Goal: Transaction & Acquisition: Obtain resource

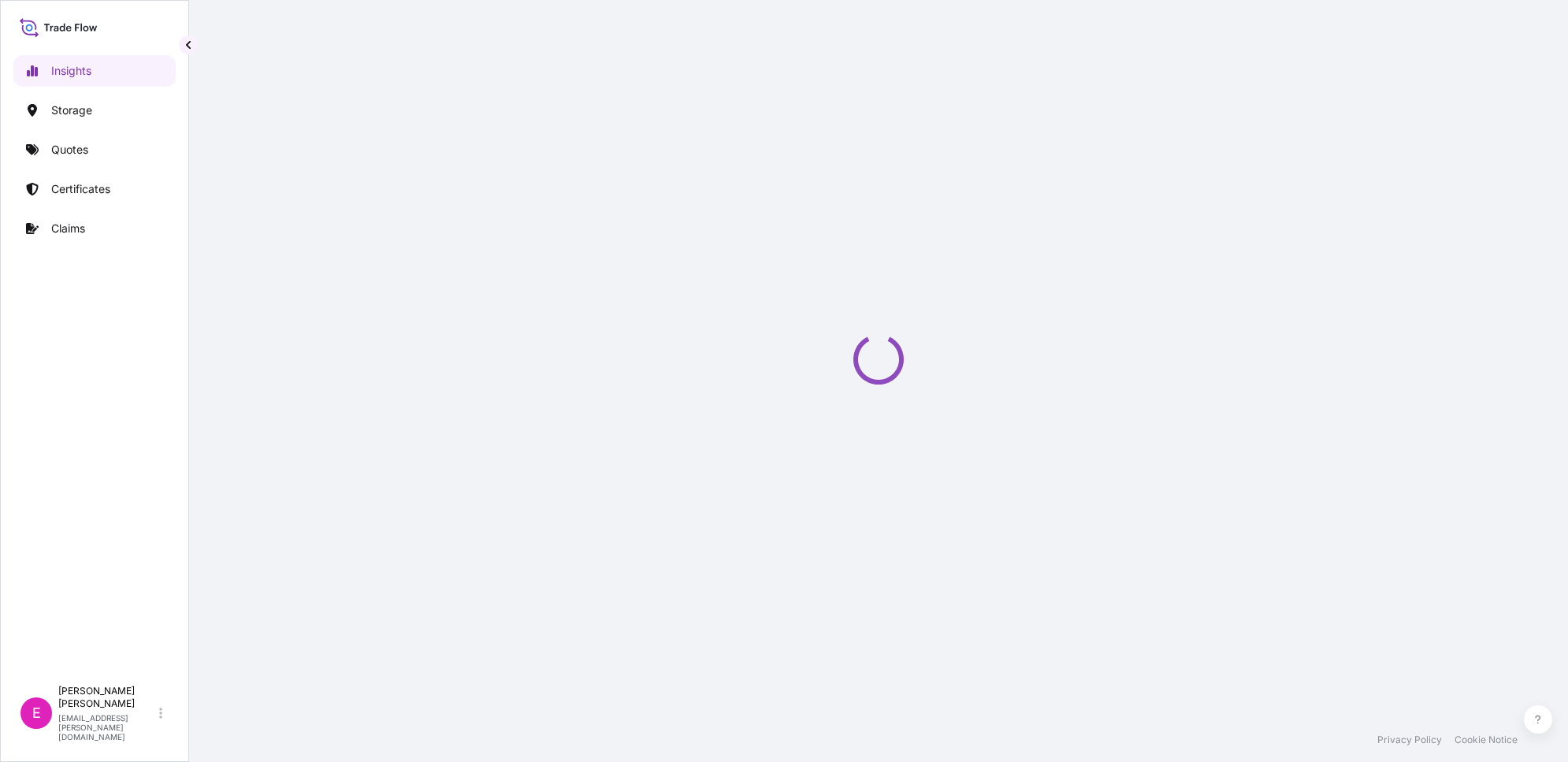
select select "2025"
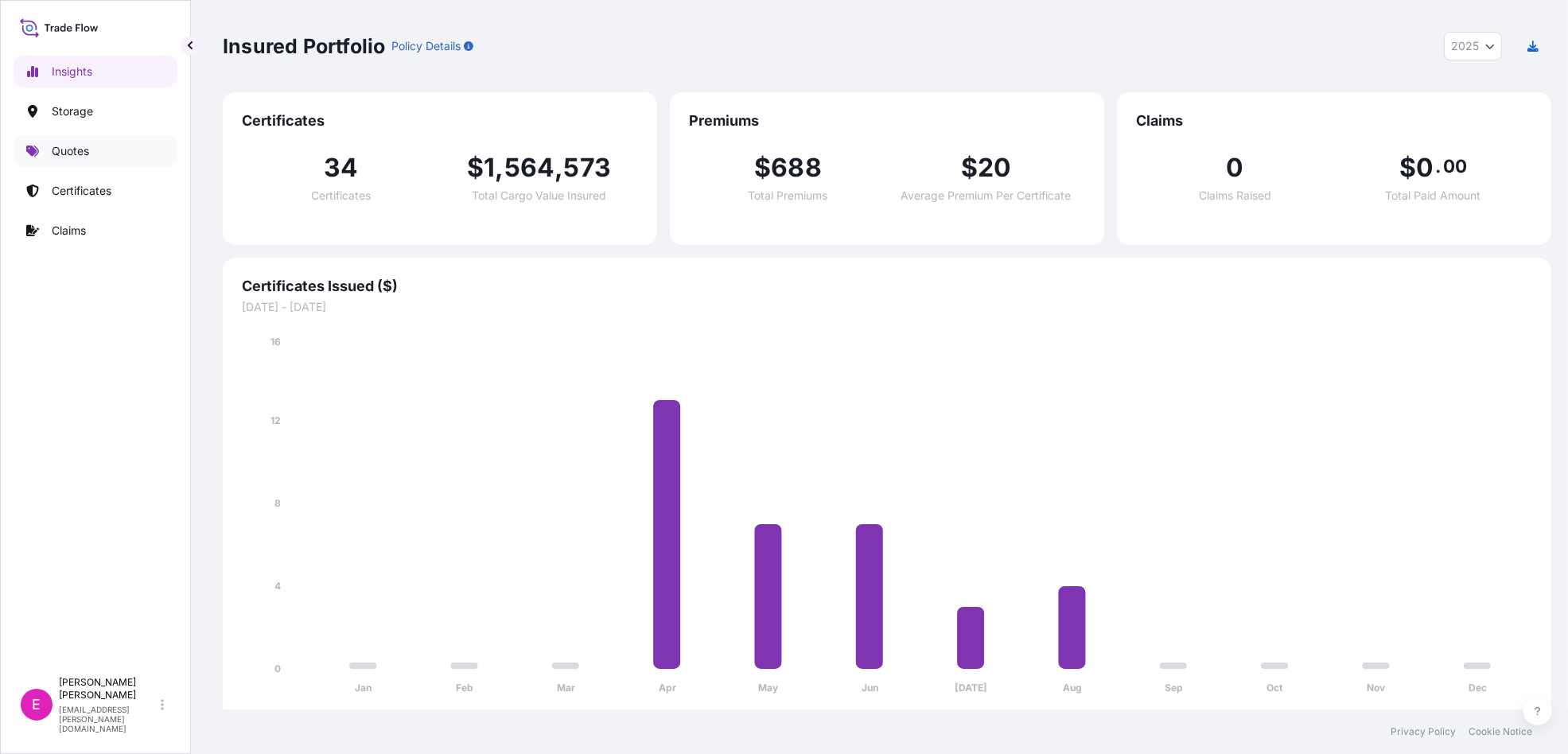
click at [60, 141] on link "Quotes" at bounding box center [96, 151] width 164 height 32
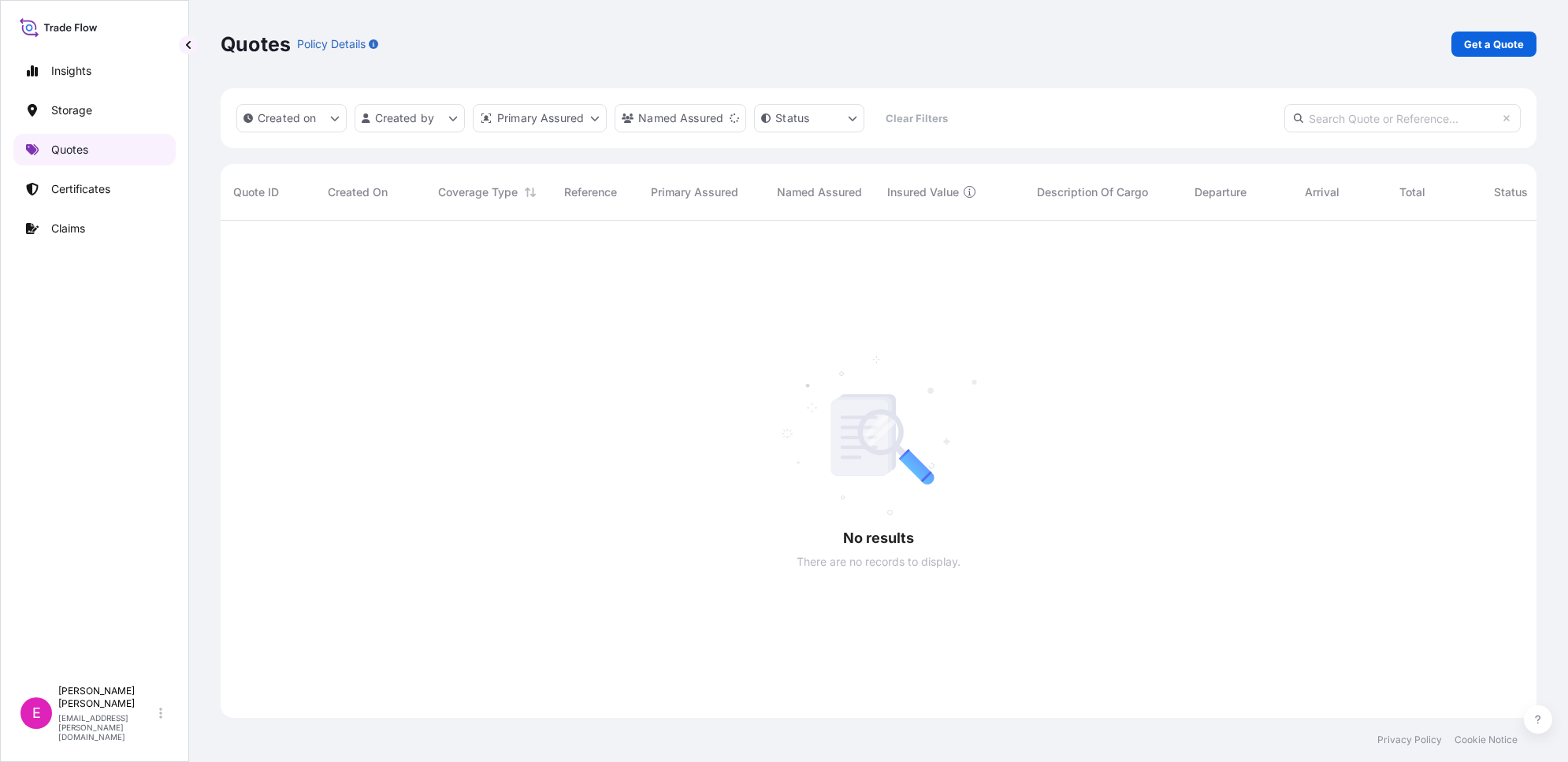
scroll to position [540, 1301]
click at [1492, 45] on p "Get a Quote" at bounding box center [1493, 44] width 60 height 16
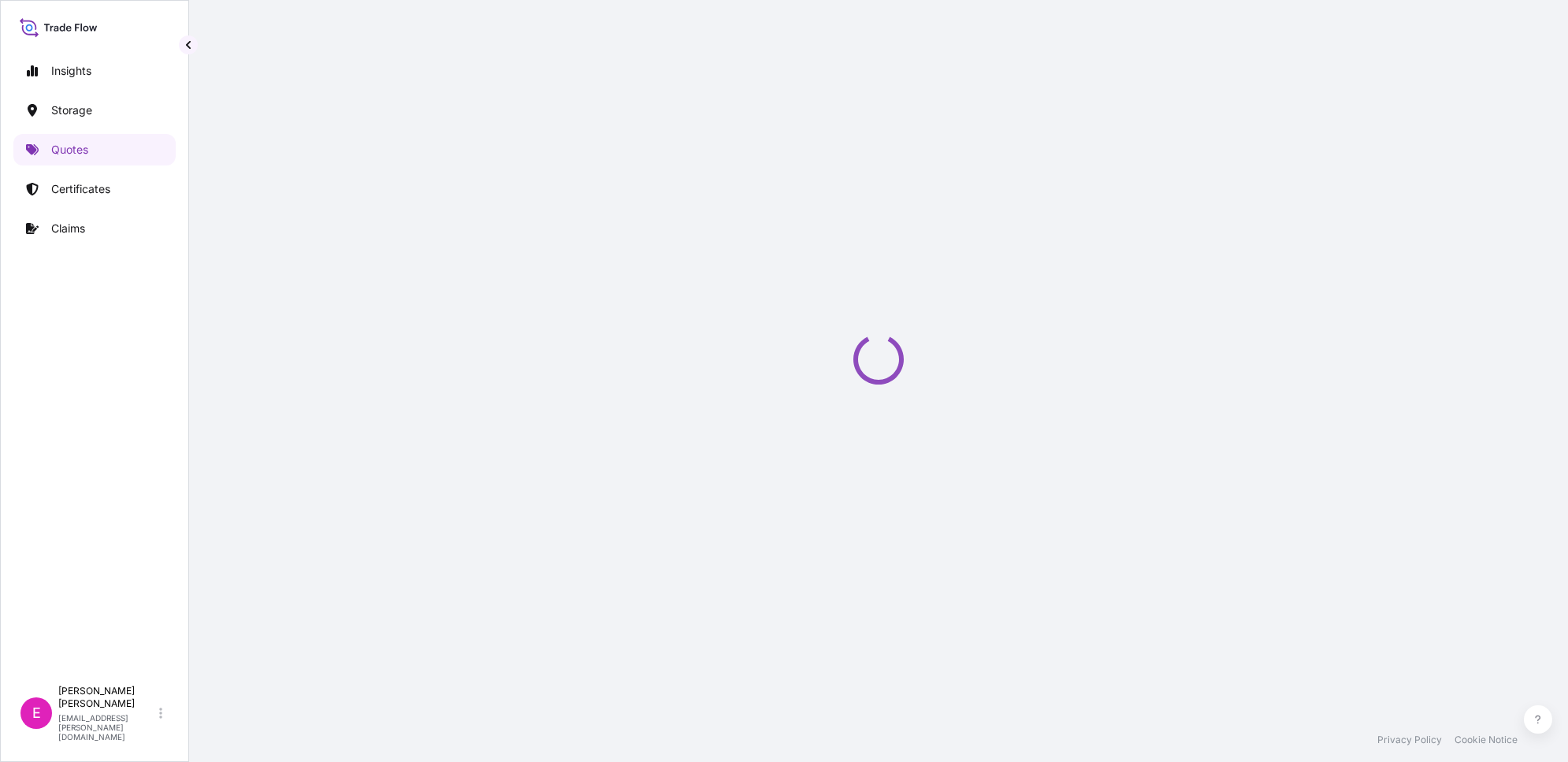
select select "Water"
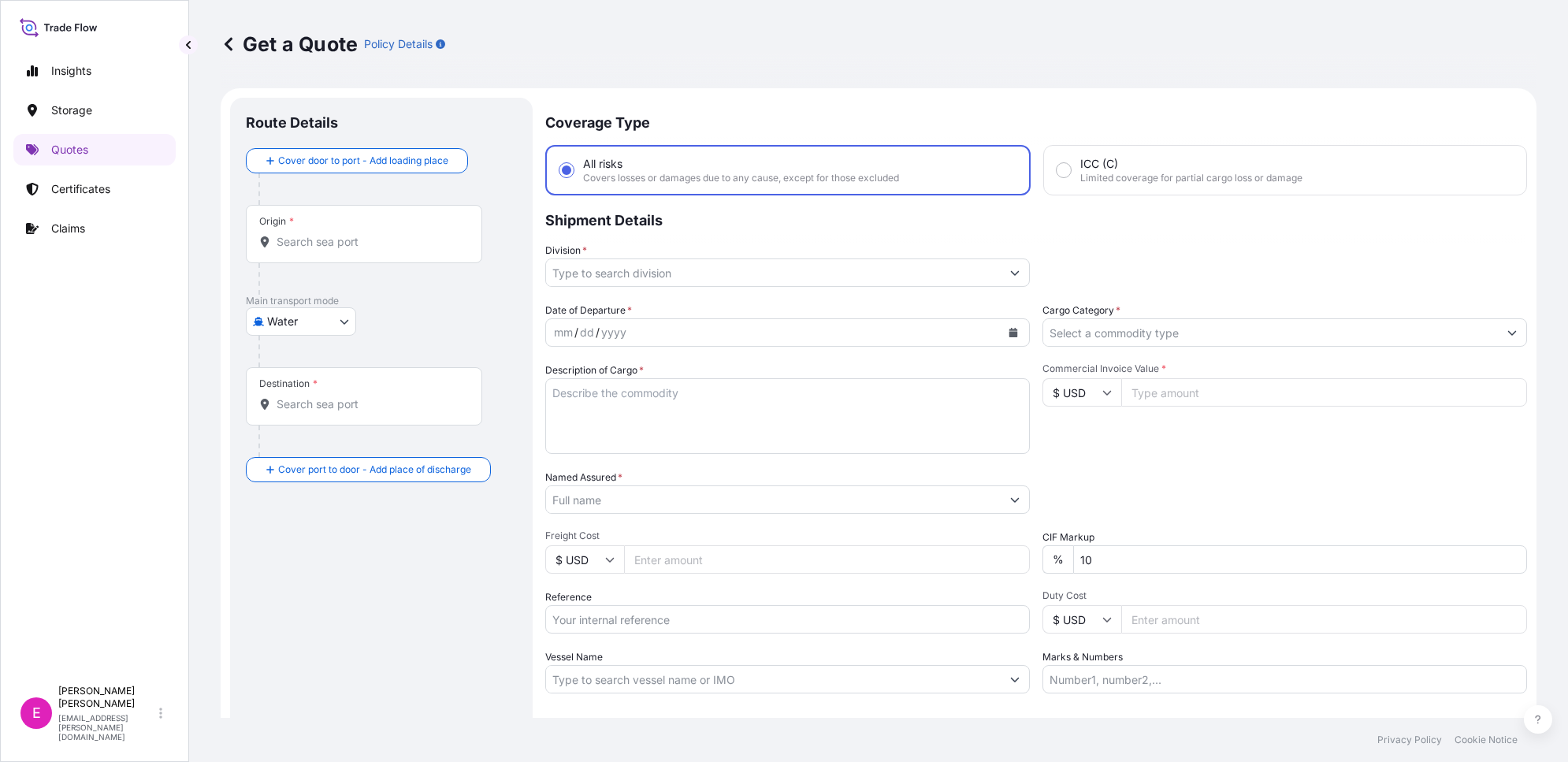
scroll to position [25, 0]
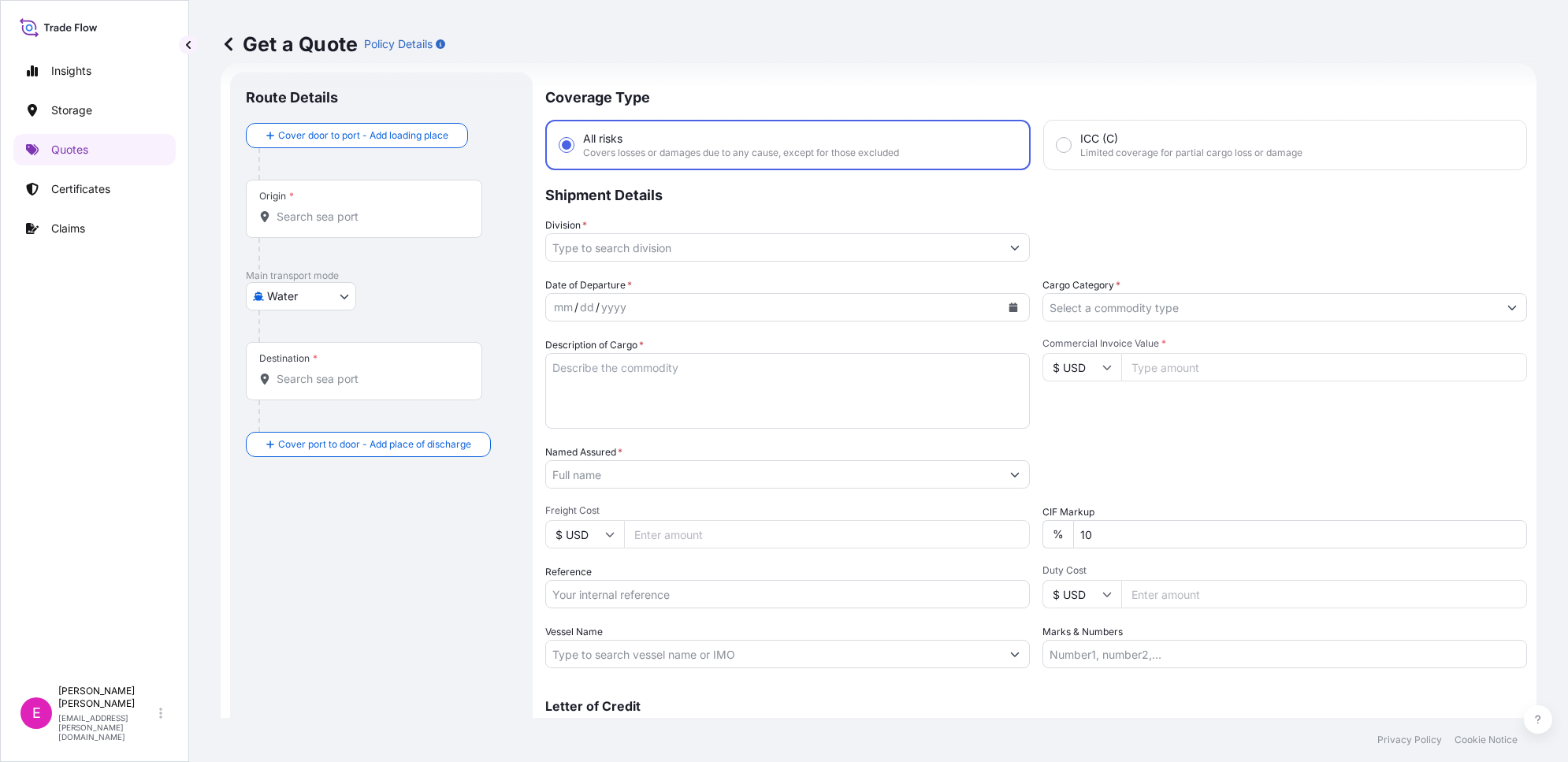
click at [331, 213] on input "Origin *" at bounding box center [370, 217] width 186 height 16
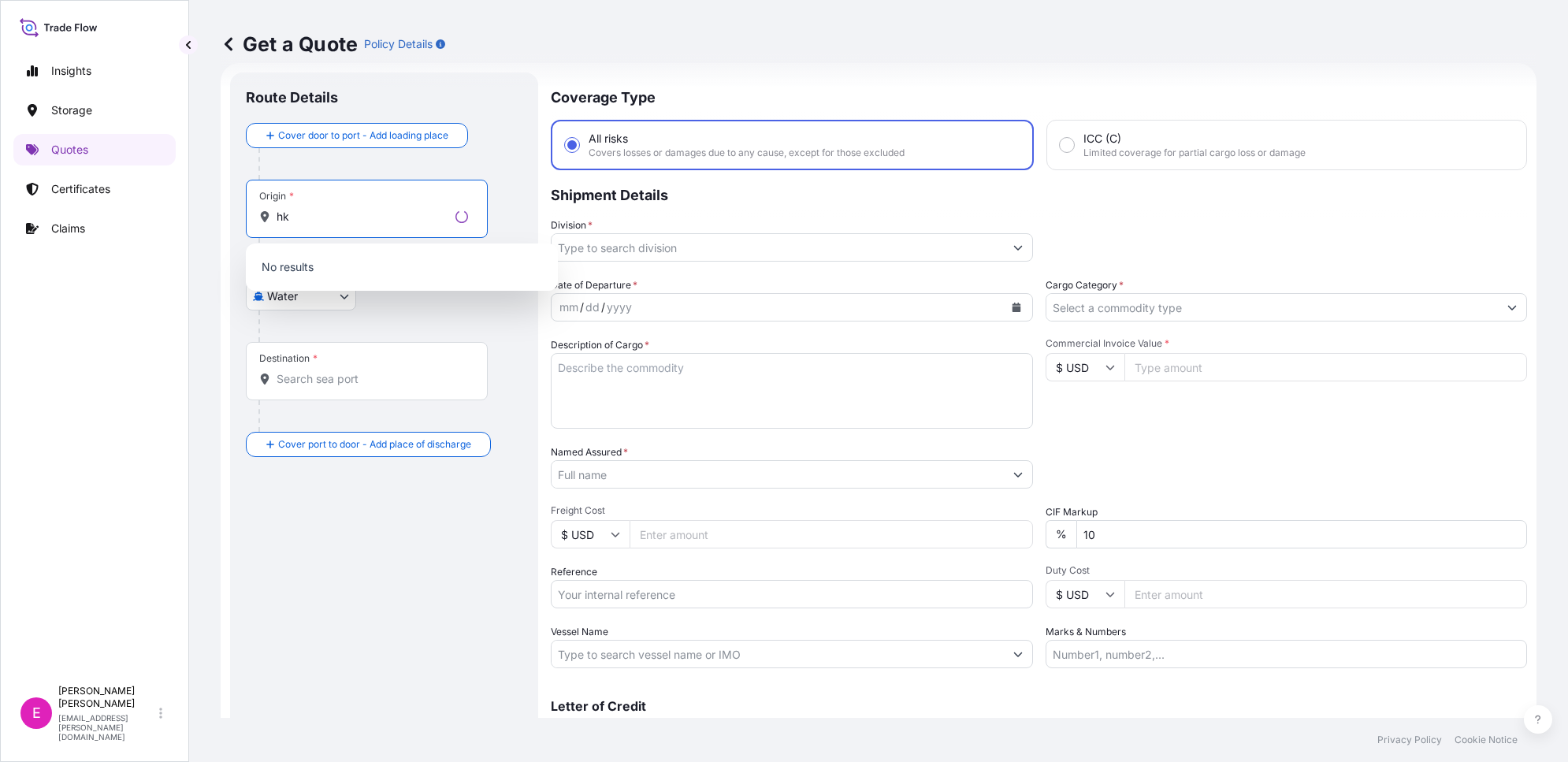
type input "h"
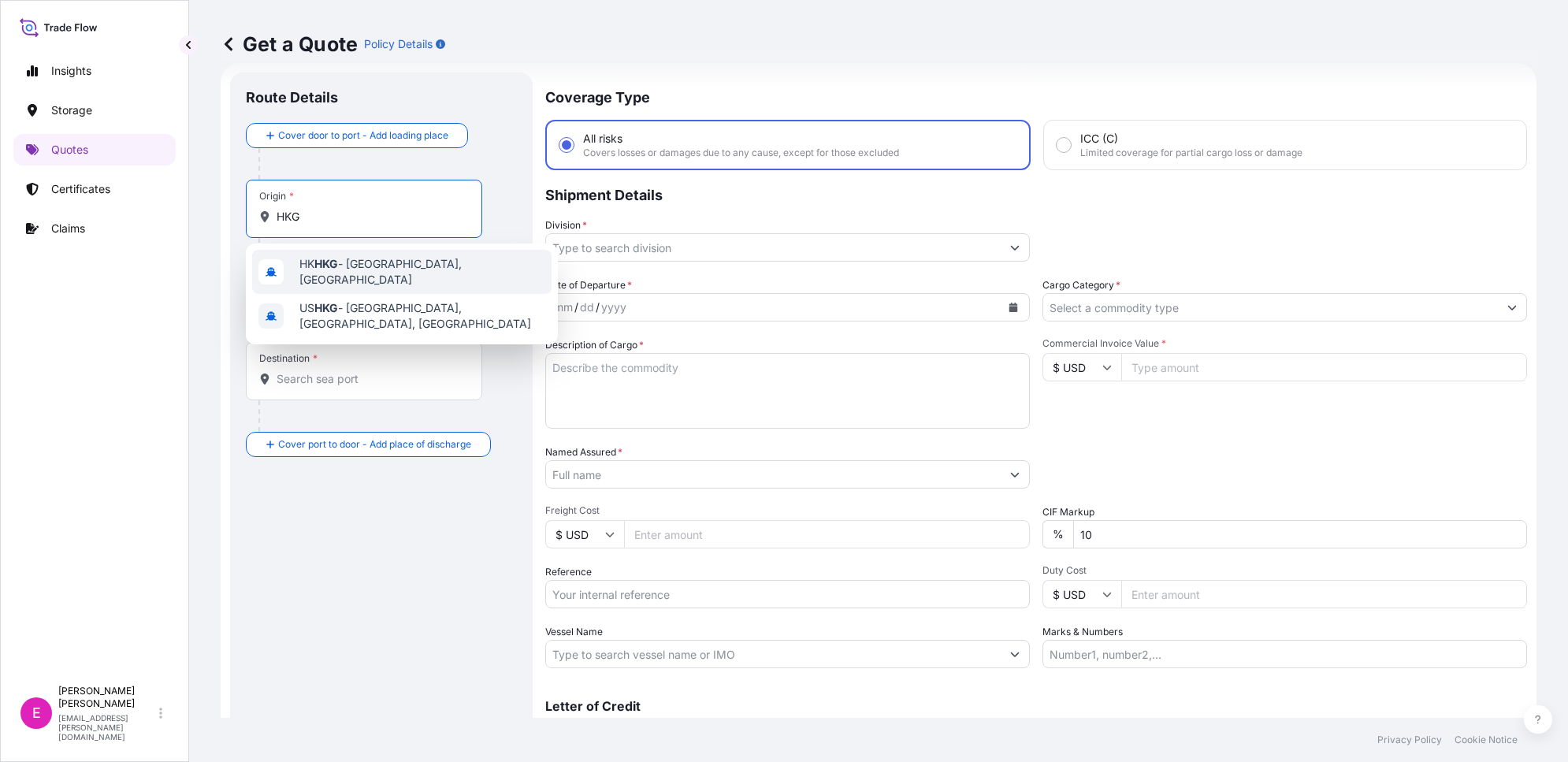
click at [375, 257] on div "HK HKG - [GEOGRAPHIC_DATA], [GEOGRAPHIC_DATA]" at bounding box center [401, 271] width 299 height 44
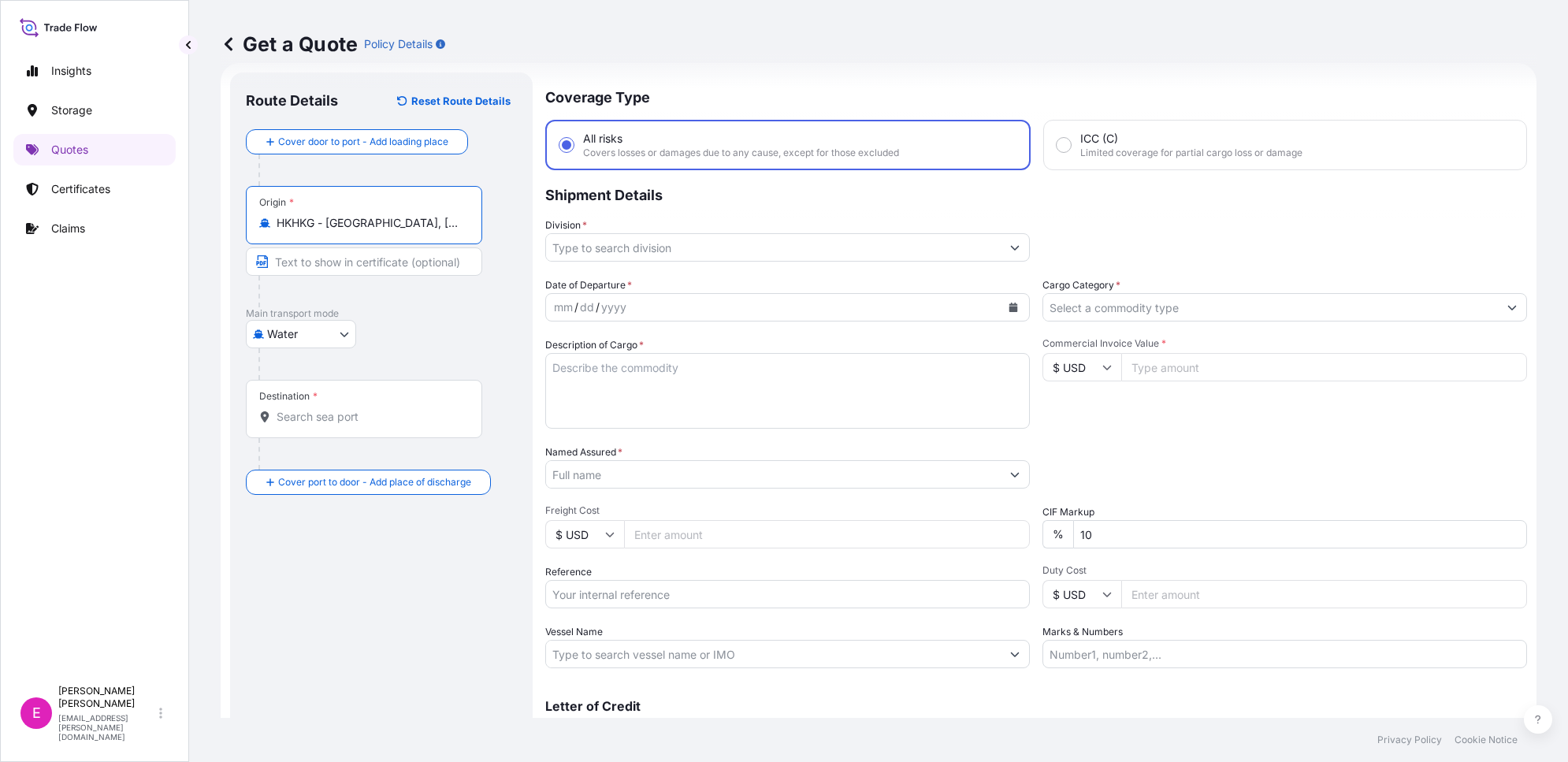
type input "HKHKG - [GEOGRAPHIC_DATA], [GEOGRAPHIC_DATA]"
click at [332, 329] on body "10 options available. 0 options available. 2 options available. Insights Storag…" at bounding box center [784, 381] width 1568 height 762
click at [322, 367] on div "Air" at bounding box center [301, 374] width 98 height 28
select select "Air"
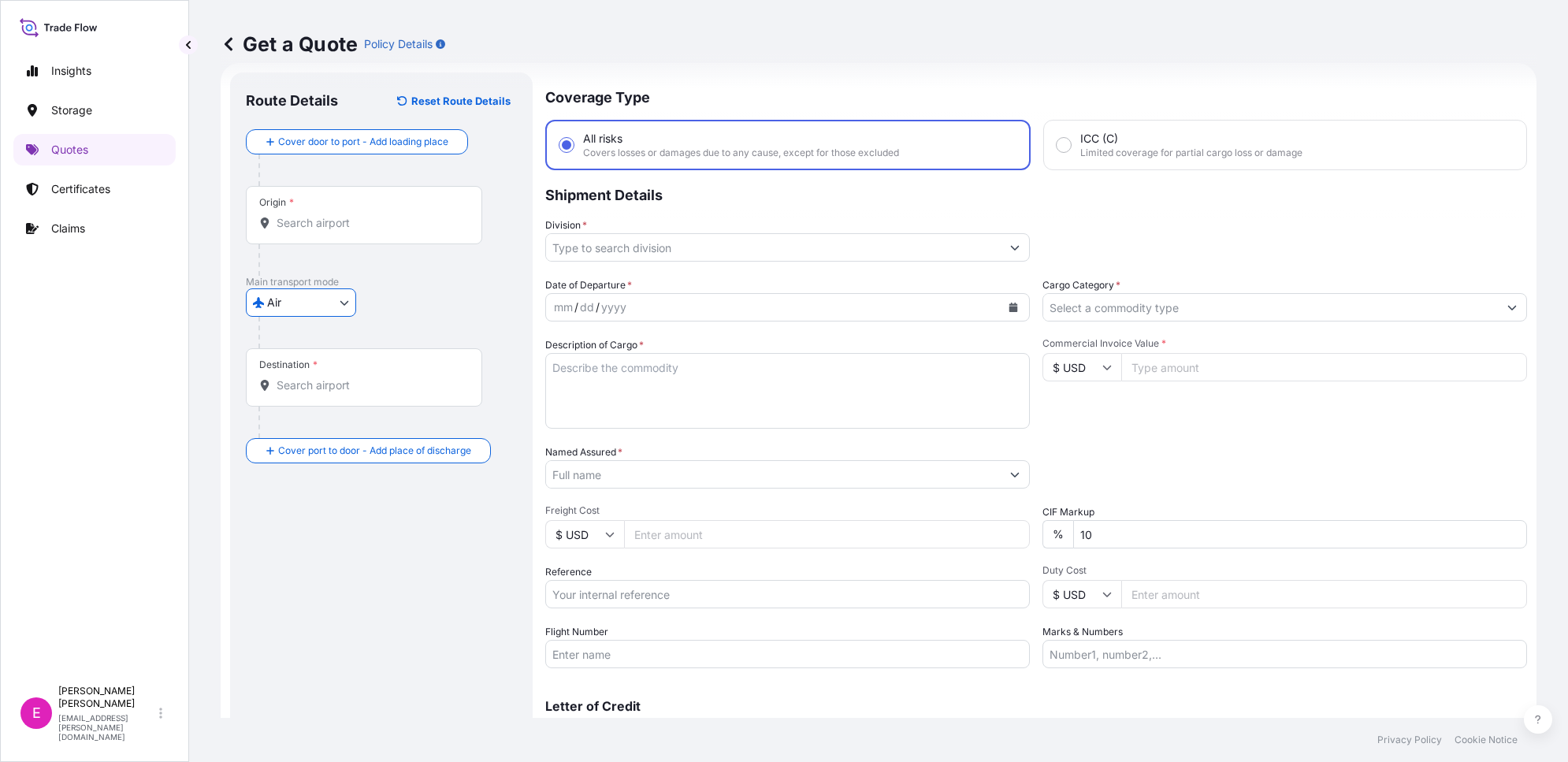
click at [0, 424] on html "0 options available. 2 options available. Insights Storage Quotes Certificates …" at bounding box center [784, 381] width 1568 height 762
click at [332, 377] on div "Destination *" at bounding box center [364, 377] width 237 height 59
click at [331, 380] on input "Destination *" at bounding box center [370, 386] width 186 height 16
click at [330, 382] on input "Destination *" at bounding box center [370, 386] width 186 height 16
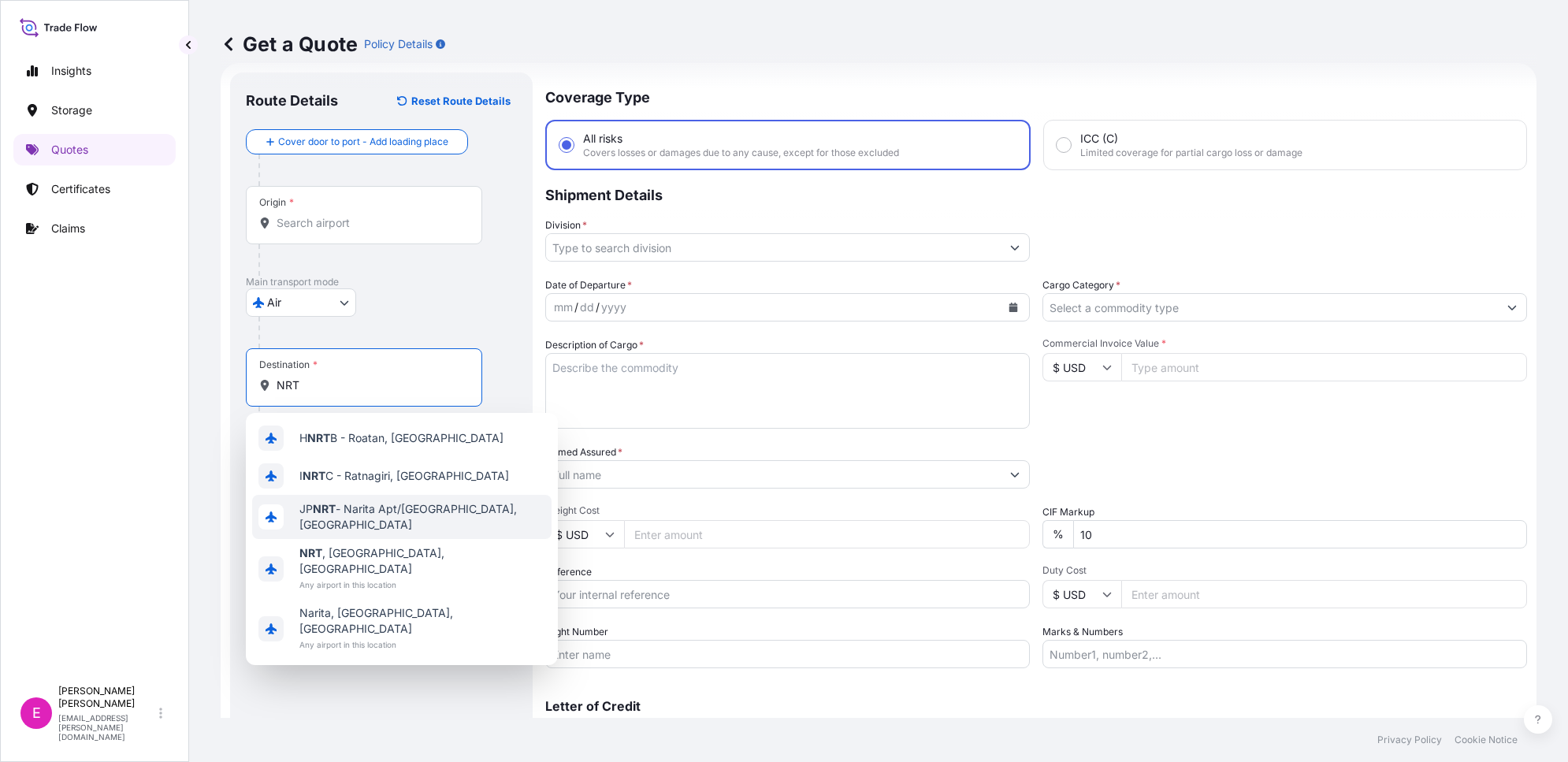
click at [375, 514] on span "JP NRT - Narita Apt/Tokyo, Japan" at bounding box center [422, 517] width 246 height 31
type input "JPNRT - Narita Apt/Tokyo, Japan"
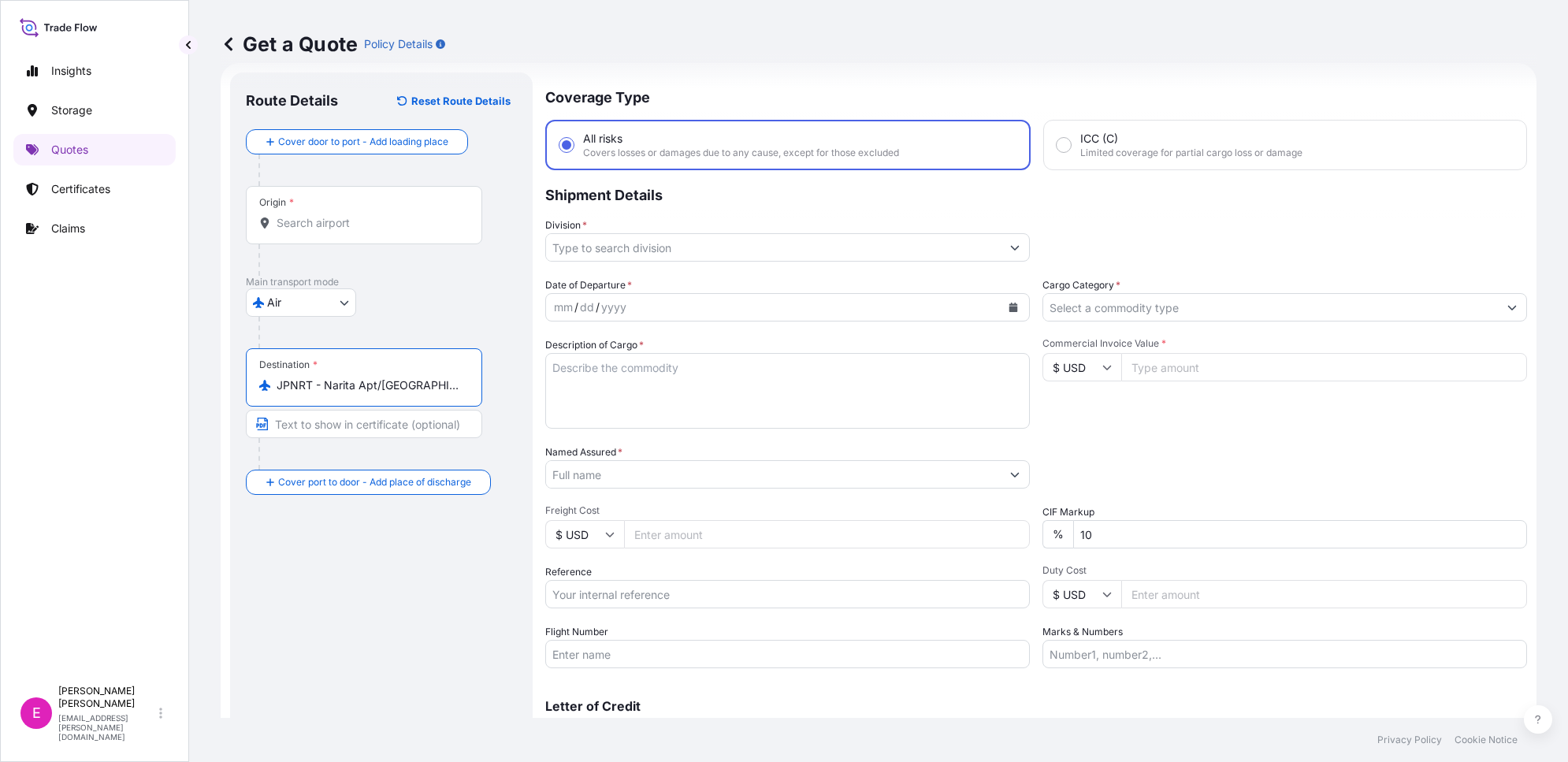
click at [332, 392] on input "JPNRT - Narita Apt/Tokyo, Japan" at bounding box center [370, 386] width 186 height 16
click at [404, 387] on input "JPNRT - Narita Apt/Tokyo, Japan" at bounding box center [370, 386] width 186 height 16
drag, startPoint x: 250, startPoint y: 420, endPoint x: 237, endPoint y: 424, distance: 13.6
click at [237, 424] on div "Route Details Reset Route Details Cover door to port - Add loading place Place …" at bounding box center [381, 428] width 302 height 713
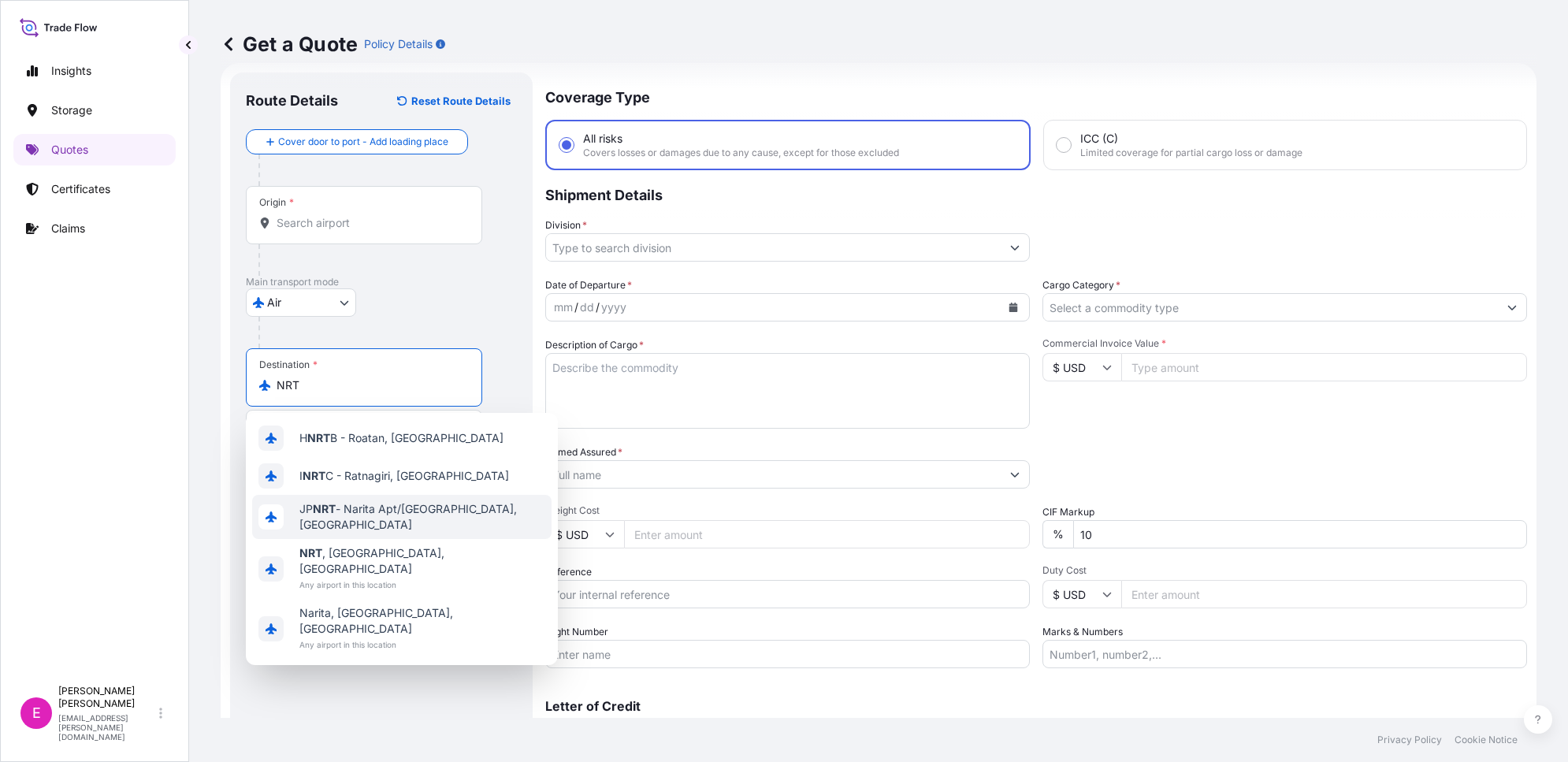
click at [420, 503] on div "JP NRT - Narita Apt/Tokyo, Japan" at bounding box center [401, 517] width 299 height 44
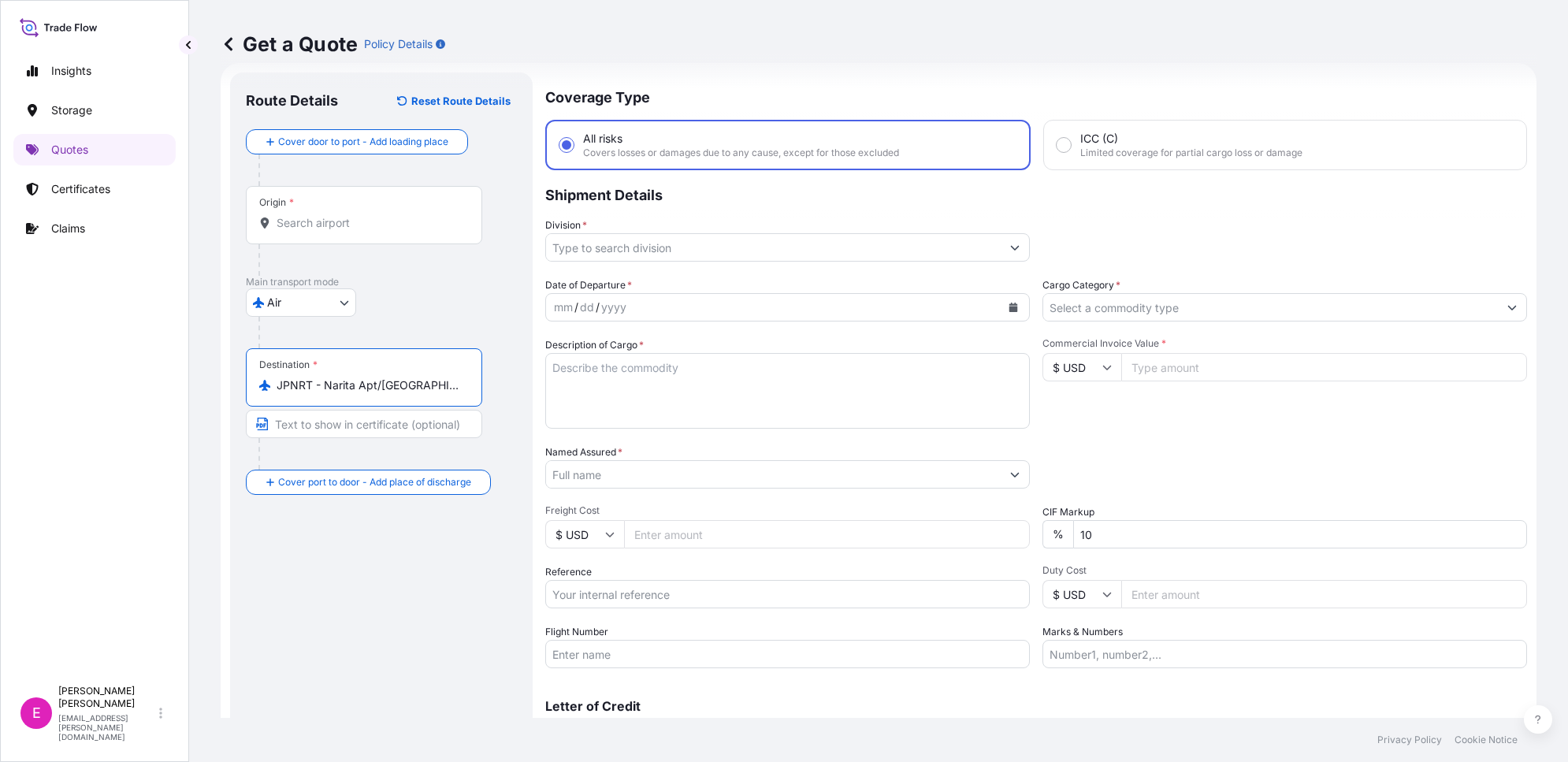
type input "JPNRT - Narita Apt/Tokyo, Japan"
click at [719, 249] on input "Division *" at bounding box center [773, 247] width 455 height 28
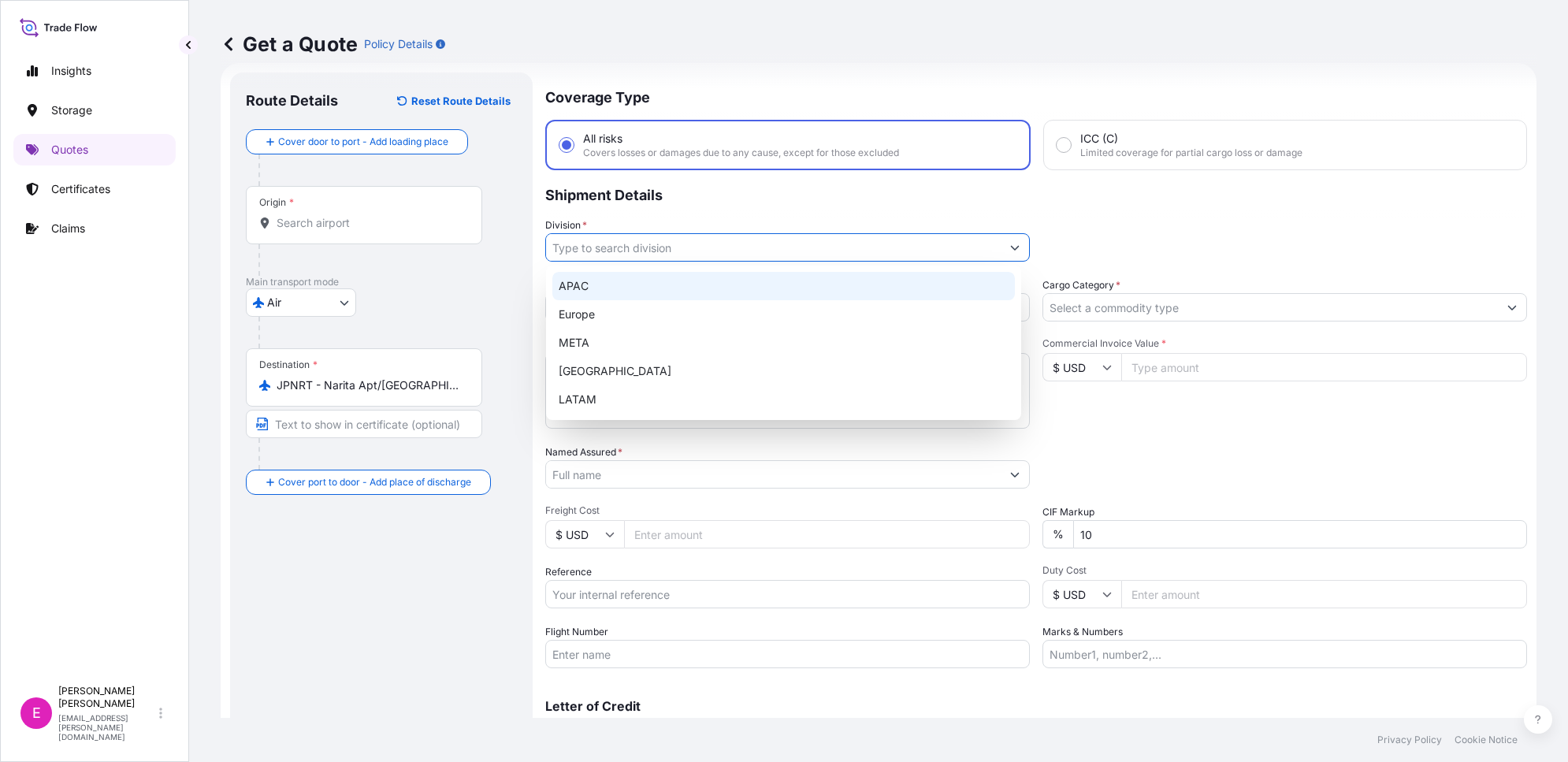
click at [602, 292] on div "APAC" at bounding box center [784, 286] width 463 height 28
type input "APAC"
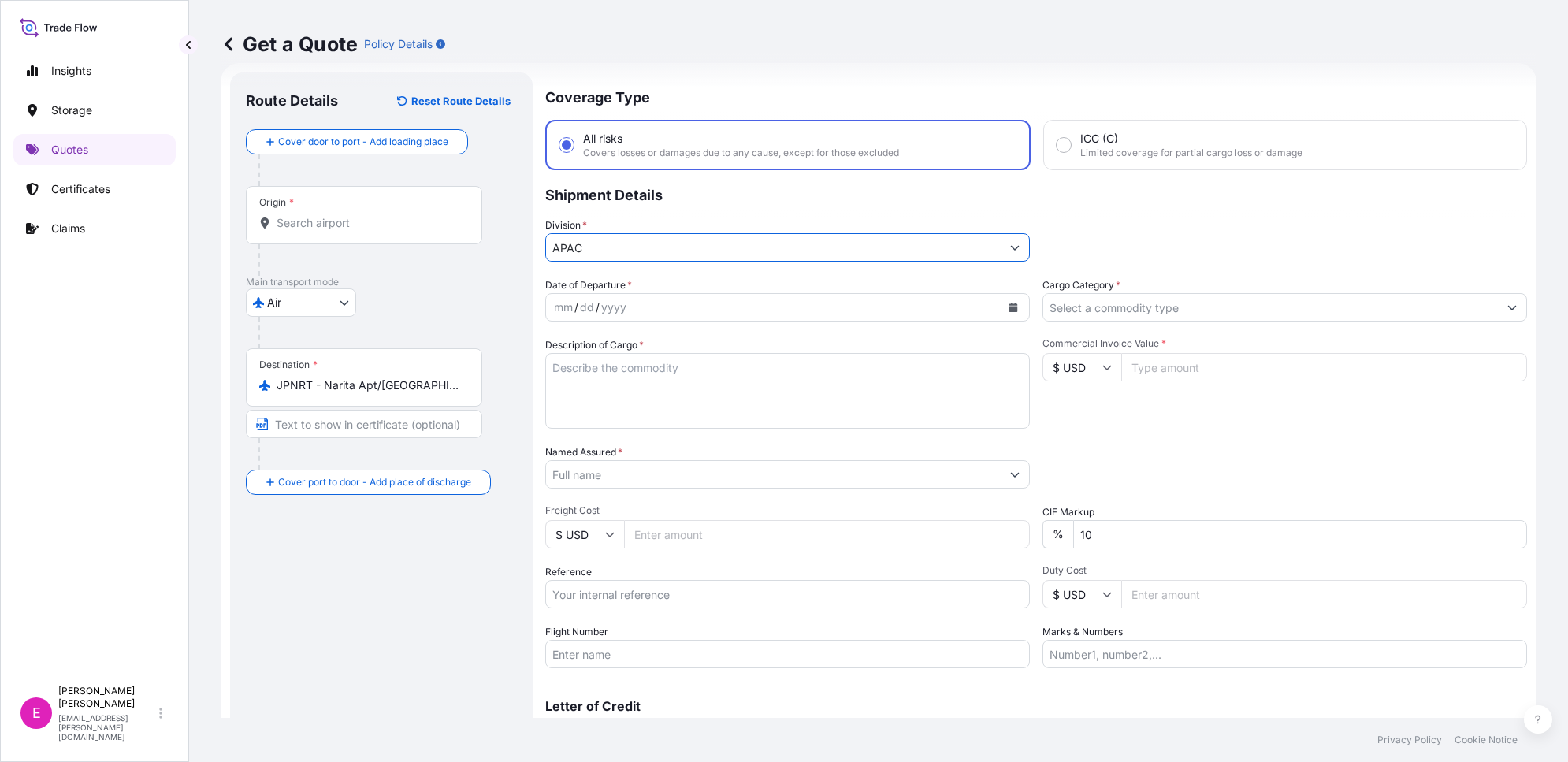
drag, startPoint x: 580, startPoint y: 300, endPoint x: 695, endPoint y: 312, distance: 115.6
click at [577, 299] on div "mm / dd / yyyy" at bounding box center [773, 306] width 455 height 28
click at [564, 305] on div "mm" at bounding box center [564, 307] width 22 height 19
click at [1010, 306] on icon "Calendar" at bounding box center [1014, 307] width 9 height 10
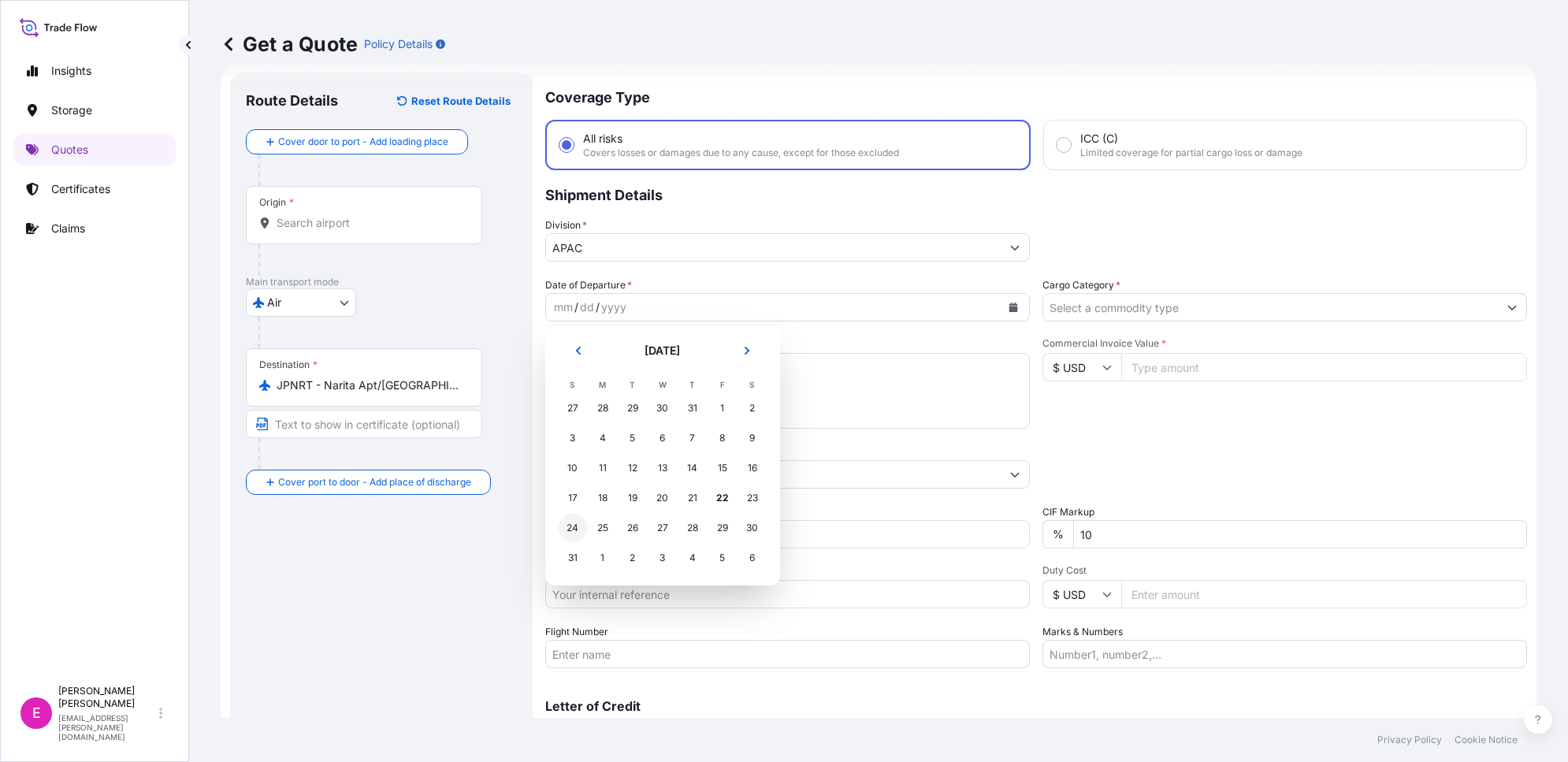
click at [565, 529] on div "24" at bounding box center [573, 528] width 28 height 28
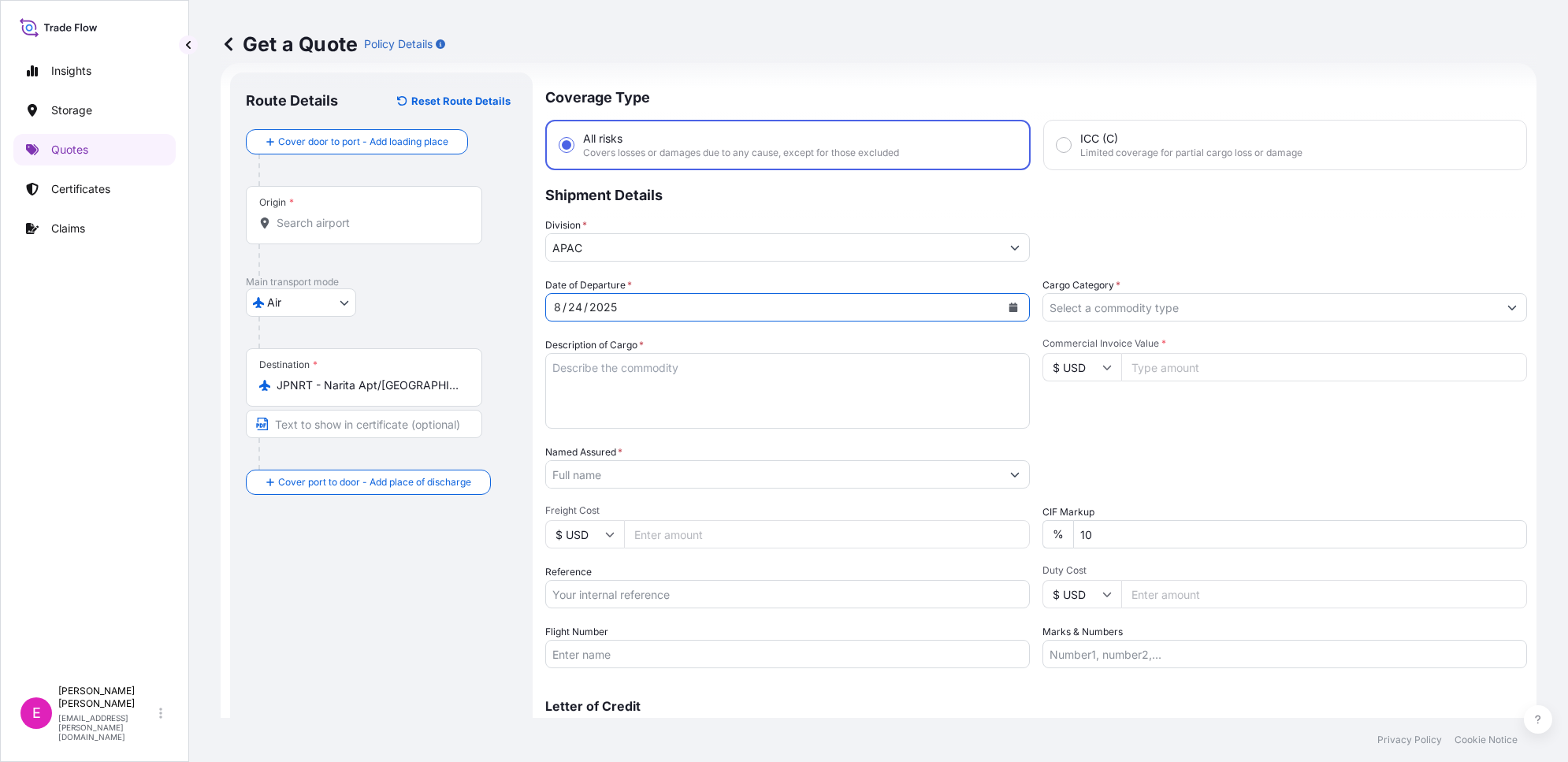
click at [1223, 282] on div "Cargo Category *" at bounding box center [1285, 299] width 484 height 44
click at [1203, 298] on input "Cargo Category *" at bounding box center [1270, 306] width 455 height 28
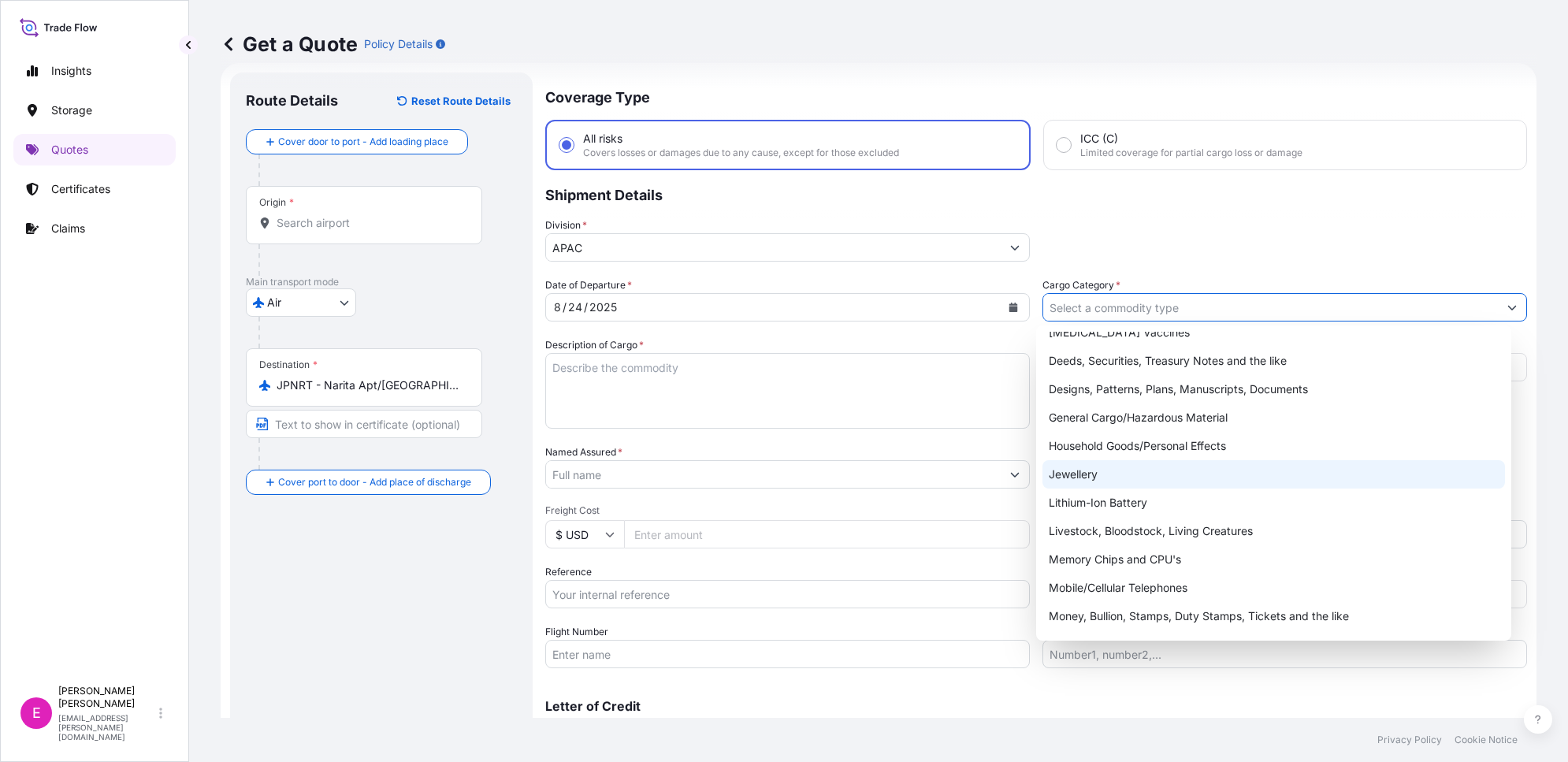
scroll to position [0, 0]
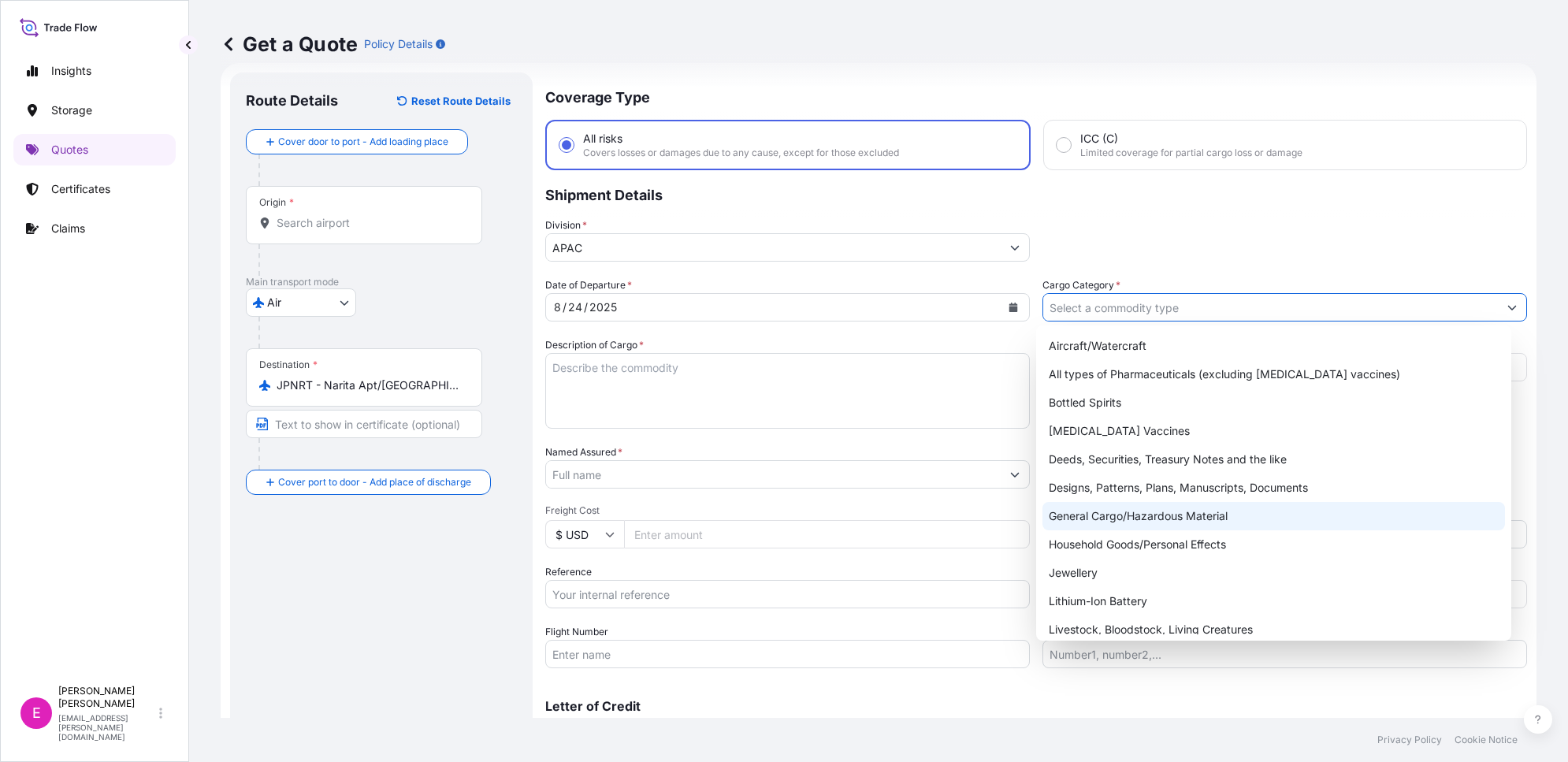
click at [1158, 517] on div "General Cargo/Hazardous Material" at bounding box center [1274, 516] width 463 height 28
type input "General Cargo/Hazardous Material"
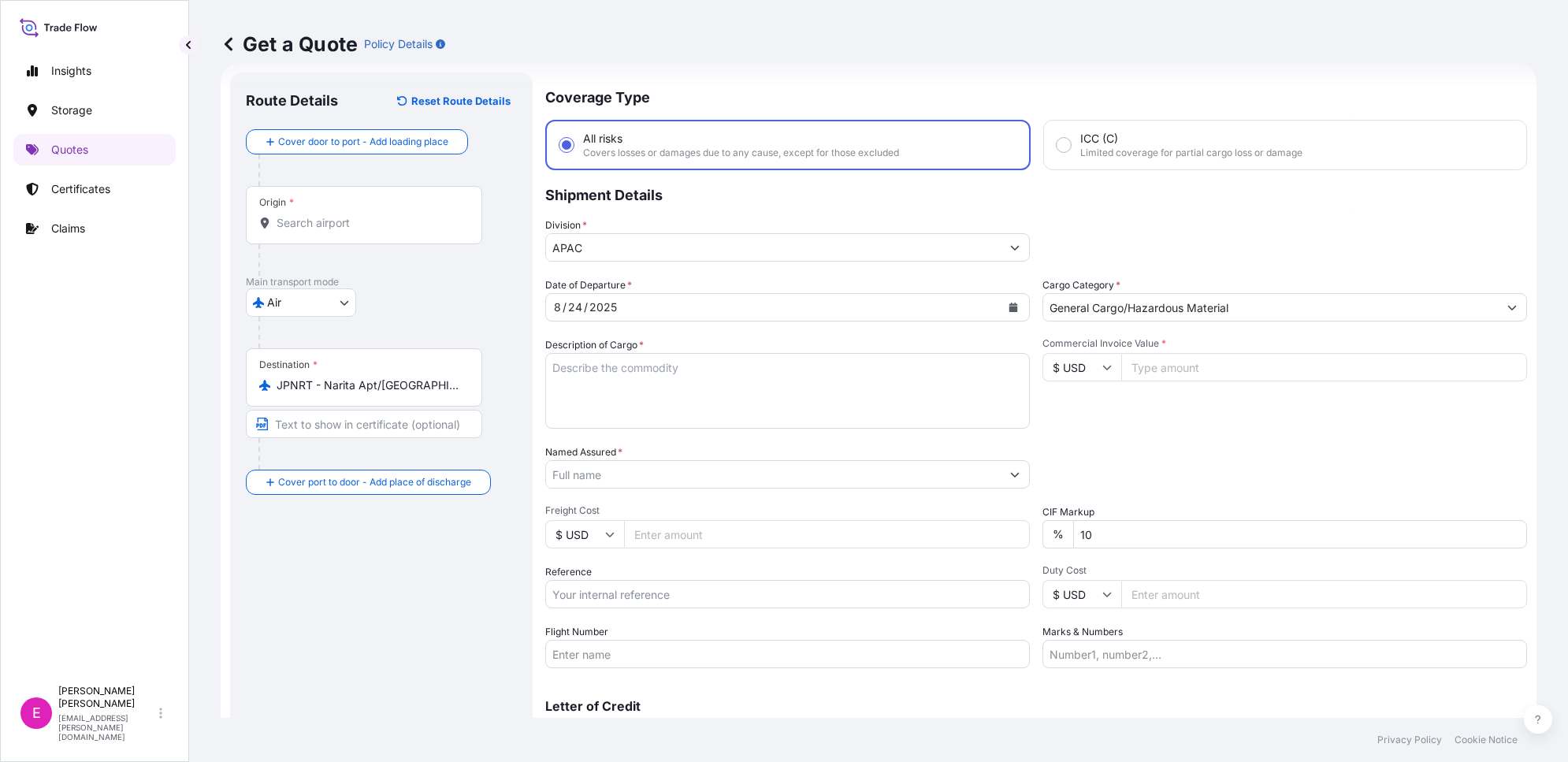
click at [1085, 364] on input "$ USD" at bounding box center [1082, 367] width 79 height 28
click at [1088, 367] on input "$ USD" at bounding box center [1082, 367] width 79 height 28
click at [1085, 367] on input "$ USD" at bounding box center [1082, 367] width 79 height 28
click at [1058, 367] on input "$ USD" at bounding box center [1082, 367] width 79 height 28
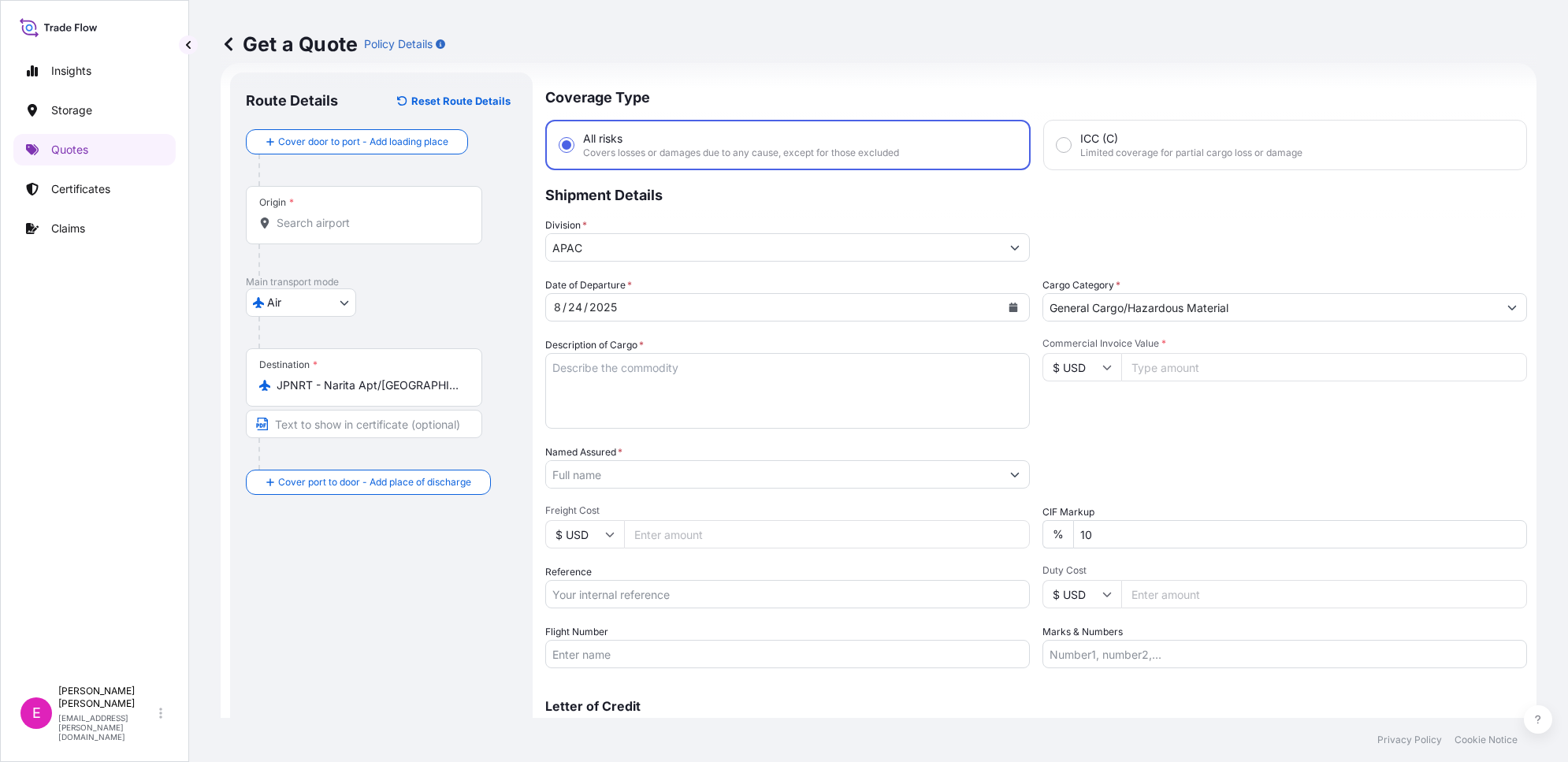
drag, startPoint x: 1058, startPoint y: 367, endPoint x: 1072, endPoint y: 367, distance: 14.0
click at [1077, 363] on input "$ USD" at bounding box center [1082, 367] width 79 height 28
click at [1072, 367] on input "$ USD" at bounding box center [1082, 367] width 79 height 28
click at [1064, 371] on input "$ USD" at bounding box center [1082, 367] width 79 height 28
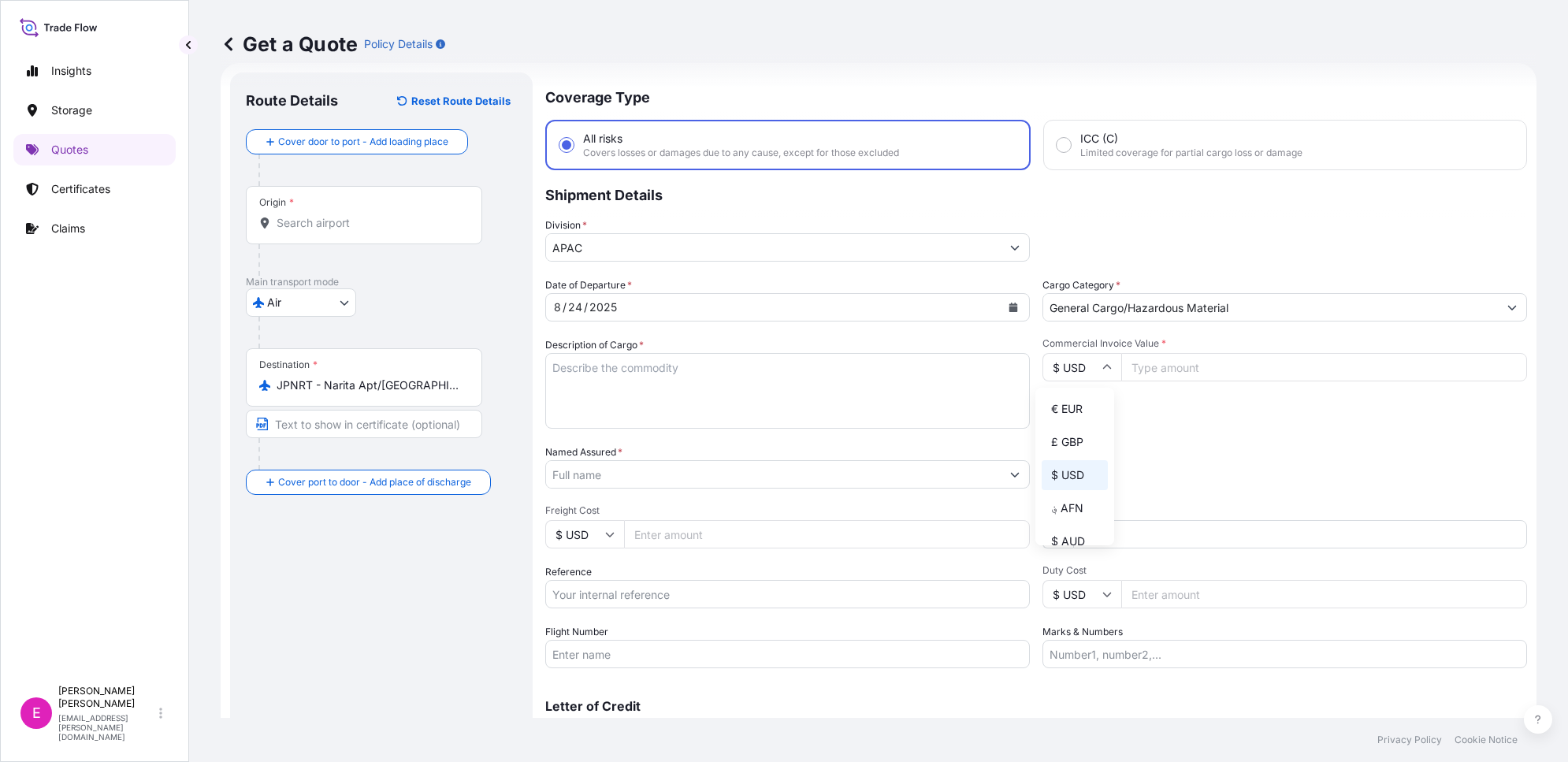
click at [1064, 371] on input "$ USD" at bounding box center [1082, 367] width 79 height 28
click at [1224, 415] on div "Commercial Invoice Value * $ USD" at bounding box center [1285, 383] width 484 height 91
click at [1188, 482] on div "Packing Category Type to search a container mode Please select a primary mode o…" at bounding box center [1285, 466] width 484 height 44
click at [687, 380] on textarea "Description of Cargo *" at bounding box center [788, 391] width 484 height 75
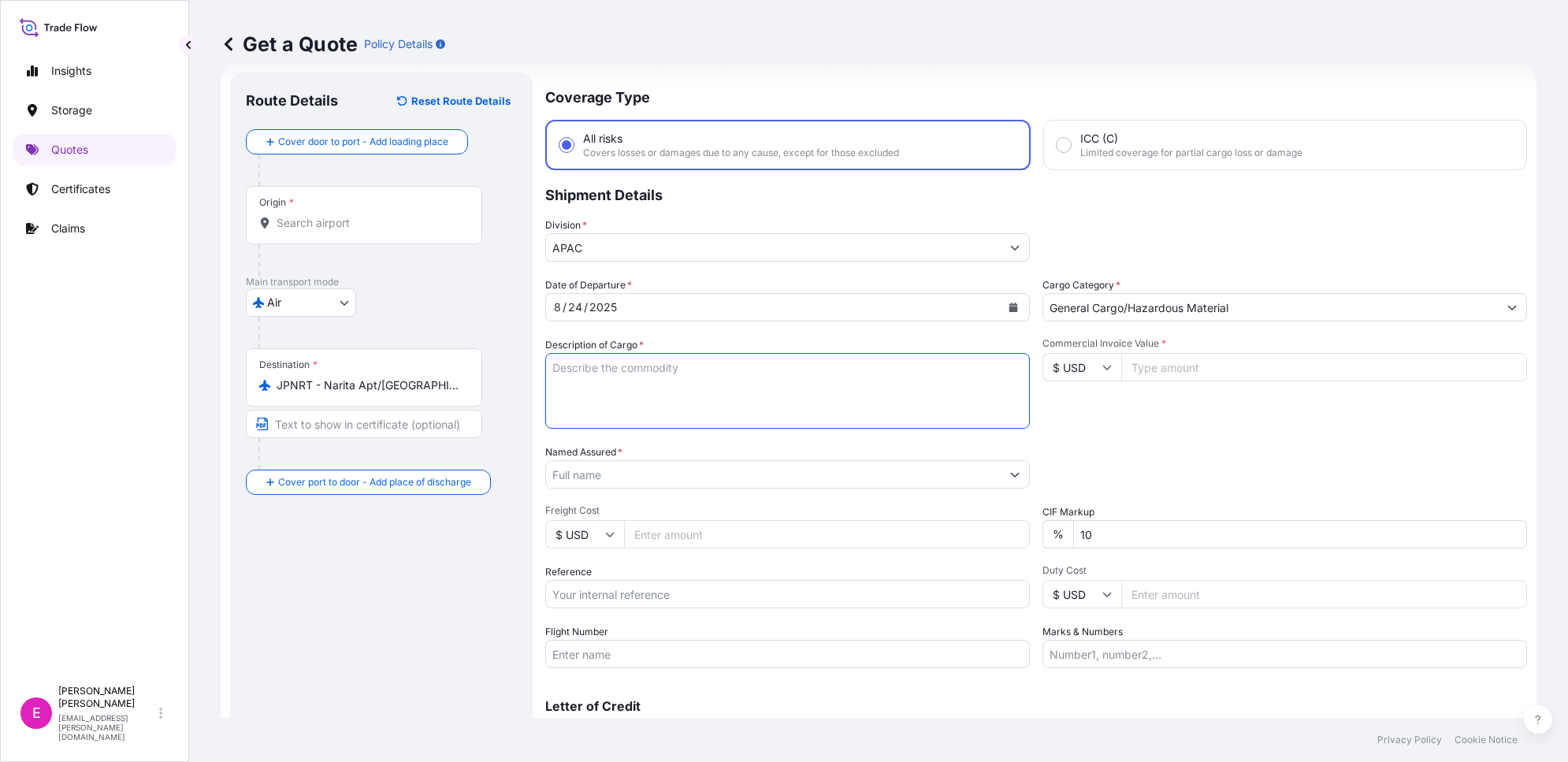
click at [598, 484] on input "Named Assured *" at bounding box center [773, 474] width 455 height 28
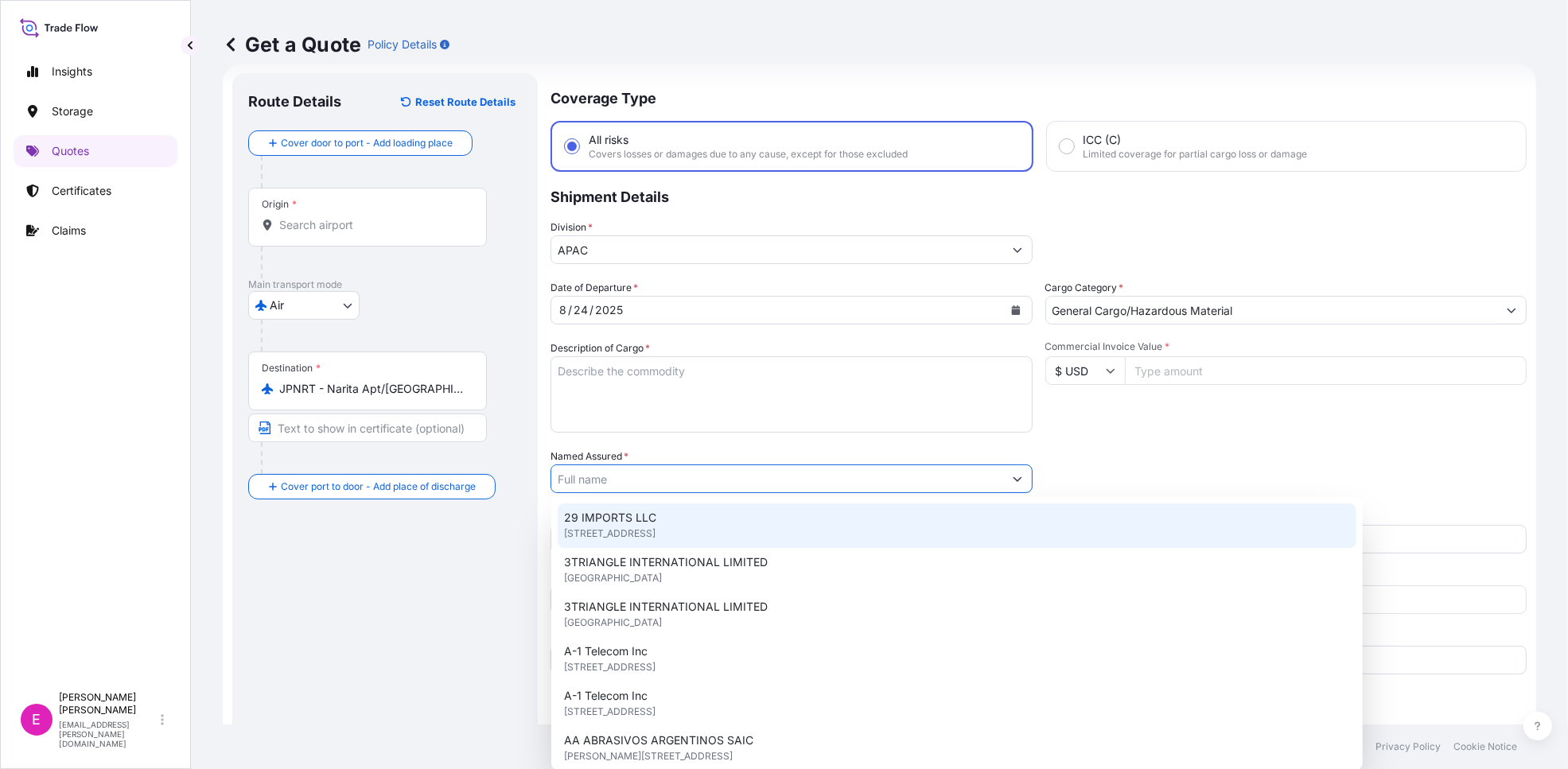
click at [666, 479] on input "Named Assured *" at bounding box center [778, 478] width 452 height 28
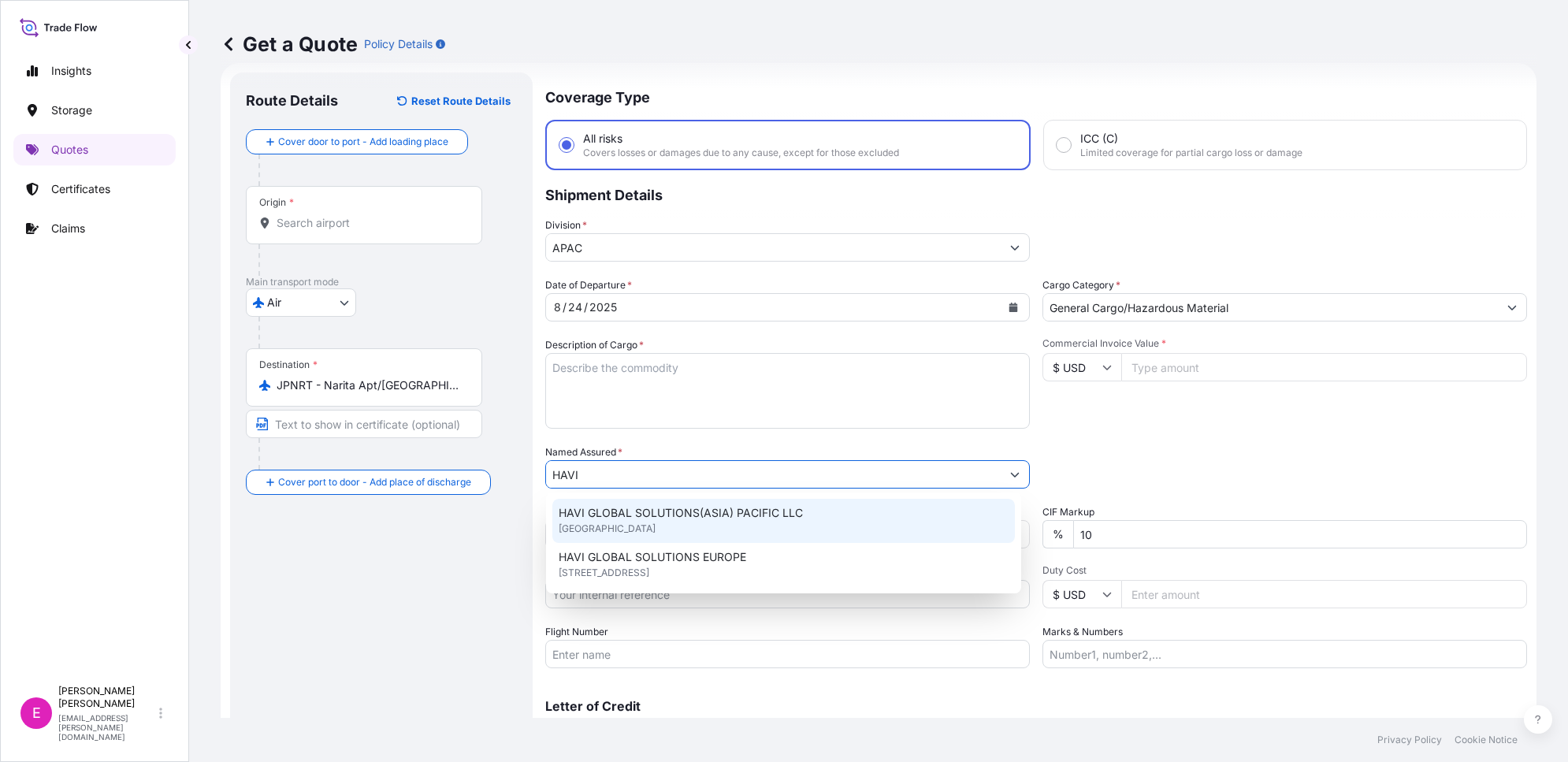
type input "HAVI"
click at [1166, 428] on div "Date of Departure * 8 / 24 / 2025 Cargo Category * General Cargo/Hazardous Mate…" at bounding box center [1036, 472] width 982 height 391
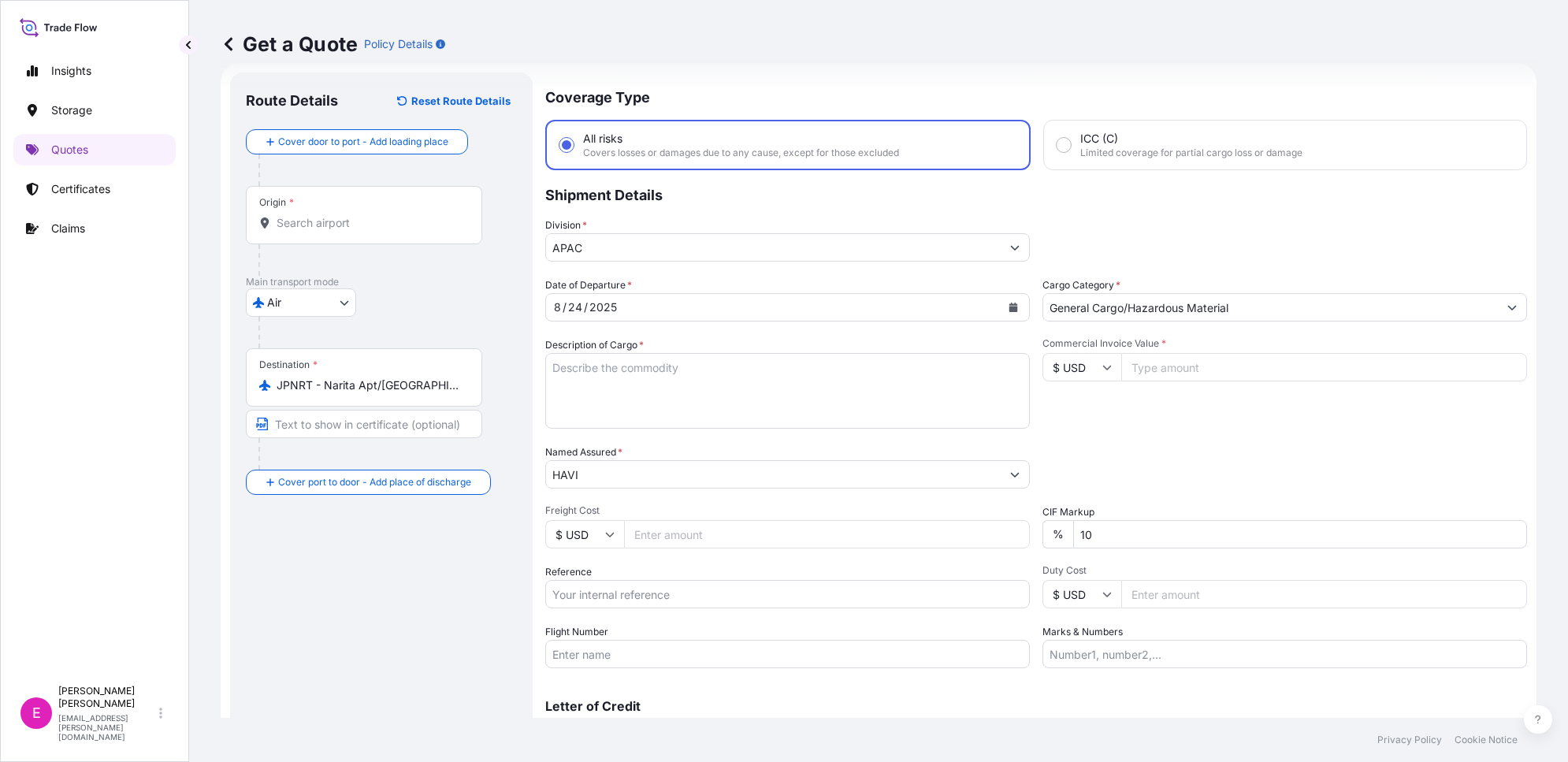
click at [622, 467] on input "HAVI" at bounding box center [773, 474] width 455 height 28
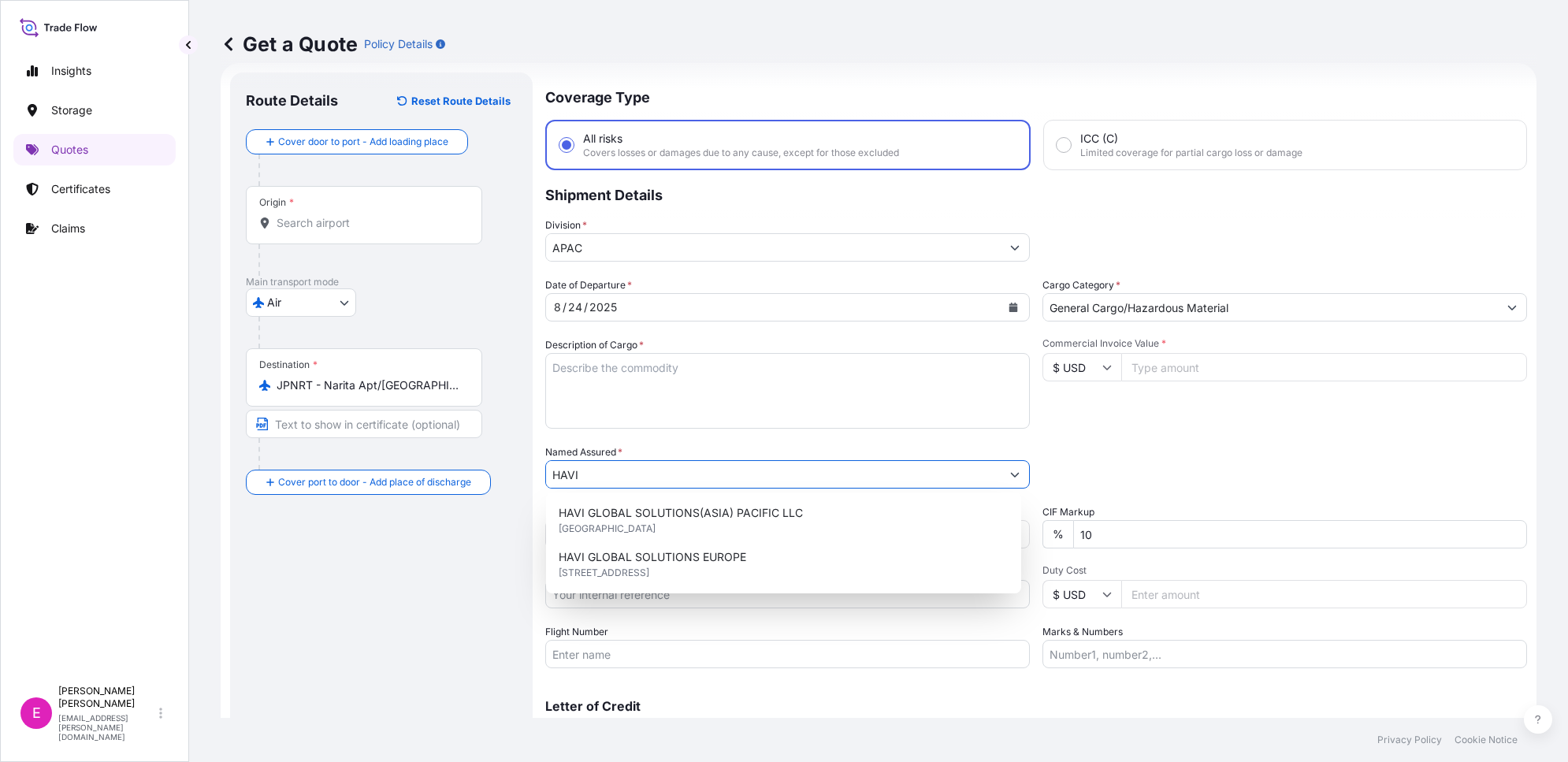
drag, startPoint x: 545, startPoint y: 469, endPoint x: 600, endPoint y: 475, distance: 55.3
click at [541, 468] on form "Route Details Reset Route Details Cover door to port - Add loading place Place …" at bounding box center [878, 429] width 1316 height 732
click at [1100, 426] on div "Commercial Invoice Value * $ USD" at bounding box center [1285, 383] width 484 height 91
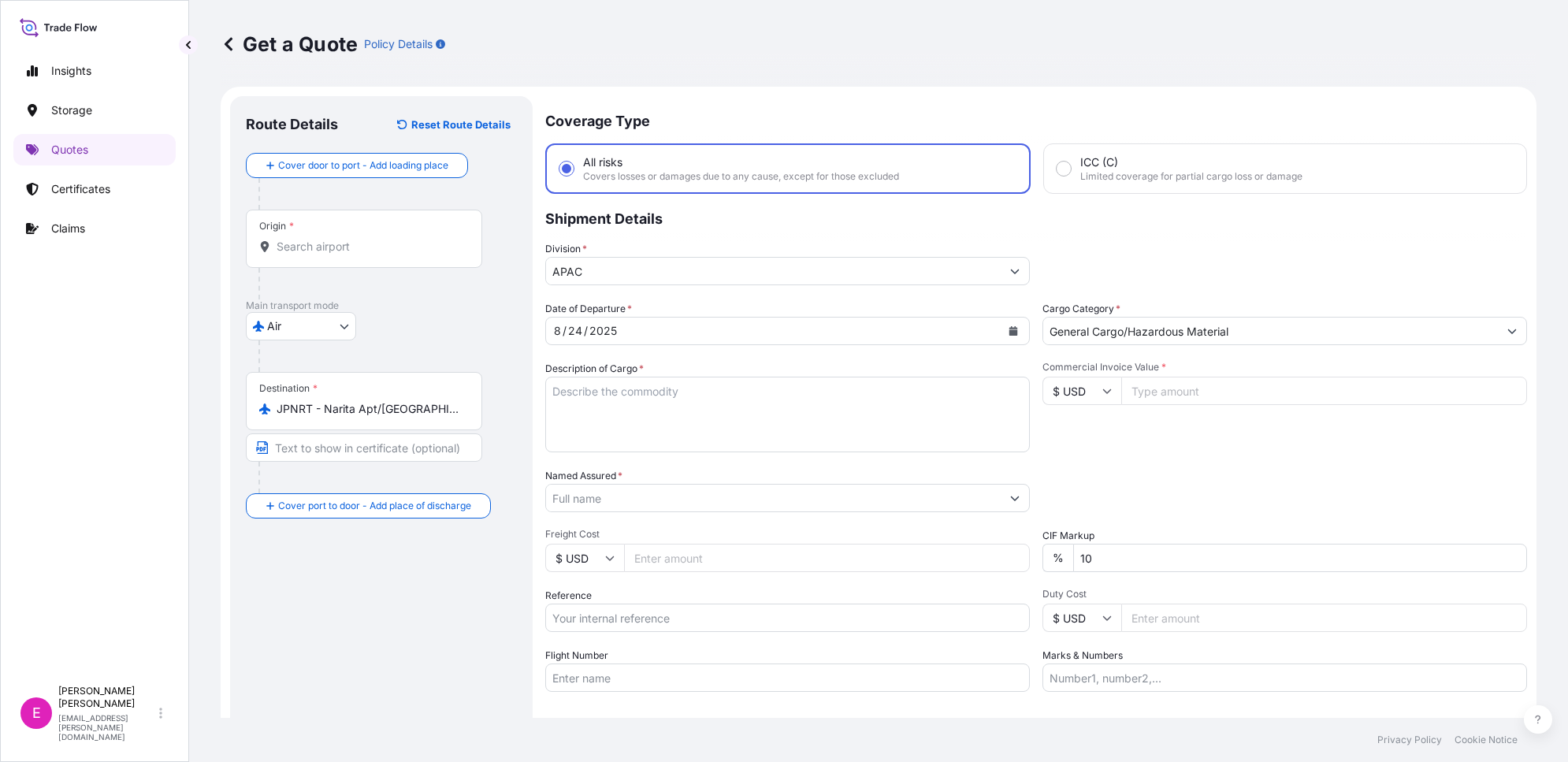
scroll to position [0, 0]
click at [612, 495] on input "Named Assured *" at bounding box center [770, 499] width 448 height 28
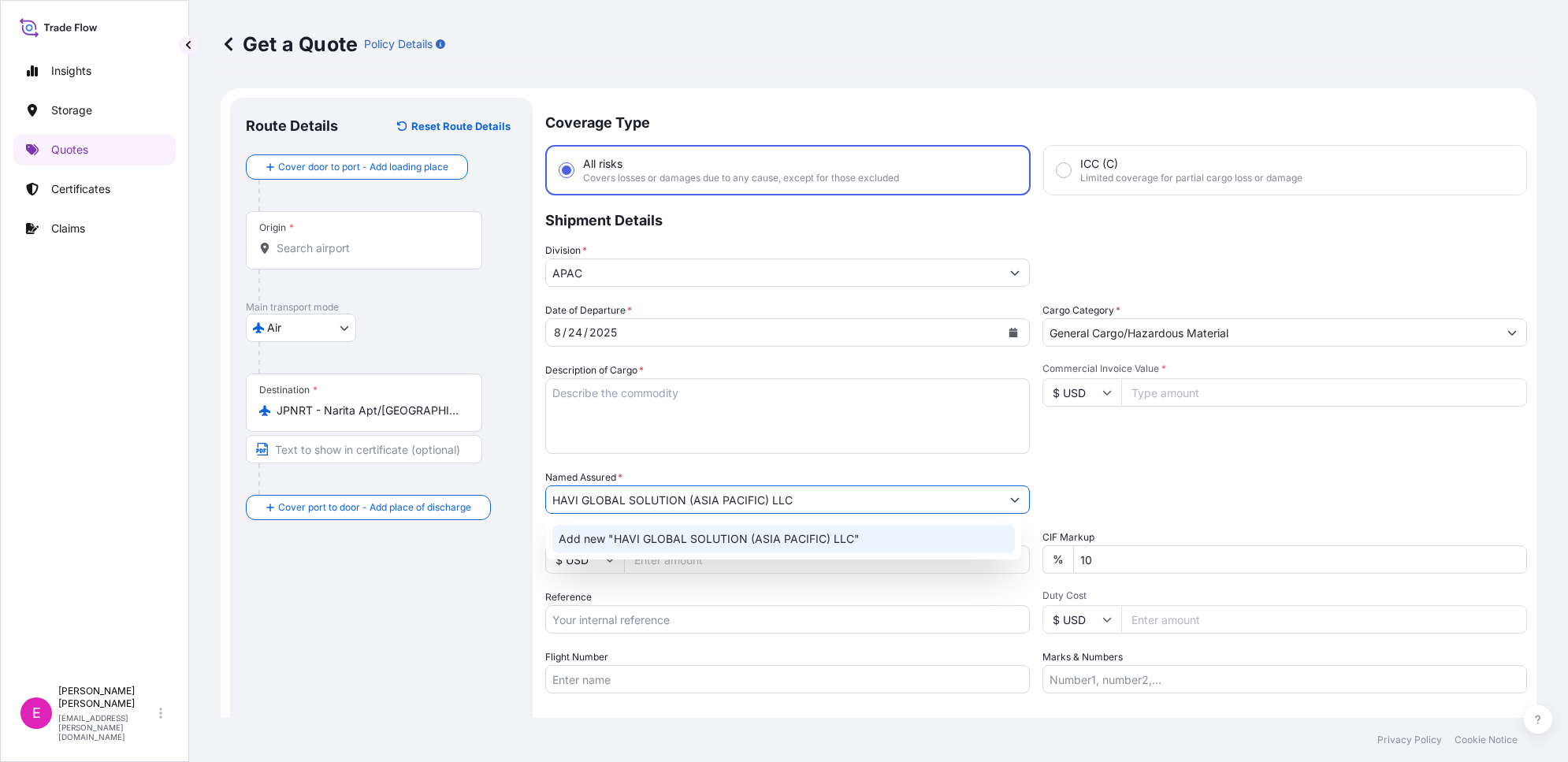
click at [641, 538] on span "Add new "HAVI GLOBAL SOLUTION (ASIA PACIFIC) LLC"" at bounding box center [709, 539] width 301 height 16
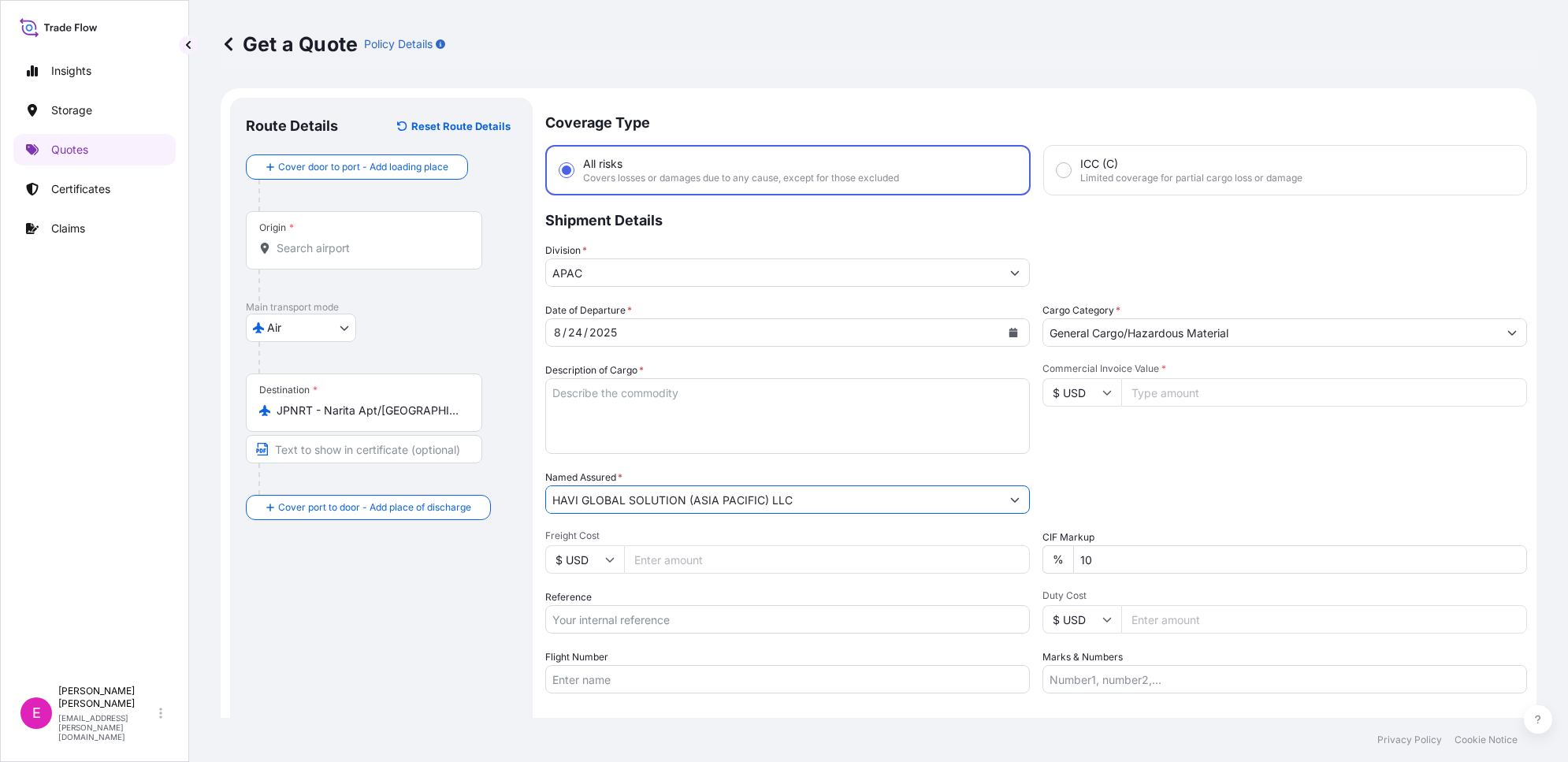
type input "HAVI GLOBAL SOLUTION (ASIA PACIFIC) LLC"
click at [1202, 483] on div "Packing Category Type to search a container mode Please select a primary mode o…" at bounding box center [1285, 492] width 484 height 44
click at [632, 411] on textarea "Description of Cargo *" at bounding box center [788, 416] width 484 height 75
type textarea "PLASTIC TOYS"
drag, startPoint x: 1160, startPoint y: 485, endPoint x: 1128, endPoint y: 454, distance: 44.6
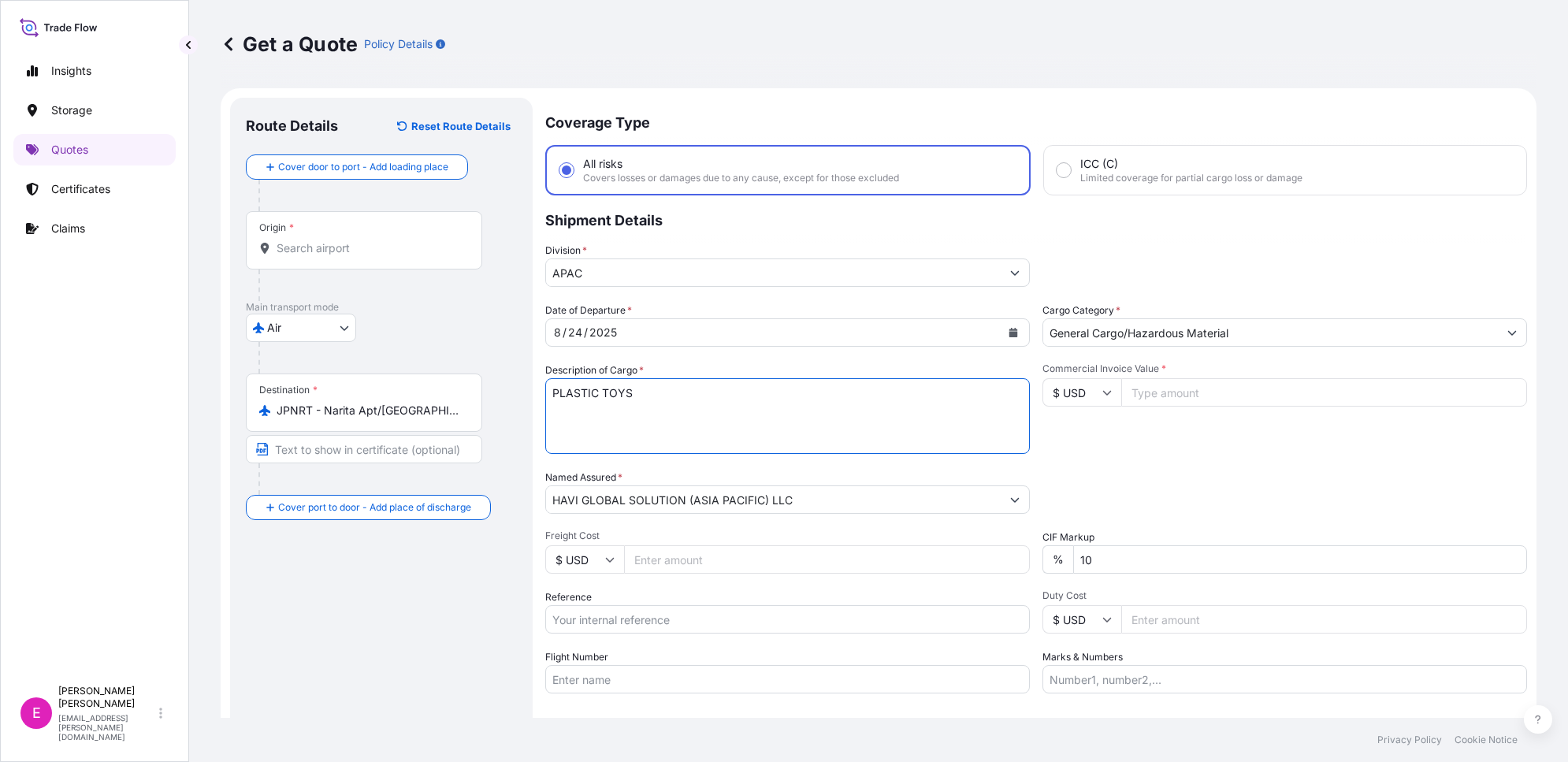
click at [1163, 485] on div "Packing Category Type to search a container mode Please select a primary mode o…" at bounding box center [1285, 492] width 484 height 44
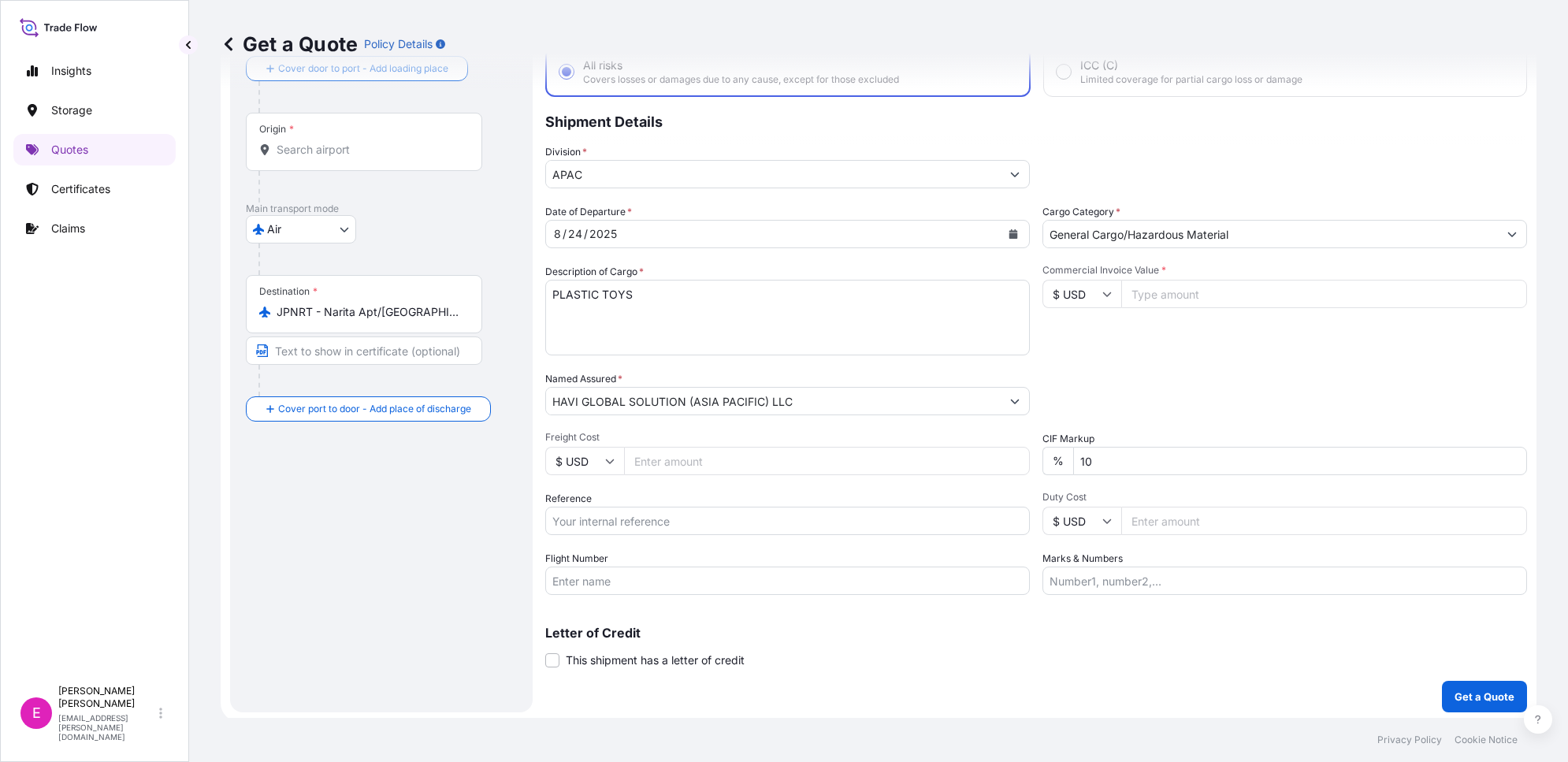
click at [733, 517] on input "Reference" at bounding box center [788, 521] width 484 height 28
type input "H"
type input "BDPHKG173212"
click at [1234, 365] on div "Date of Departure * 8 / 24 / 2025 Cargo Category * General Cargo/Hazardous Mate…" at bounding box center [1036, 399] width 982 height 391
click at [739, 569] on input "Flight Number" at bounding box center [788, 580] width 484 height 28
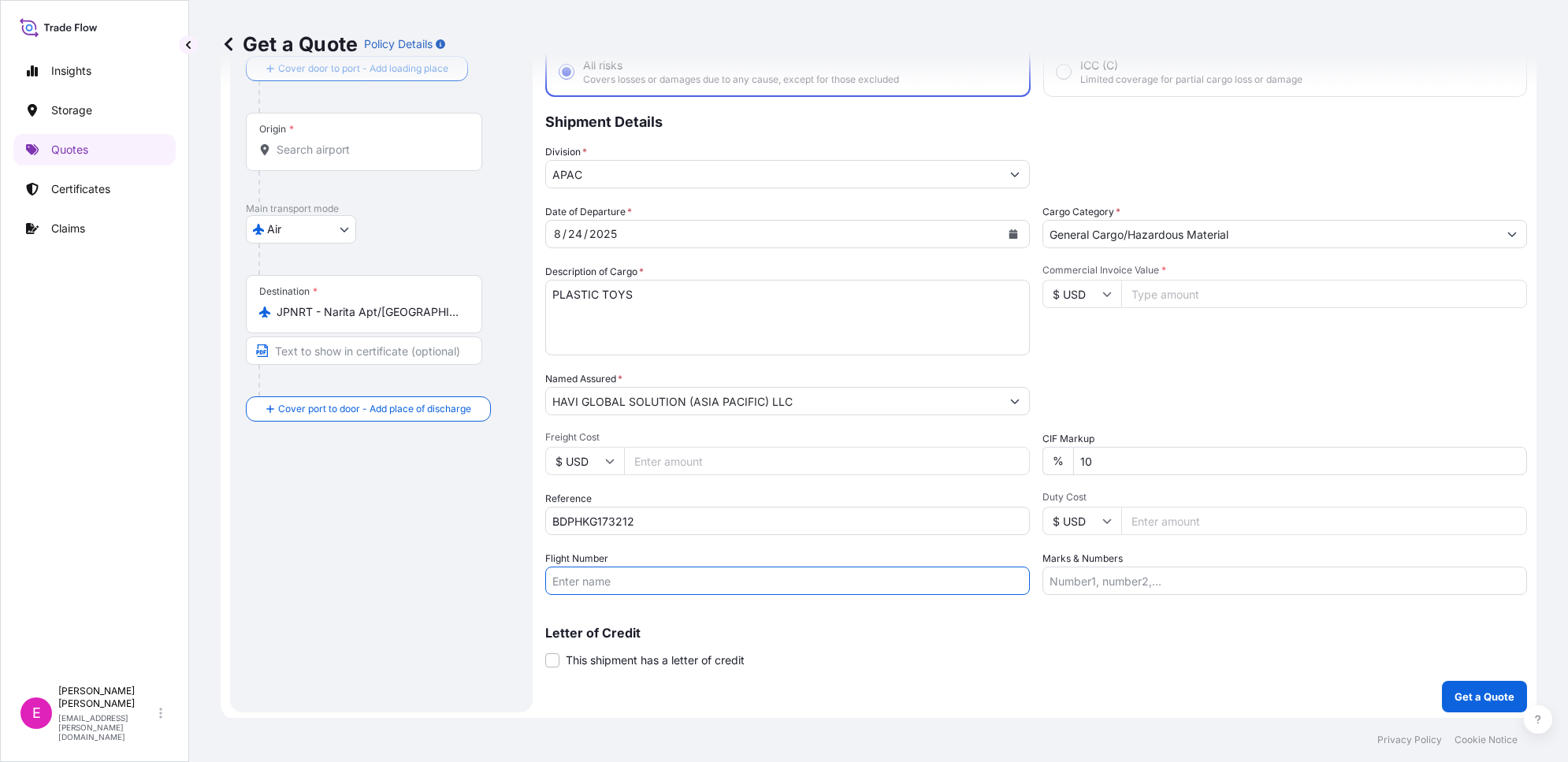
click at [1173, 355] on div "Date of Departure * 8 / 24 / 2025 Cargo Category * General Cargo/Hazardous Mate…" at bounding box center [1036, 399] width 982 height 391
click at [1137, 365] on div "Date of Departure * 8 / 24 / 2025 Cargo Category * General Cargo/Hazardous Mate…" at bounding box center [1036, 399] width 982 height 391
click at [1141, 360] on div "Date of Departure * 8 / 24 / 2025 Cargo Category * General Cargo/Hazardous Mate…" at bounding box center [1036, 399] width 982 height 391
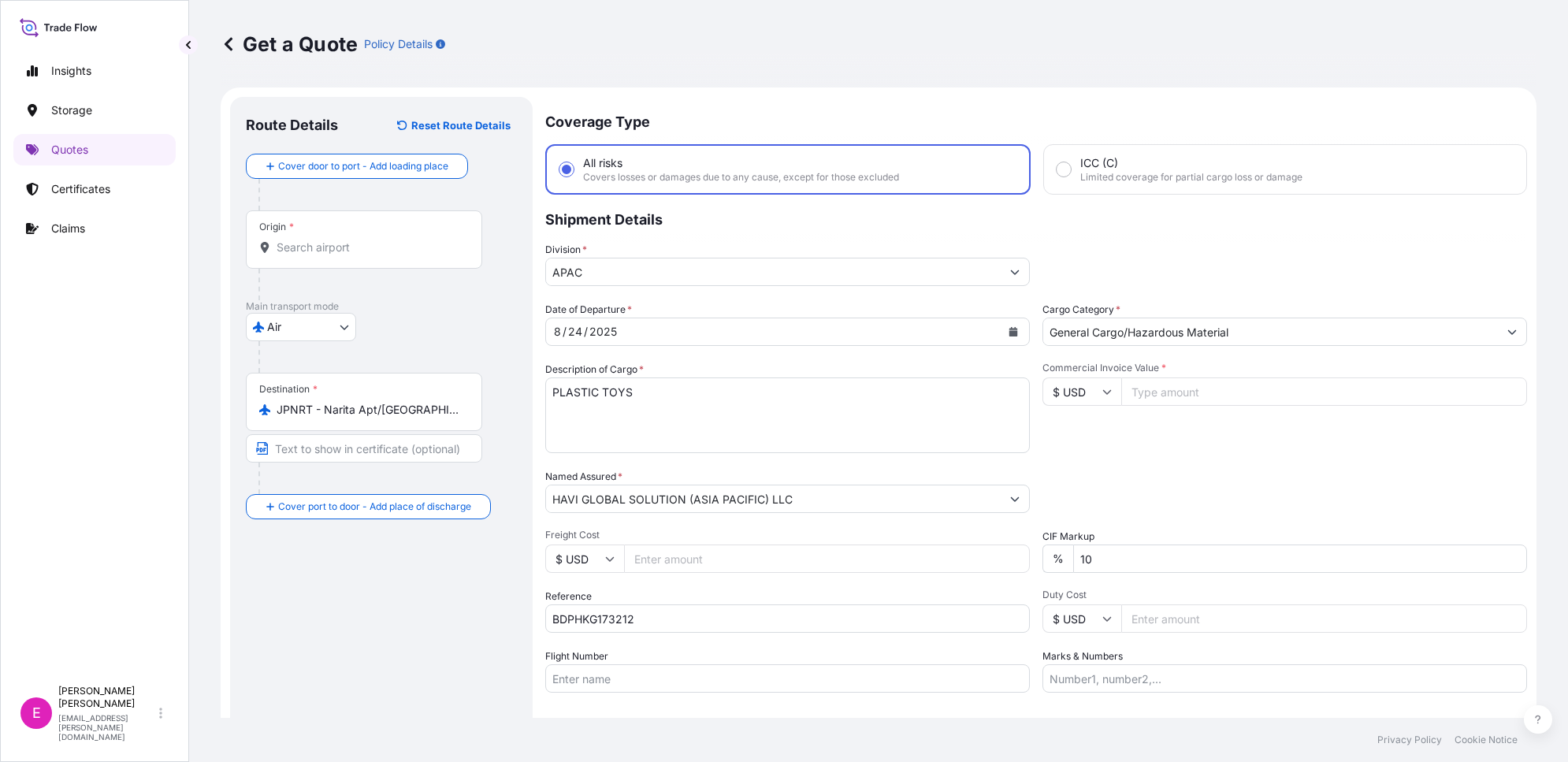
scroll to position [0, 0]
click at [365, 252] on input "Origin *" at bounding box center [370, 249] width 186 height 16
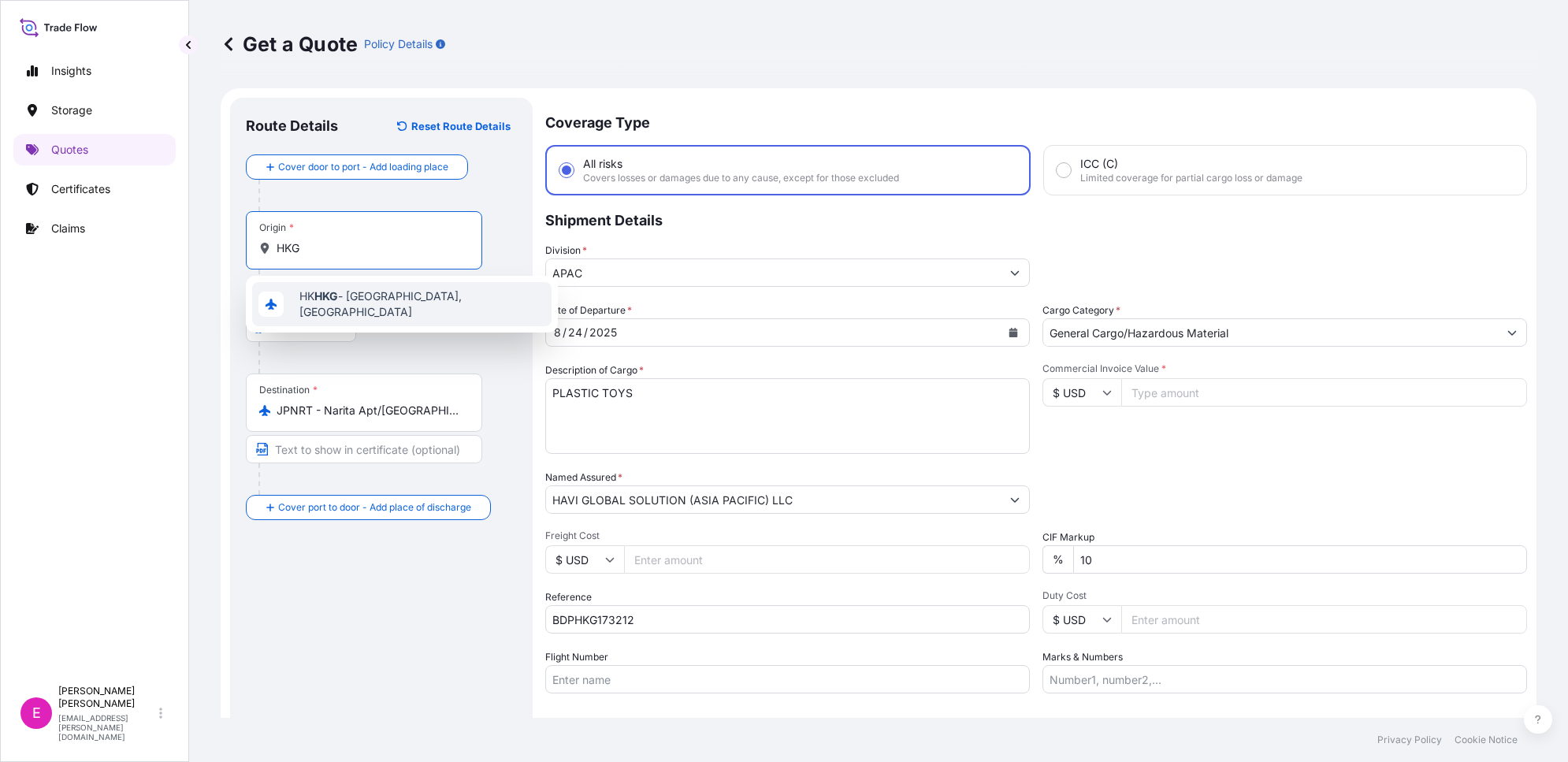
click at [381, 310] on div "HK HKG - [GEOGRAPHIC_DATA], [GEOGRAPHIC_DATA]" at bounding box center [401, 304] width 299 height 44
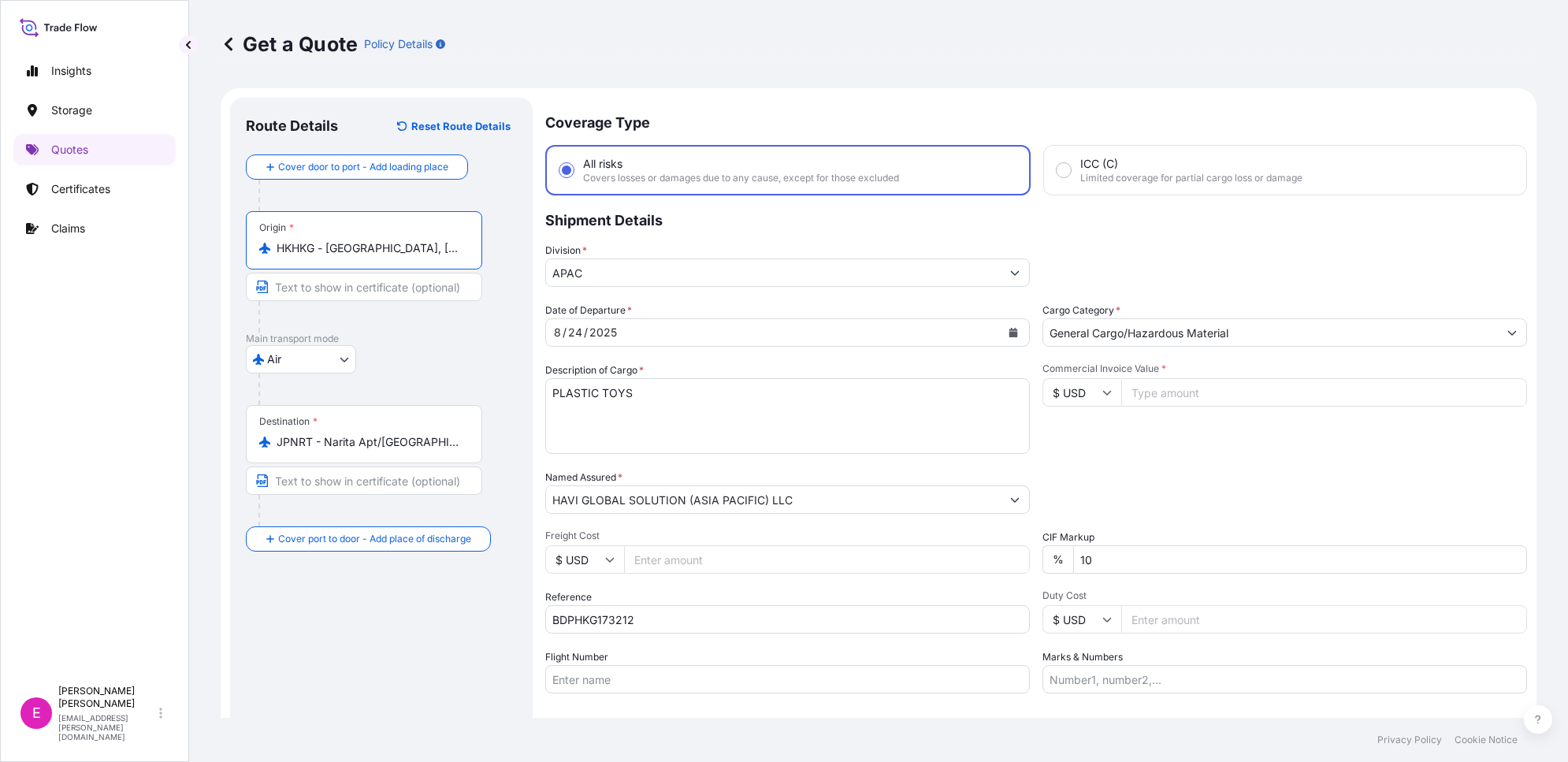
type input "HKHKG - [GEOGRAPHIC_DATA], [GEOGRAPHIC_DATA]"
click at [1098, 384] on input "$ USD" at bounding box center [1082, 392] width 79 height 28
click at [1060, 387] on input "$ USD" at bounding box center [1082, 392] width 79 height 28
click at [1057, 391] on input "$ USD" at bounding box center [1082, 392] width 79 height 28
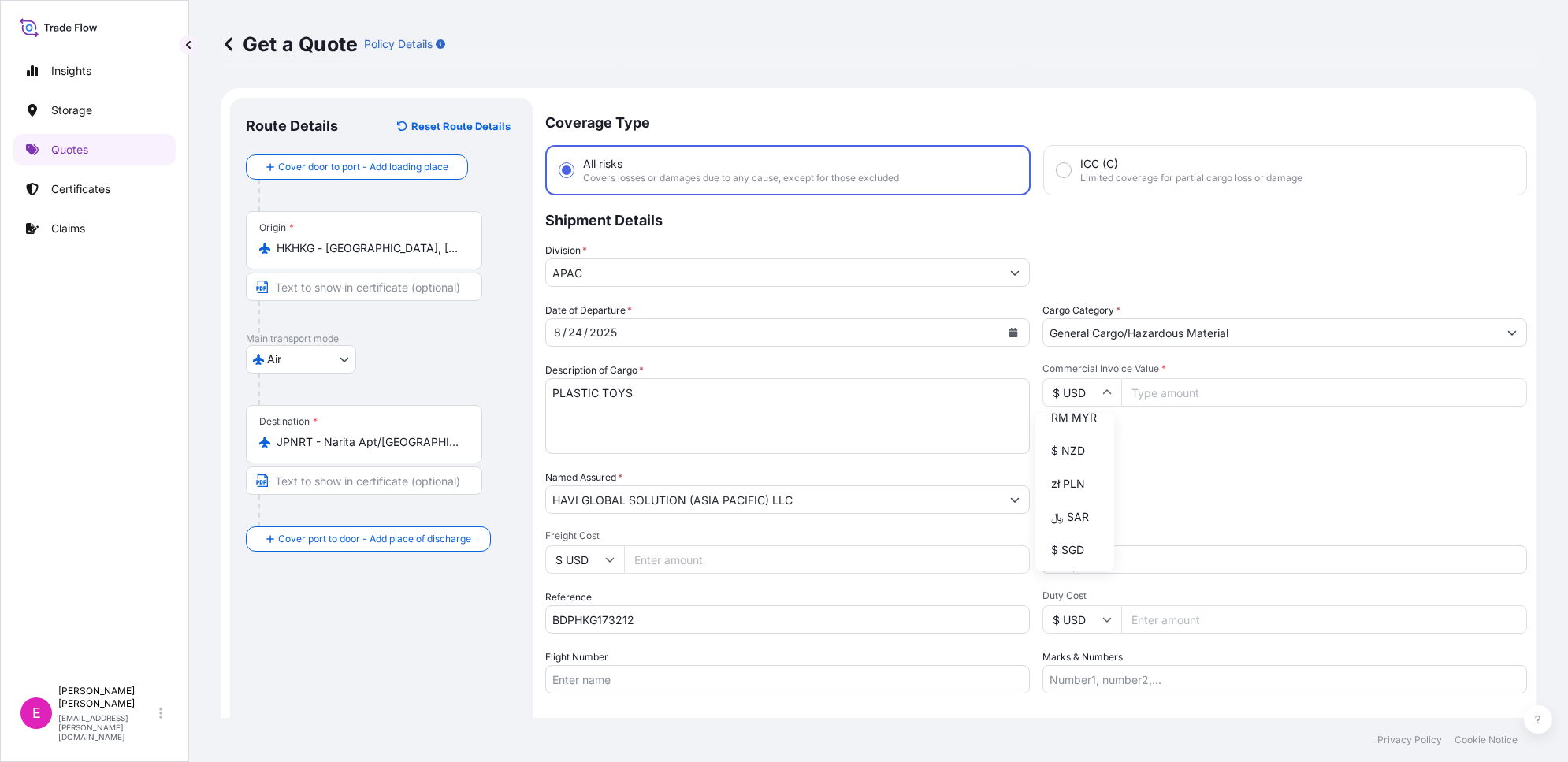
drag, startPoint x: 1082, startPoint y: 443, endPoint x: 1107, endPoint y: 435, distance: 26.2
click at [1081, 367] on div "¥ JPY" at bounding box center [1075, 351] width 67 height 30
type input "¥ JPY"
click at [1209, 379] on input "Commercial Invoice Value *" at bounding box center [1324, 392] width 406 height 28
click at [1255, 394] on input "Commercial Invoice Value *" at bounding box center [1324, 392] width 406 height 28
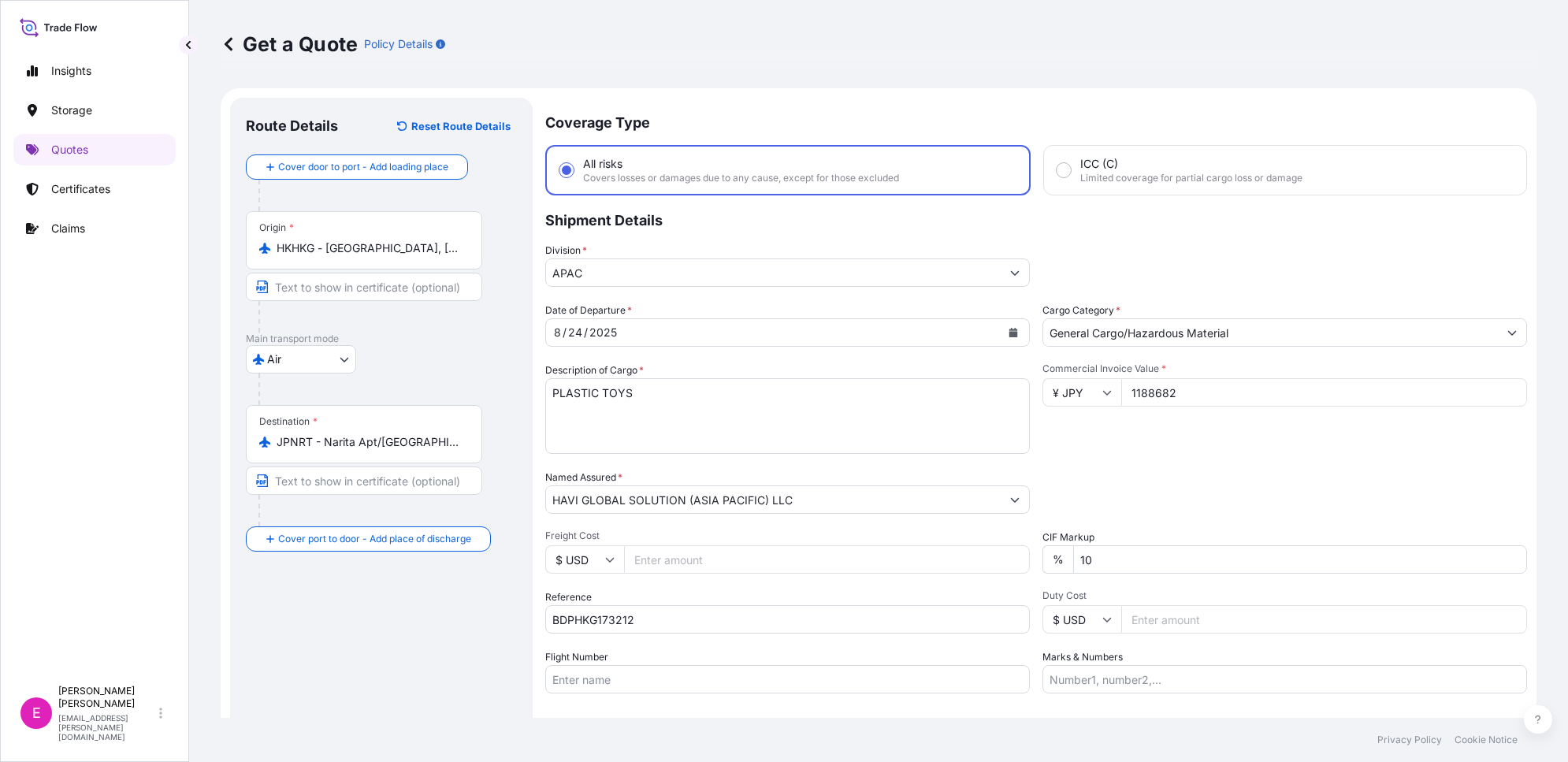
type input "1188682"
click at [1141, 460] on div "Date of Departure * 8 / 24 / 2025 Cargo Category * General Cargo/Hazardous Mate…" at bounding box center [1036, 497] width 982 height 391
click at [1202, 379] on input "1188682" at bounding box center [1324, 392] width 406 height 28
click at [1177, 470] on div "Packing Category Type to search a container mode Please select a primary mode o…" at bounding box center [1285, 492] width 484 height 44
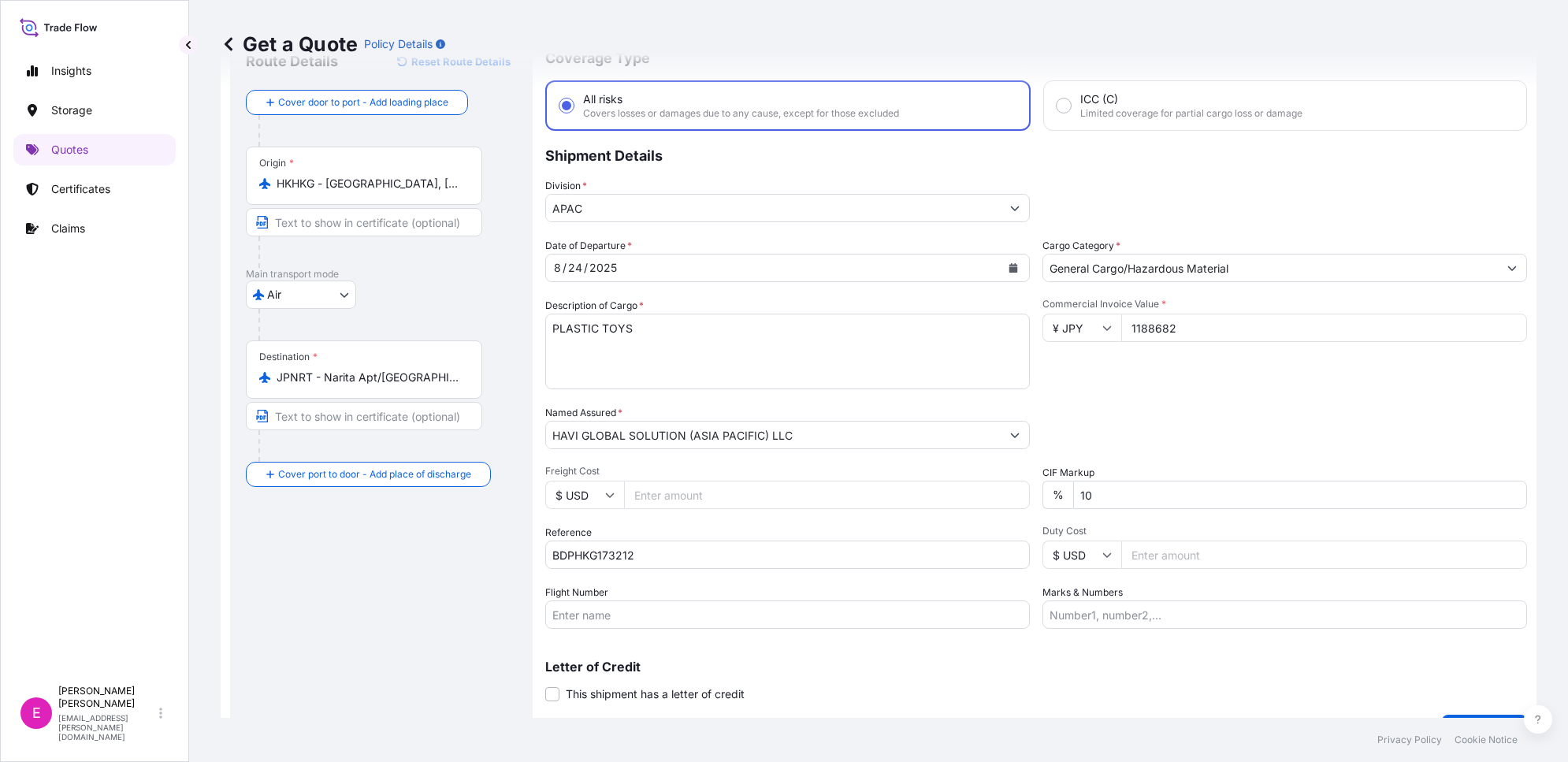
scroll to position [100, 0]
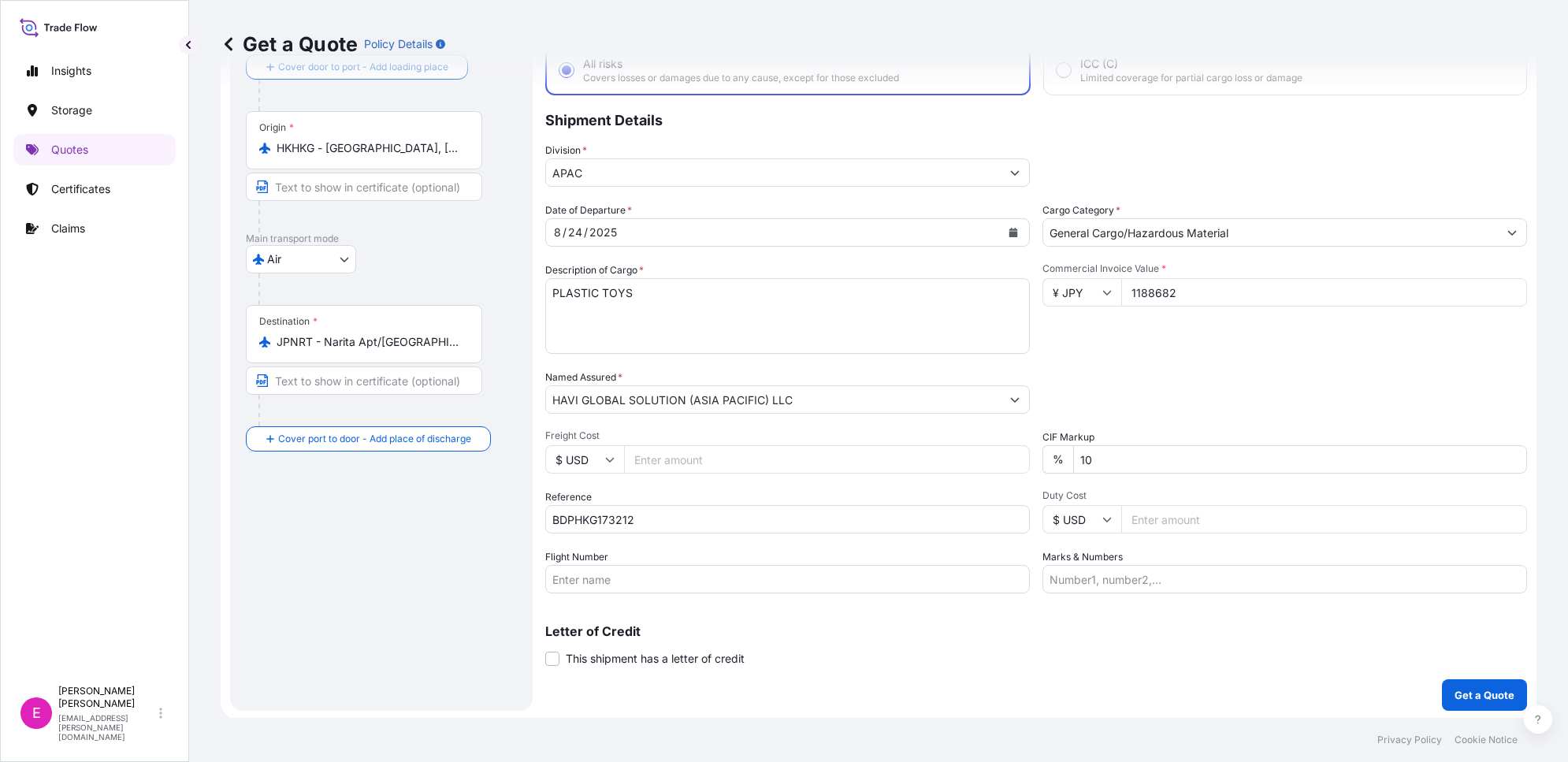
click at [1325, 355] on div "Date of Departure * 8 / 24 / 2025 Cargo Category * General Cargo/Hazardous Mate…" at bounding box center [1036, 397] width 982 height 391
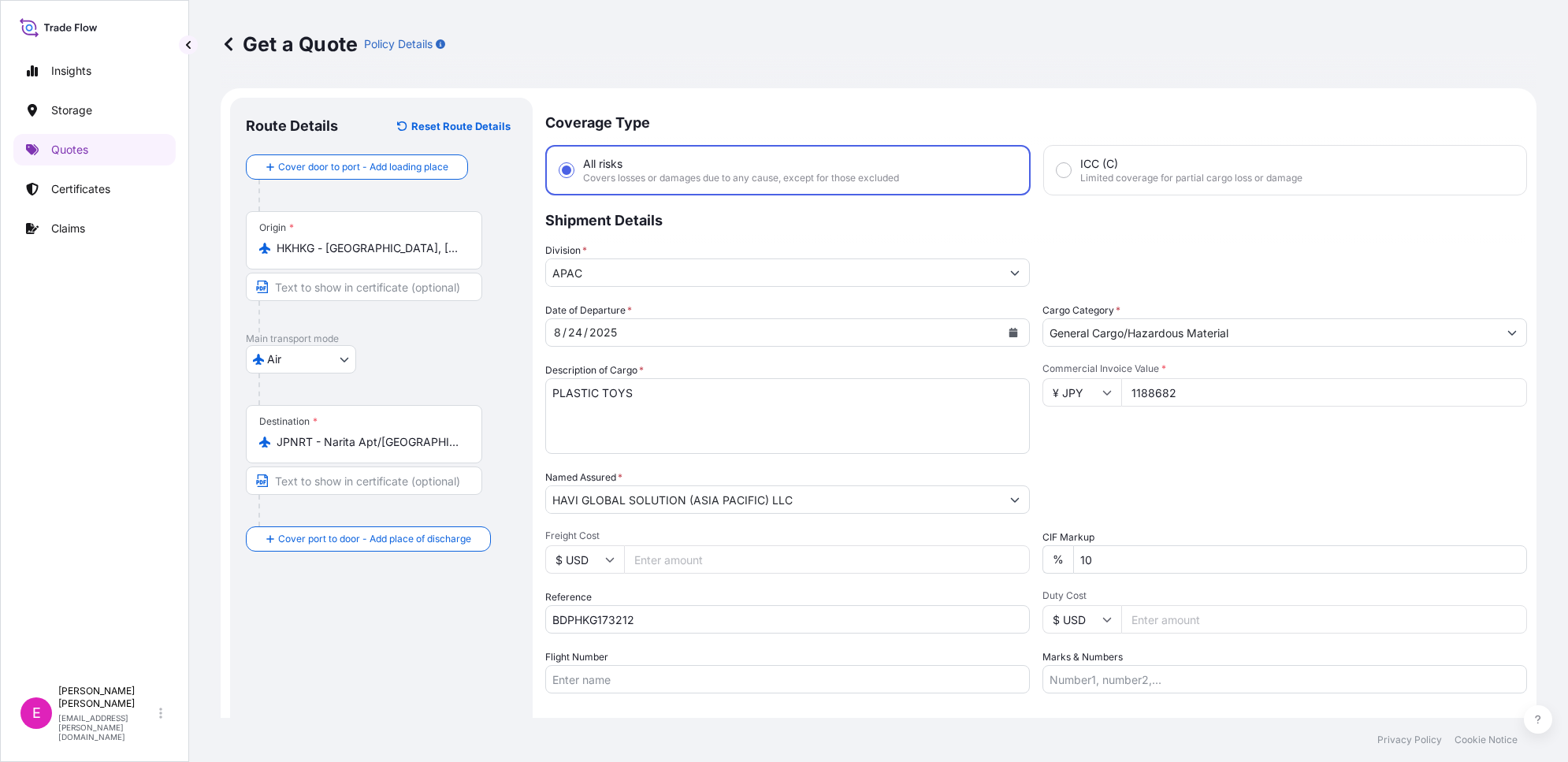
click at [1313, 261] on div "Division * APAC" at bounding box center [1036, 265] width 982 height 44
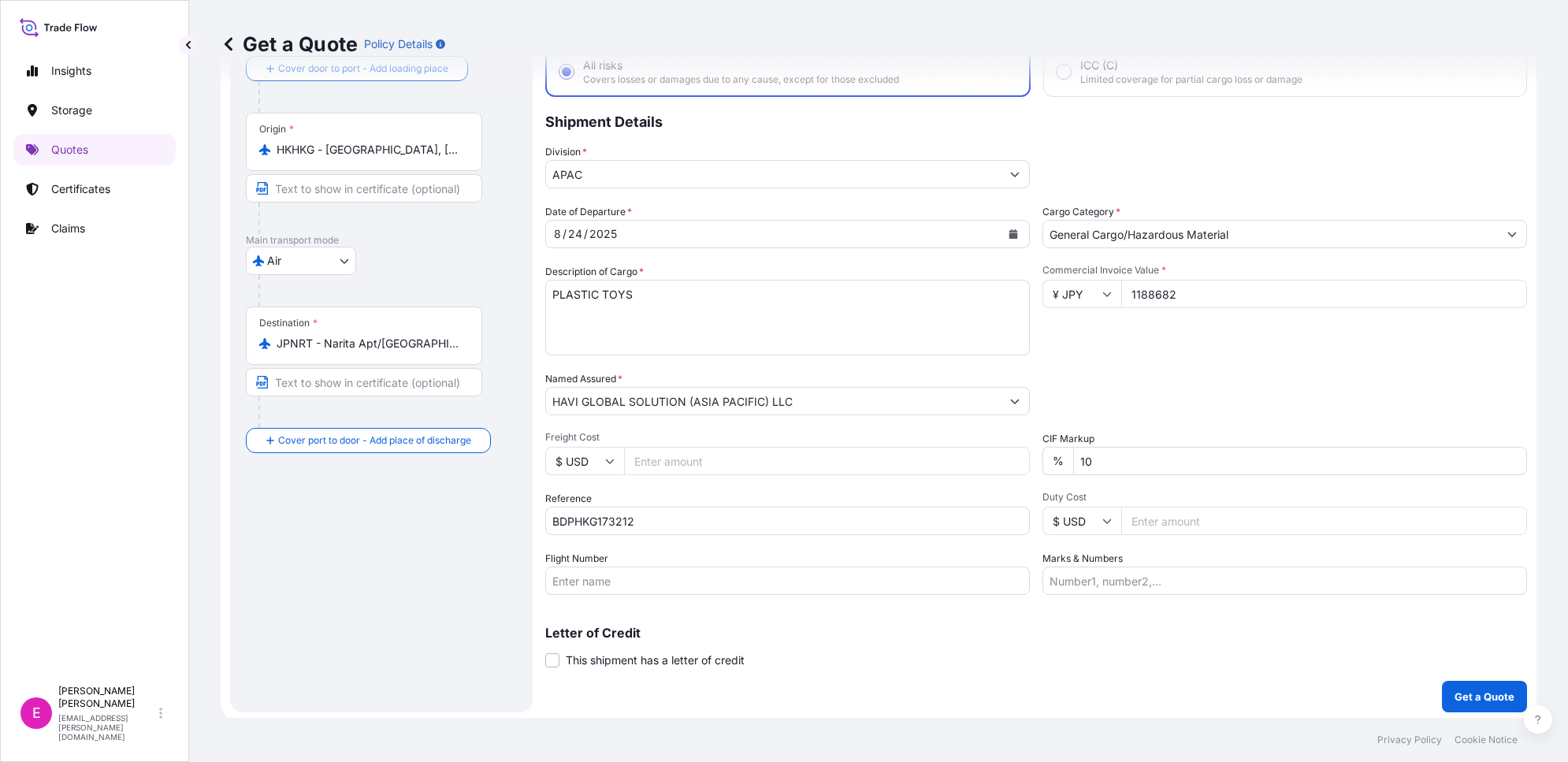
scroll to position [100, 0]
click at [1275, 290] on input "1188682" at bounding box center [1324, 292] width 406 height 28
drag, startPoint x: 1191, startPoint y: 344, endPoint x: 1181, endPoint y: 419, distance: 75.7
click at [1192, 345] on div "Commercial Invoice Value * ¥ JPY 1188682" at bounding box center [1285, 308] width 484 height 91
click at [1162, 453] on input "10" at bounding box center [1300, 459] width 454 height 28
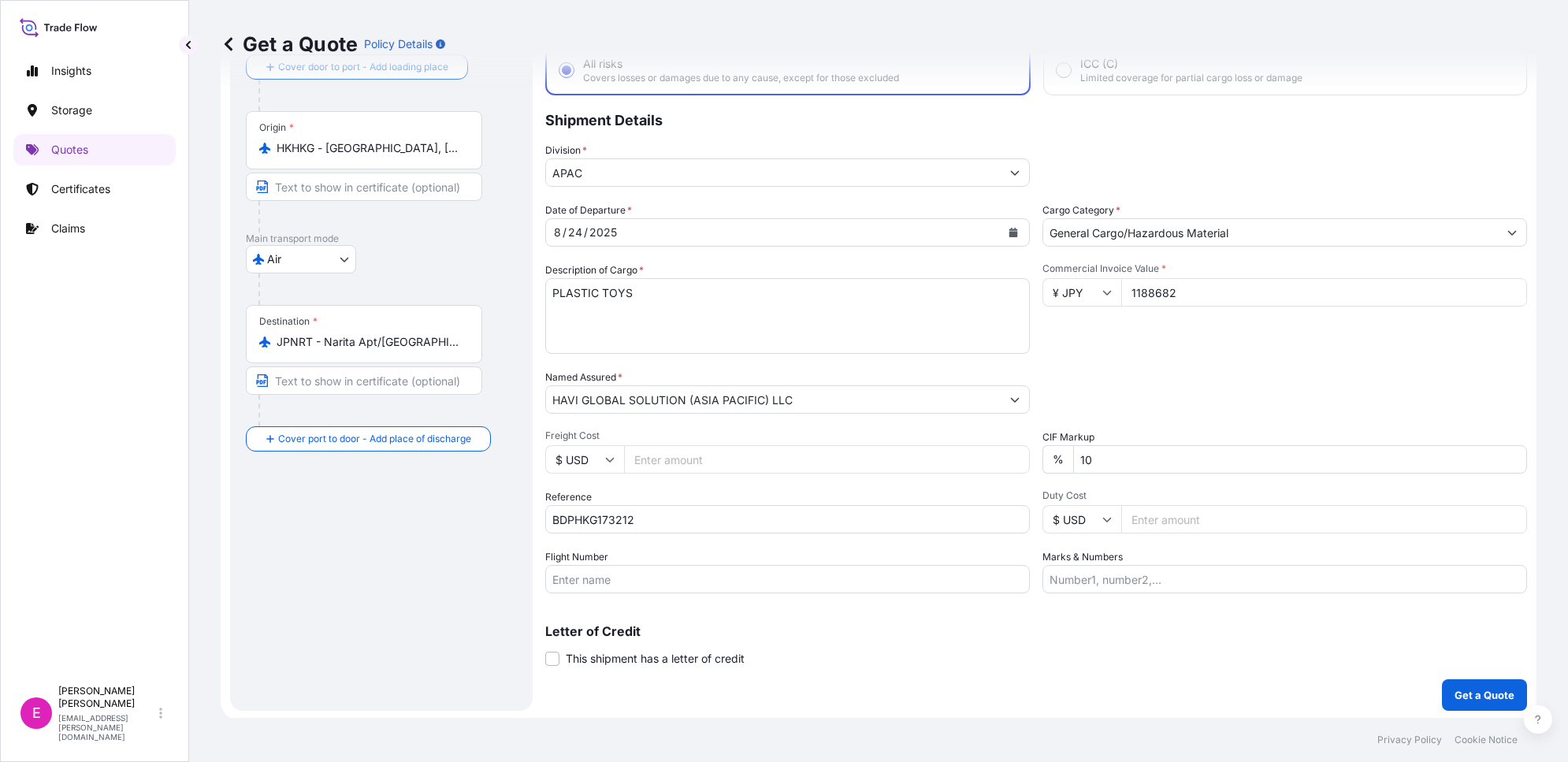
click at [1191, 441] on div "CIF Markup % 10" at bounding box center [1285, 451] width 484 height 44
click at [1235, 365] on div "Date of Departure * 8 / 24 / 2025 Cargo Category * General Cargo/Hazardous Mate…" at bounding box center [1036, 397] width 982 height 391
click at [1455, 687] on p "Get a Quote" at bounding box center [1485, 695] width 60 height 16
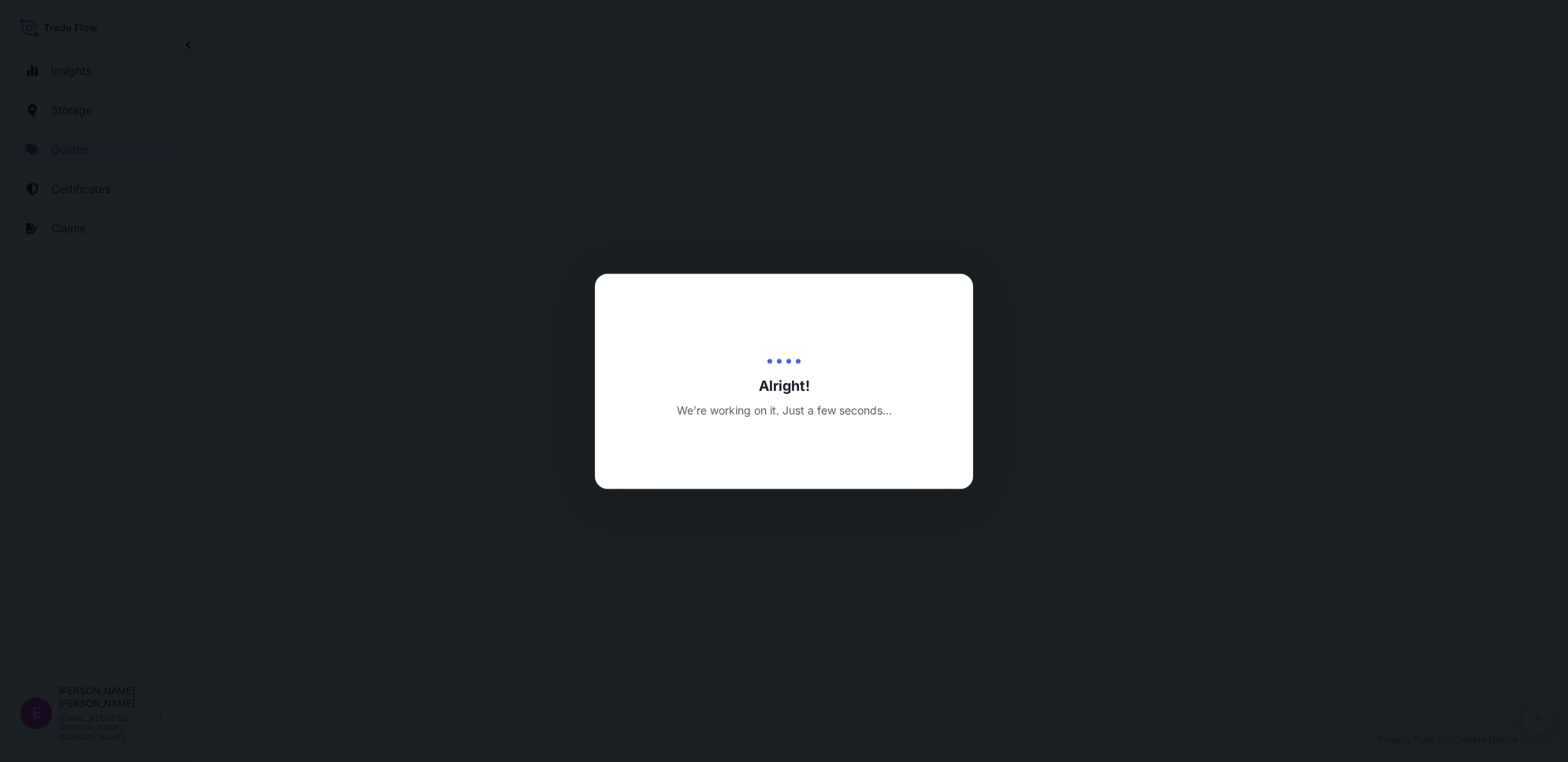
select select "Air"
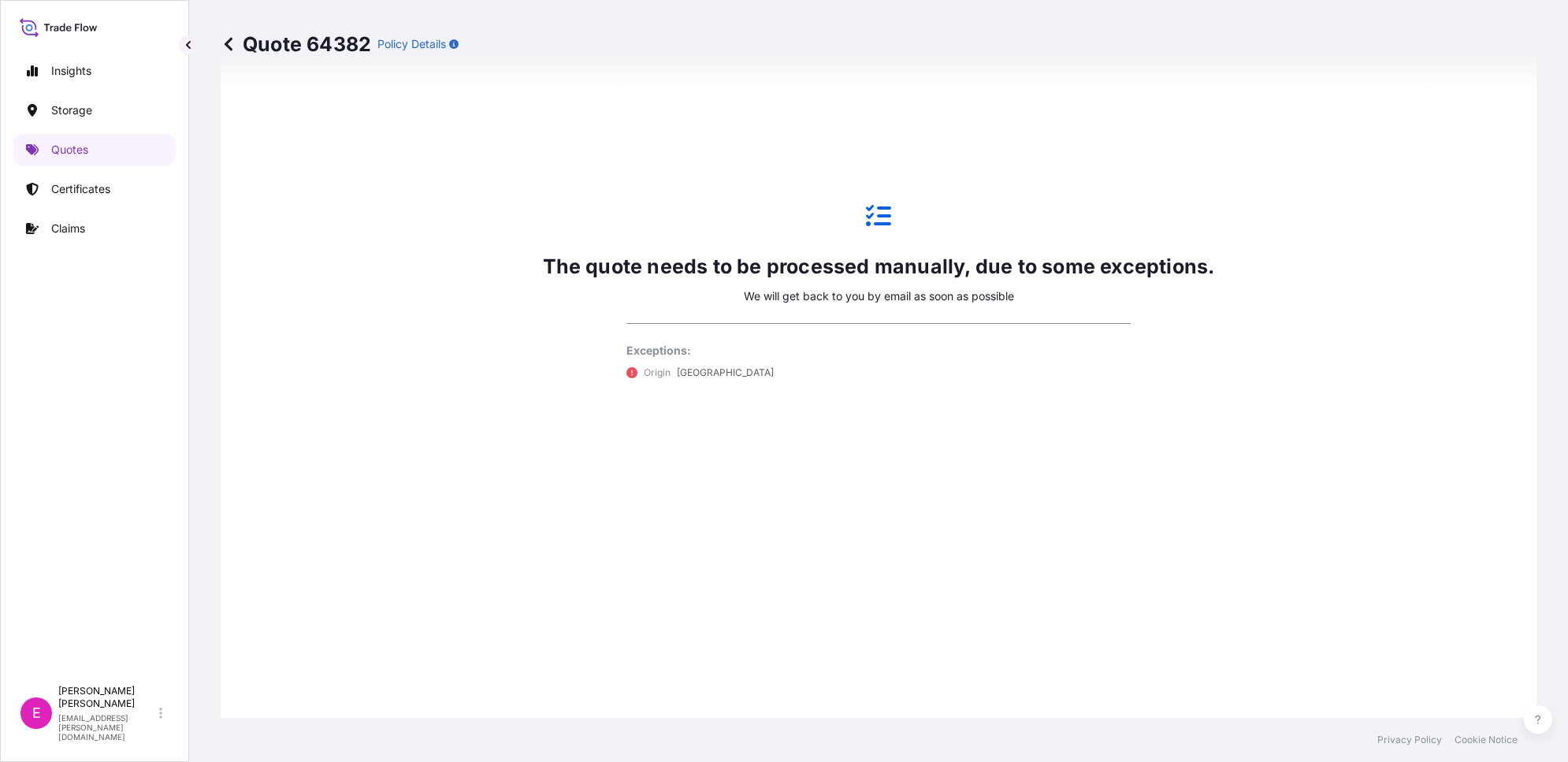
scroll to position [1127, 0]
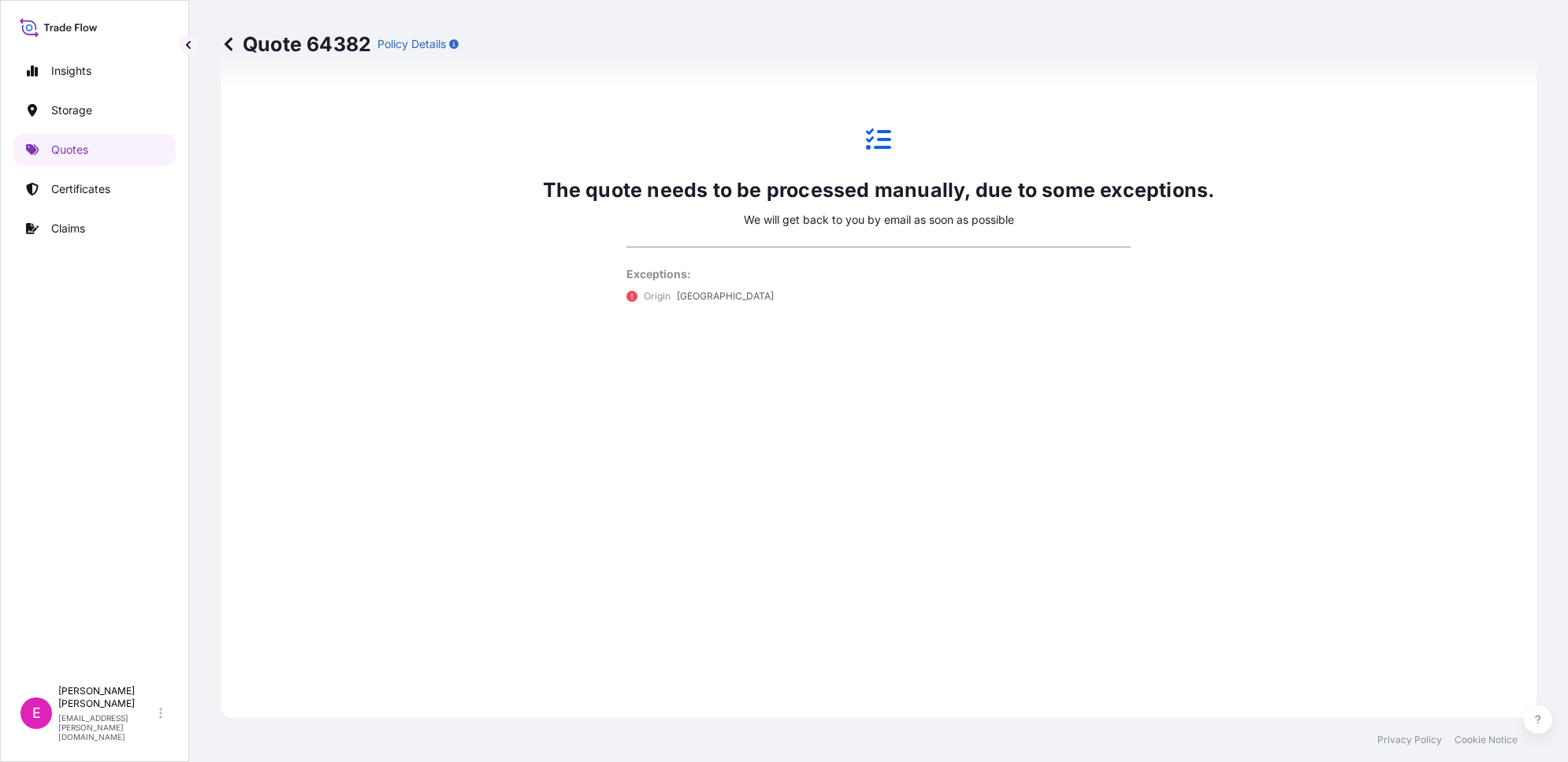
click at [911, 464] on div "The quote needs to be processed manually, due to some exceptions. We will get b…" at bounding box center [879, 215] width 1272 height 968
click at [1205, 427] on div "The quote needs to be processed manually, due to some exceptions. We will get b…" at bounding box center [879, 215] width 1272 height 968
click at [509, 437] on div "The quote needs to be processed manually, due to some exceptions. We will get b…" at bounding box center [879, 215] width 1272 height 968
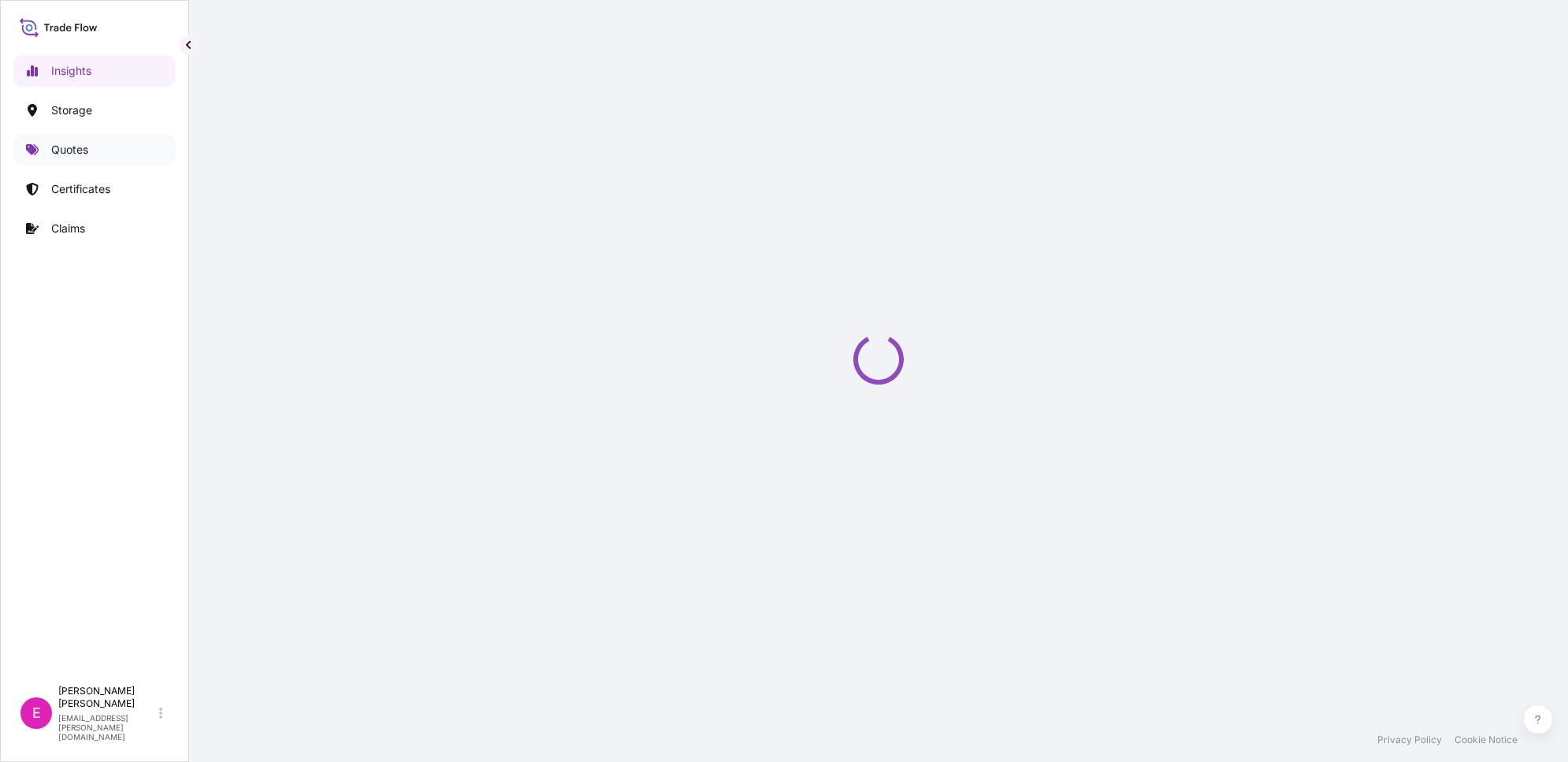
click at [72, 152] on p "Quotes" at bounding box center [70, 150] width 37 height 16
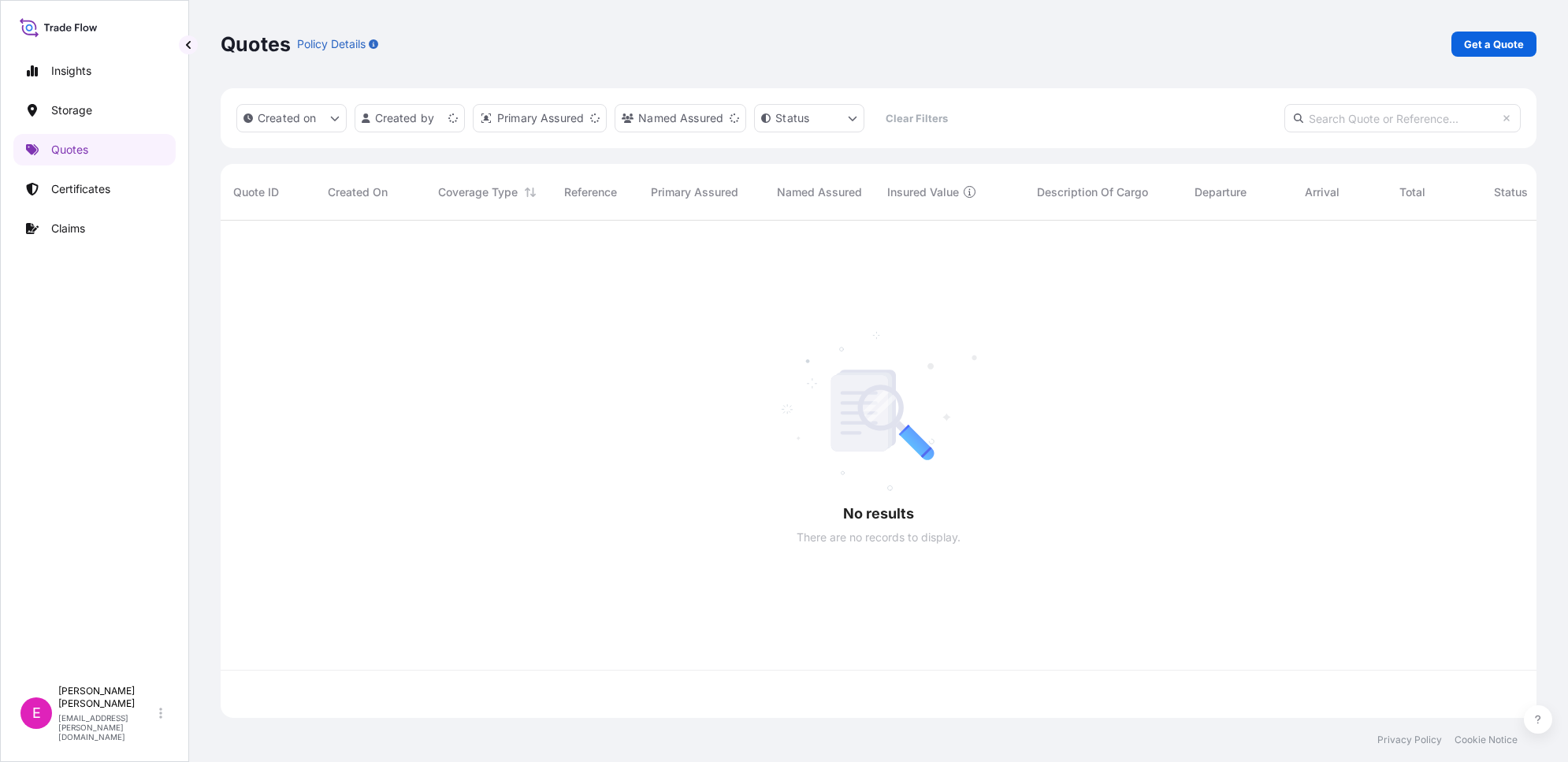
scroll to position [491, 1301]
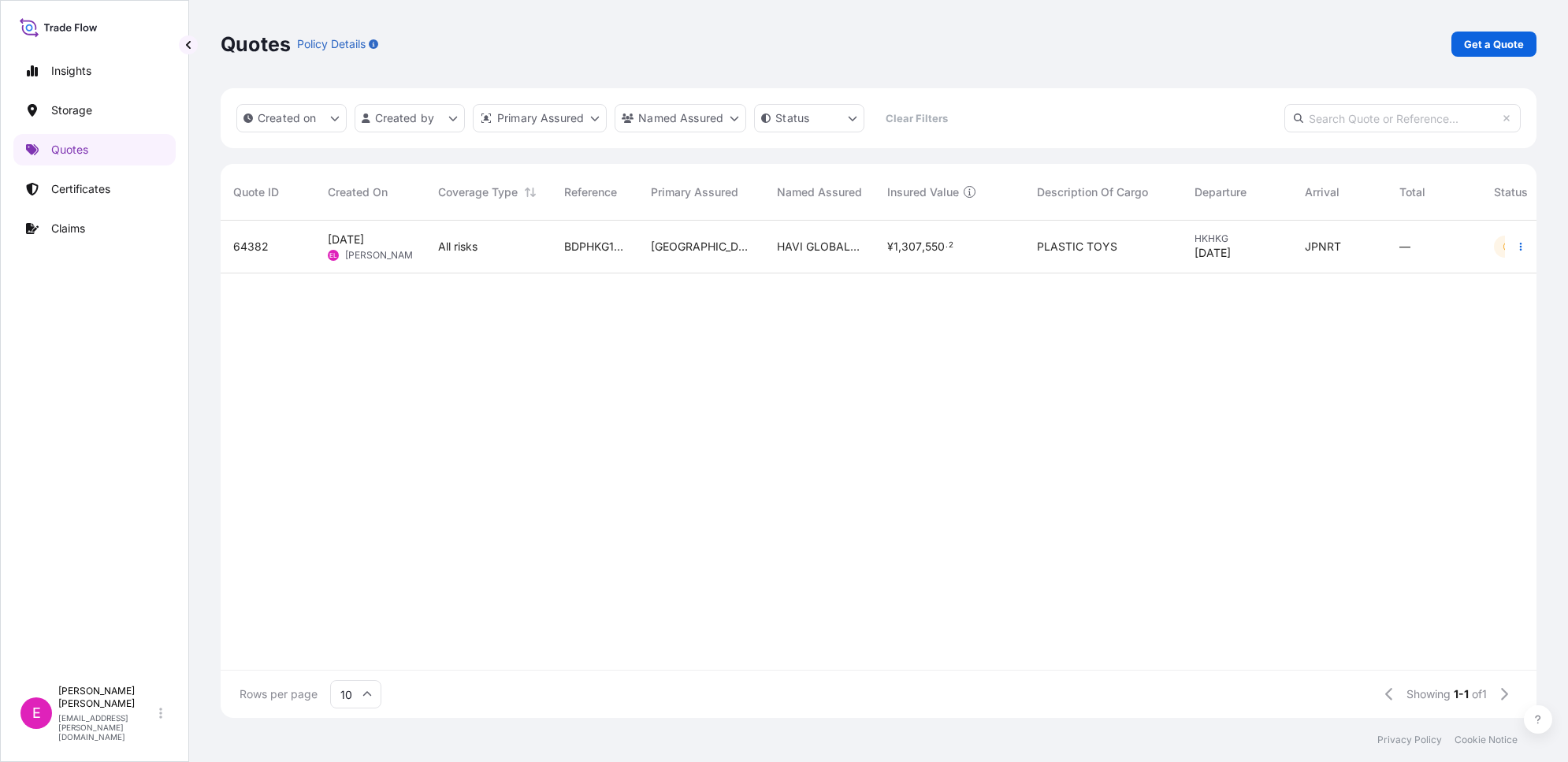
drag, startPoint x: 587, startPoint y: 485, endPoint x: 580, endPoint y: 426, distance: 59.4
click at [580, 479] on div "64382 [DATE] EL [PERSON_NAME] All risks BDPHKG173212 [GEOGRAPHIC_DATA] HAVI GLO…" at bounding box center [922, 445] width 1403 height 449
click at [1515, 37] on p "Get a Quote" at bounding box center [1493, 44] width 60 height 16
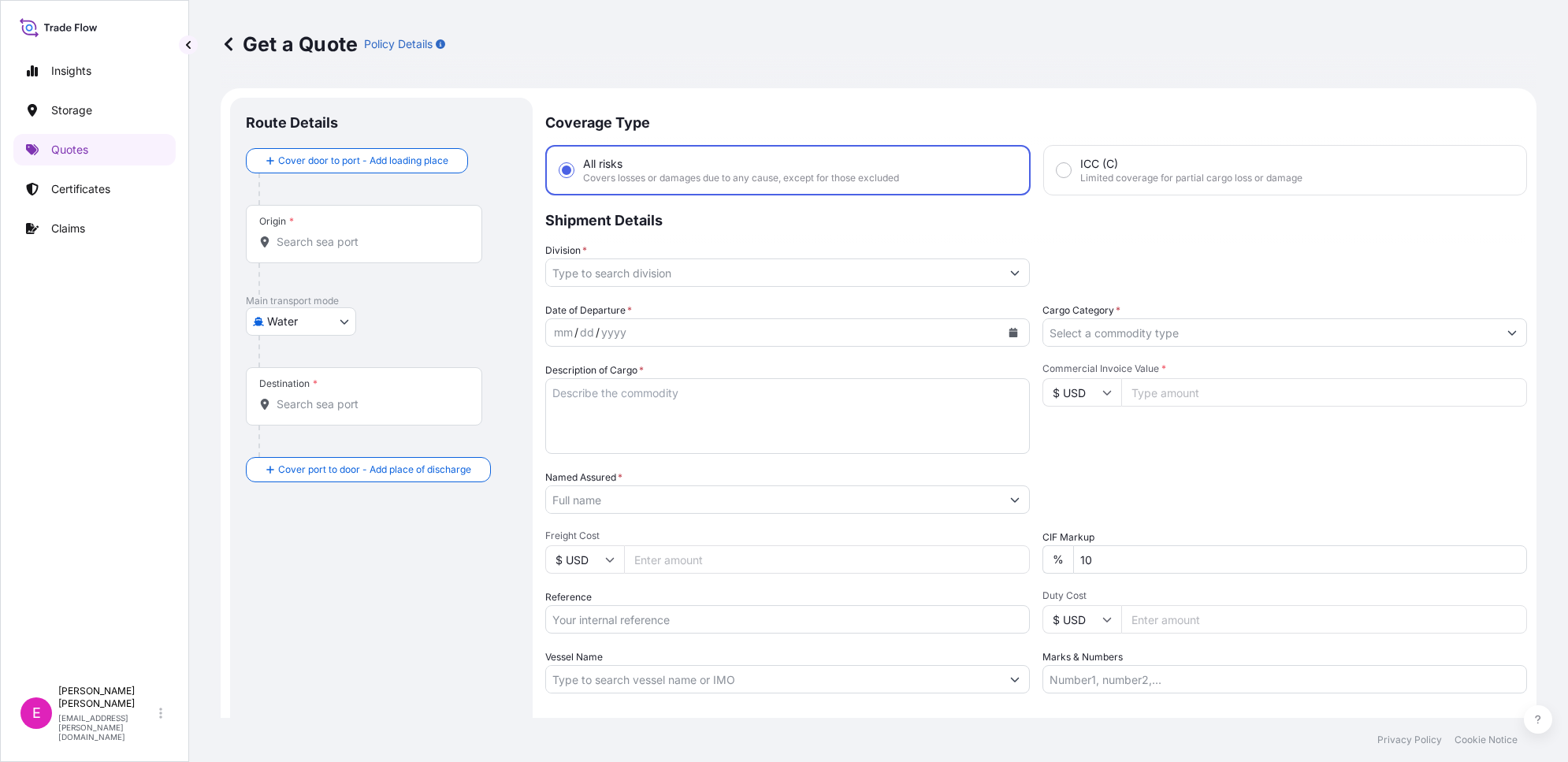
scroll to position [25, 0]
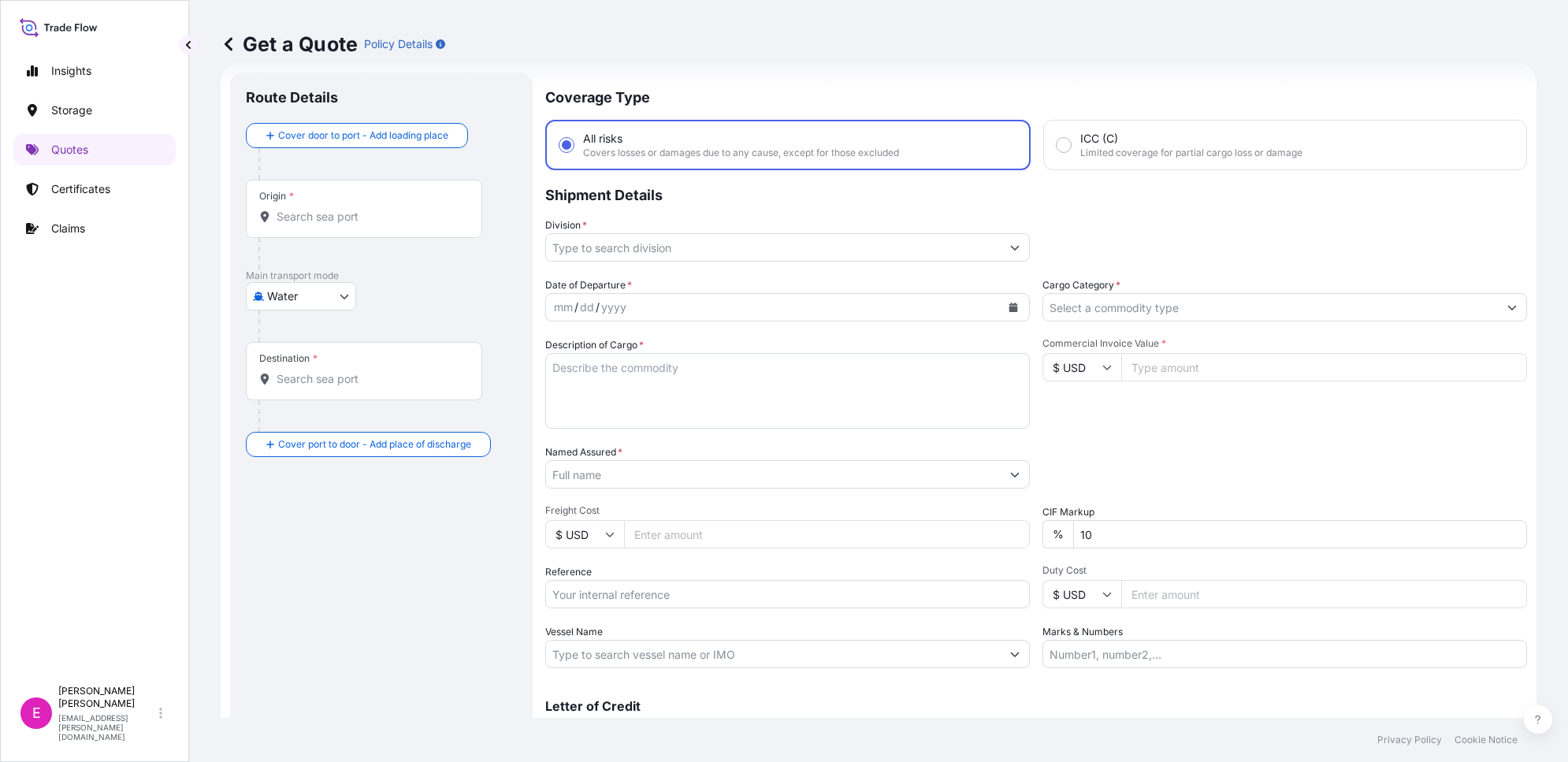
click at [379, 222] on input "Origin *" at bounding box center [370, 217] width 186 height 16
click at [305, 306] on body "0 options available. Insights Storage Quotes Certificates Claims E [PERSON_NAME…" at bounding box center [784, 381] width 1568 height 762
click at [334, 326] on div "Air" at bounding box center [301, 336] width 98 height 28
select select "Air"
drag, startPoint x: 325, startPoint y: 225, endPoint x: 380, endPoint y: 221, distance: 55.1
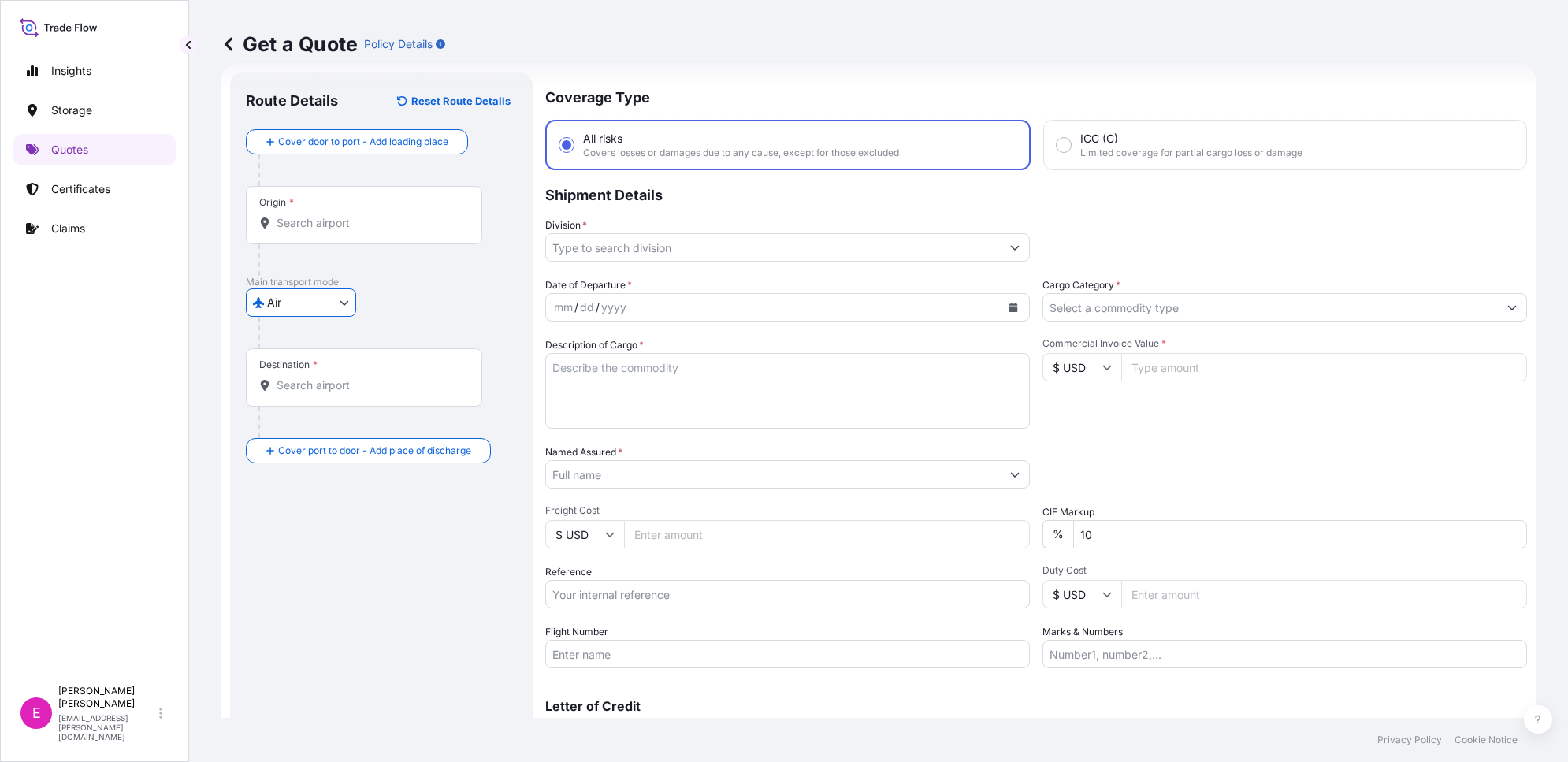
click at [327, 225] on input "Origin *" at bounding box center [370, 223] width 186 height 16
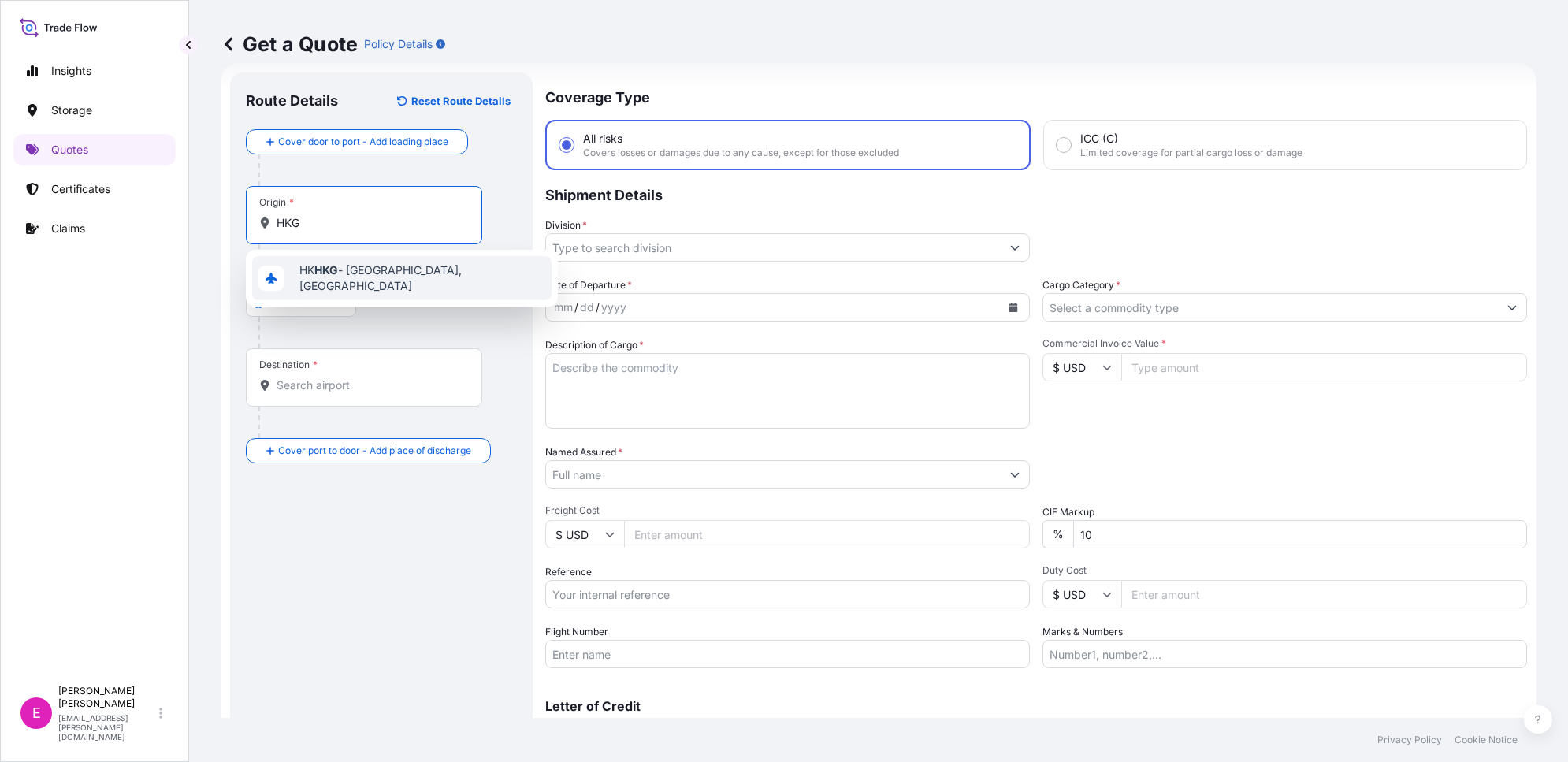
click at [359, 278] on span "HK HKG - [GEOGRAPHIC_DATA], [GEOGRAPHIC_DATA]" at bounding box center [422, 278] width 246 height 31
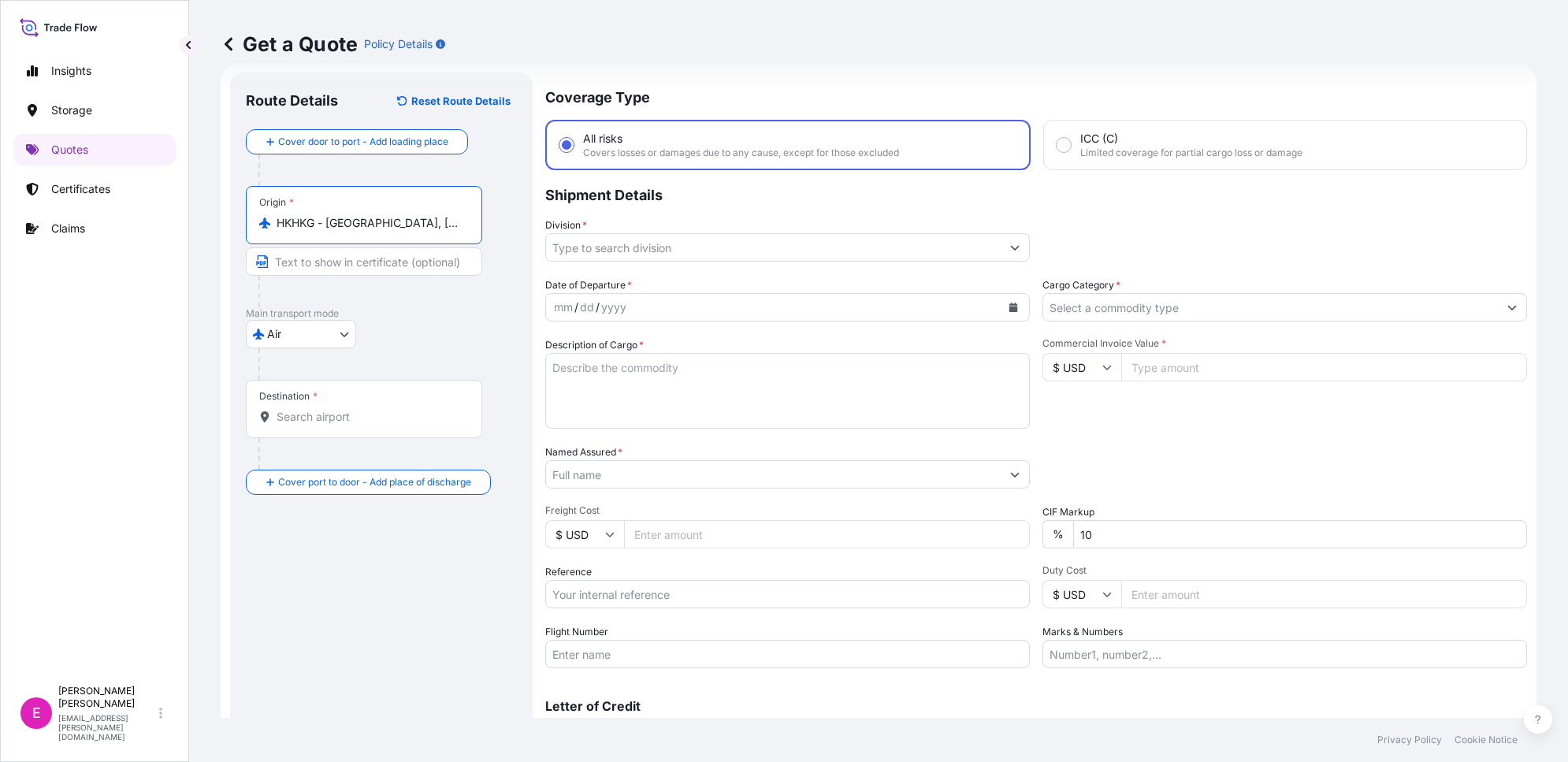
type input "HKHKG - [GEOGRAPHIC_DATA], [GEOGRAPHIC_DATA]"
click at [309, 415] on input "Destination *" at bounding box center [370, 417] width 186 height 16
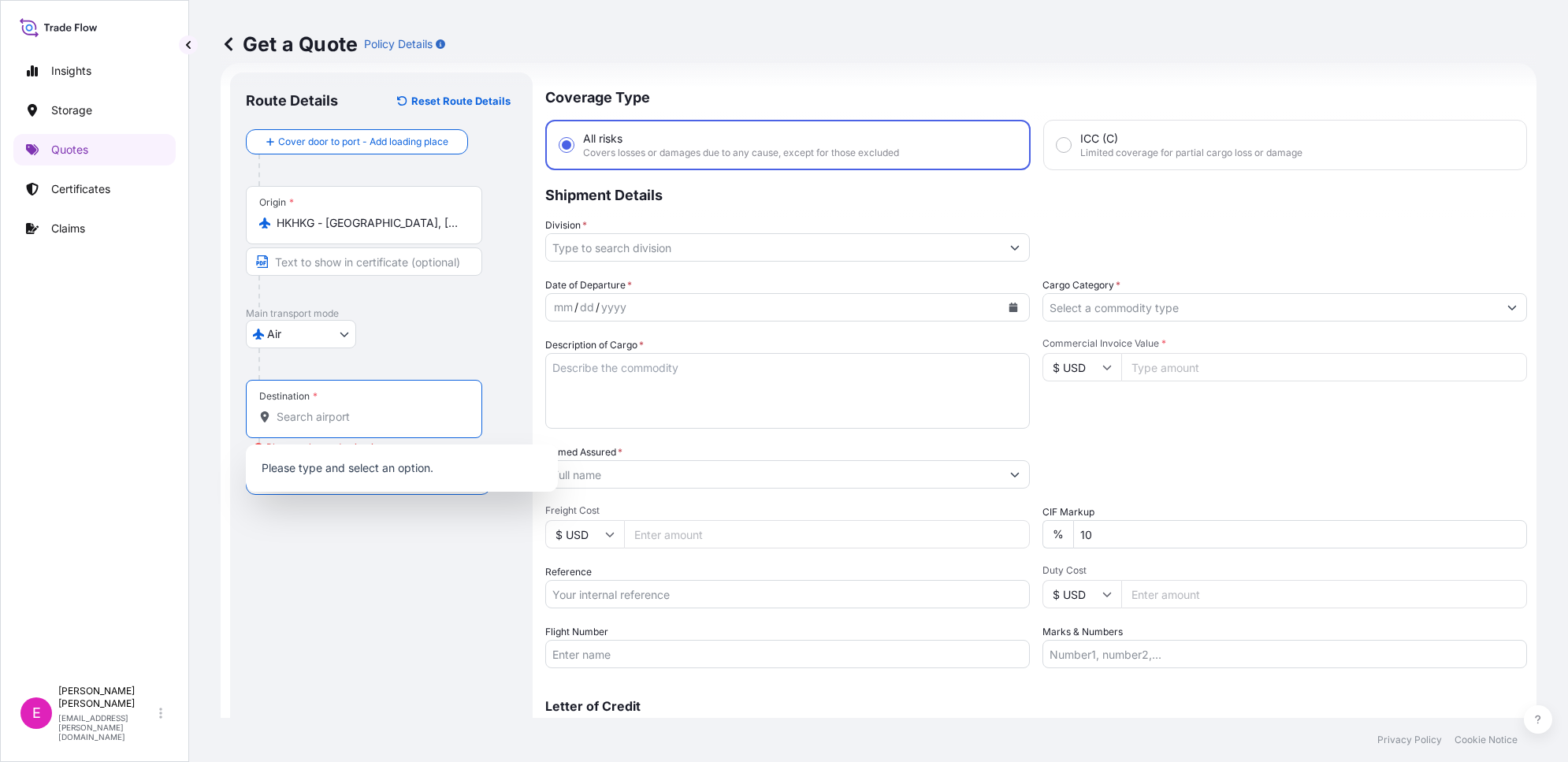
click at [322, 411] on input "Destination * Please select a destination" at bounding box center [370, 417] width 186 height 16
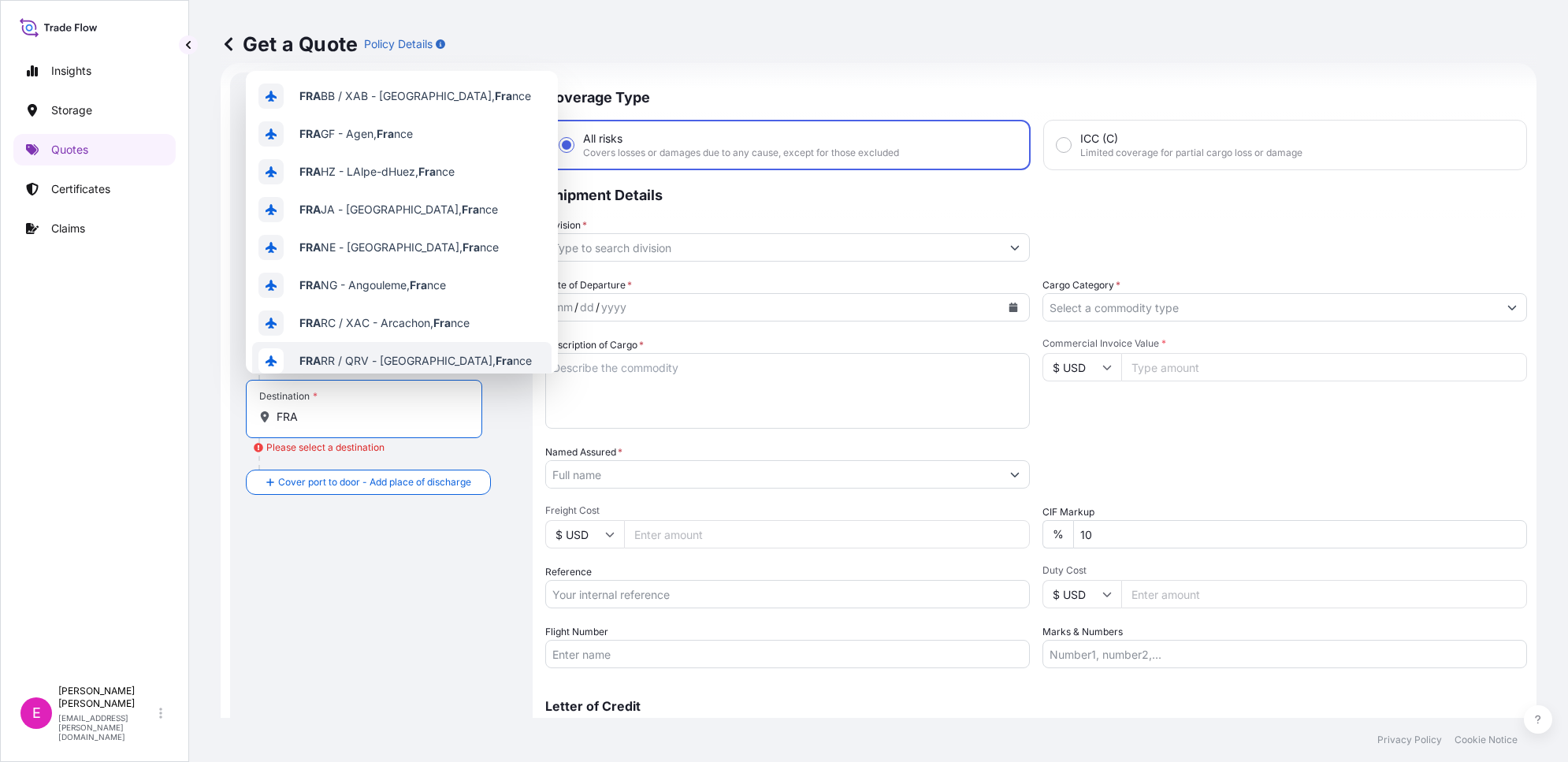
click at [352, 428] on div "Destination * FRA" at bounding box center [364, 409] width 237 height 59
click at [352, 425] on input "FRA" at bounding box center [370, 417] width 186 height 16
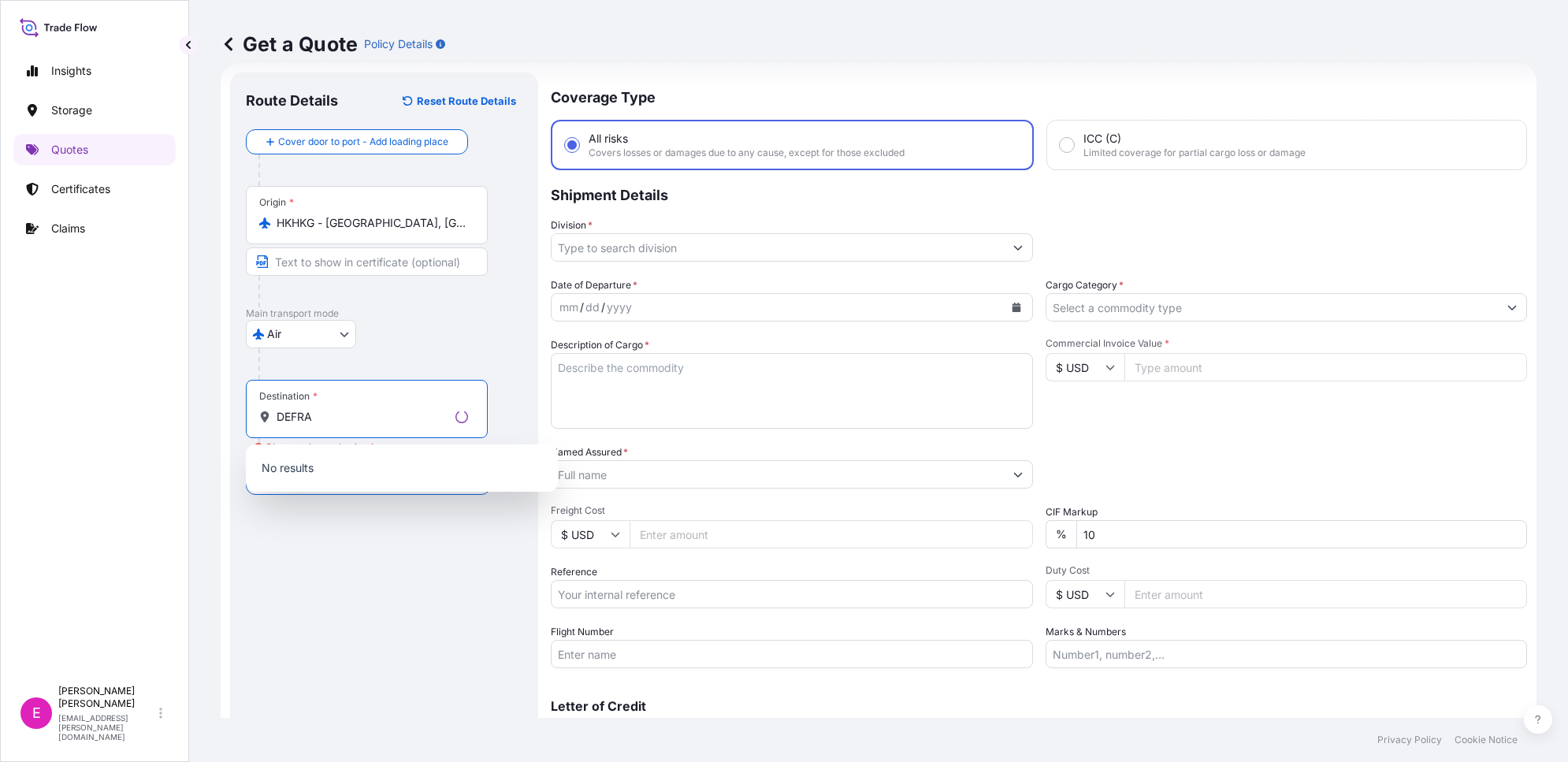
click at [353, 407] on div "Destination * DEFRA" at bounding box center [367, 409] width 242 height 59
click at [353, 409] on input "DEFRA" at bounding box center [363, 417] width 172 height 16
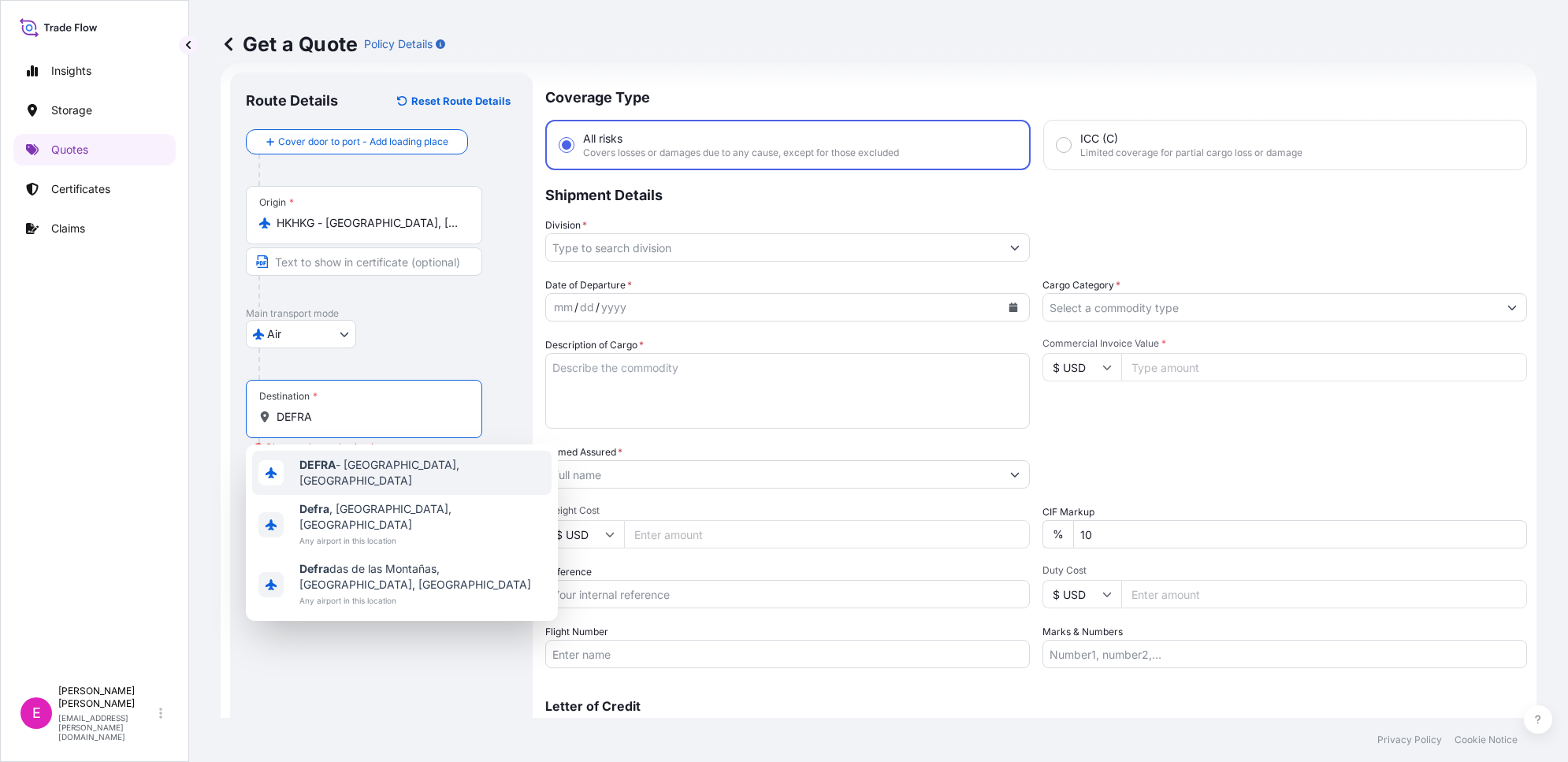
click at [458, 472] on span "DEFRA - [GEOGRAPHIC_DATA], [GEOGRAPHIC_DATA]" at bounding box center [422, 472] width 246 height 31
type input "DEFRA - [GEOGRAPHIC_DATA], [GEOGRAPHIC_DATA]"
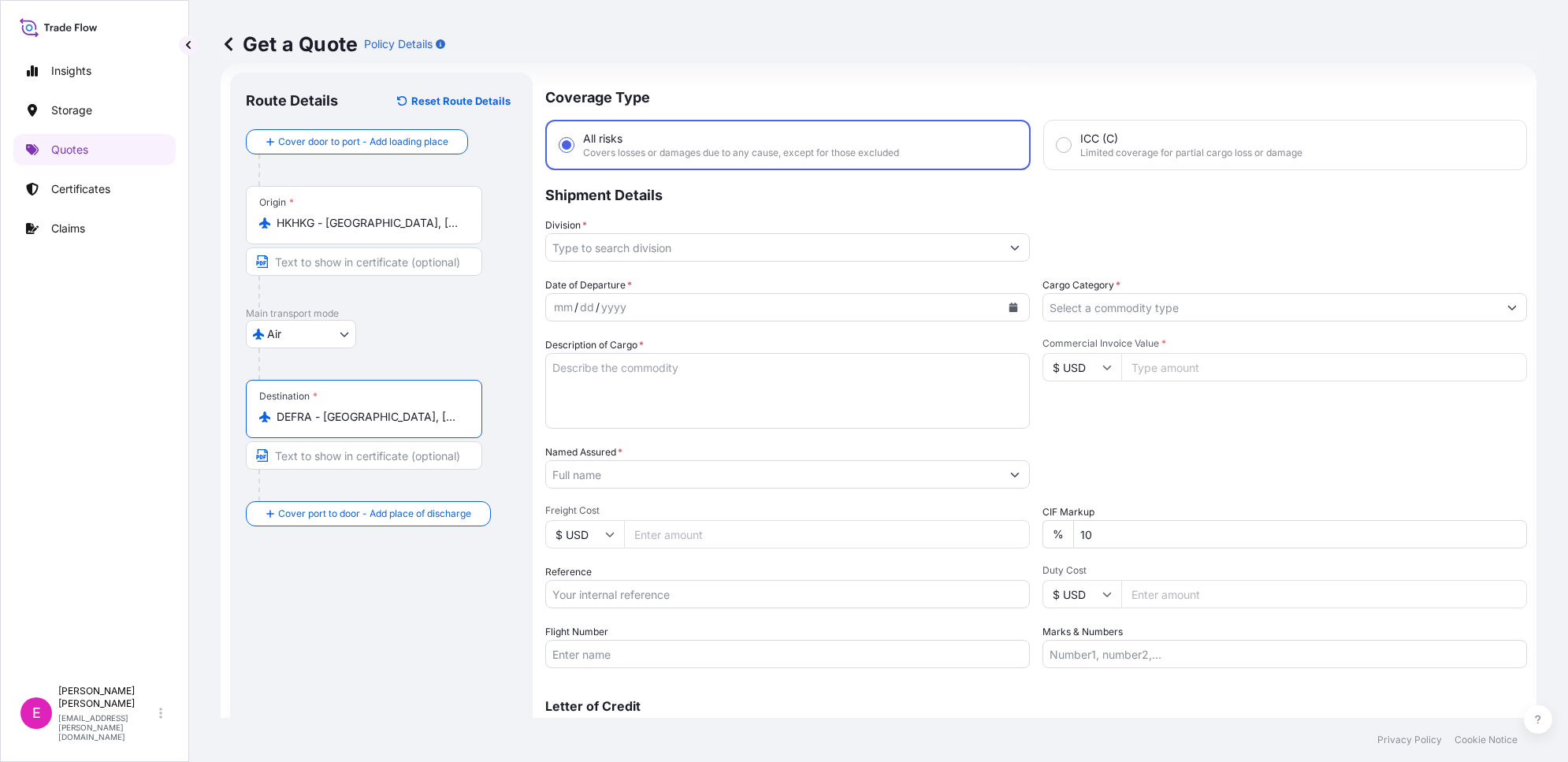
click at [691, 249] on input "Division *" at bounding box center [773, 247] width 455 height 28
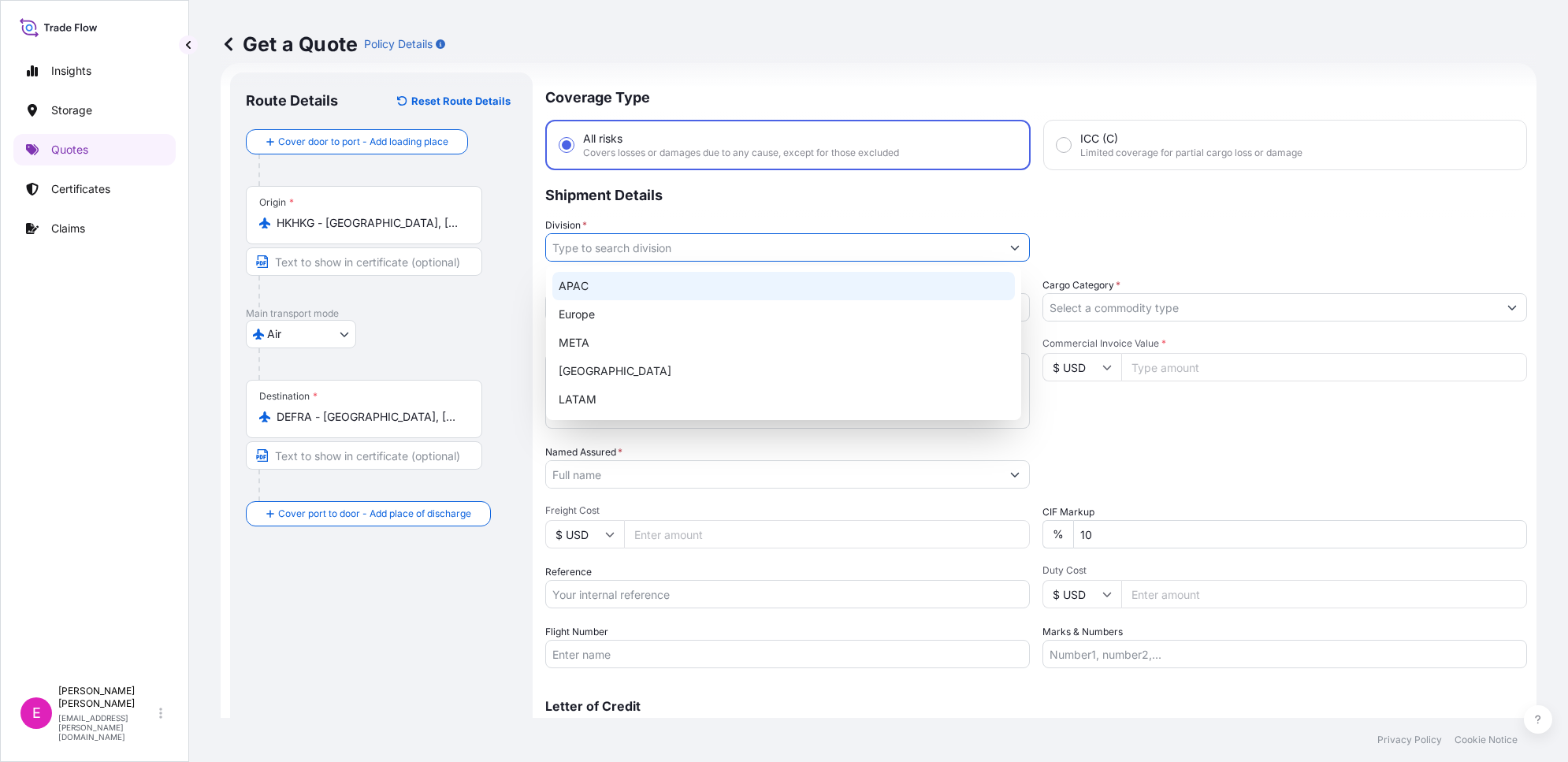
click at [638, 289] on div "APAC" at bounding box center [784, 286] width 463 height 28
type input "APAC"
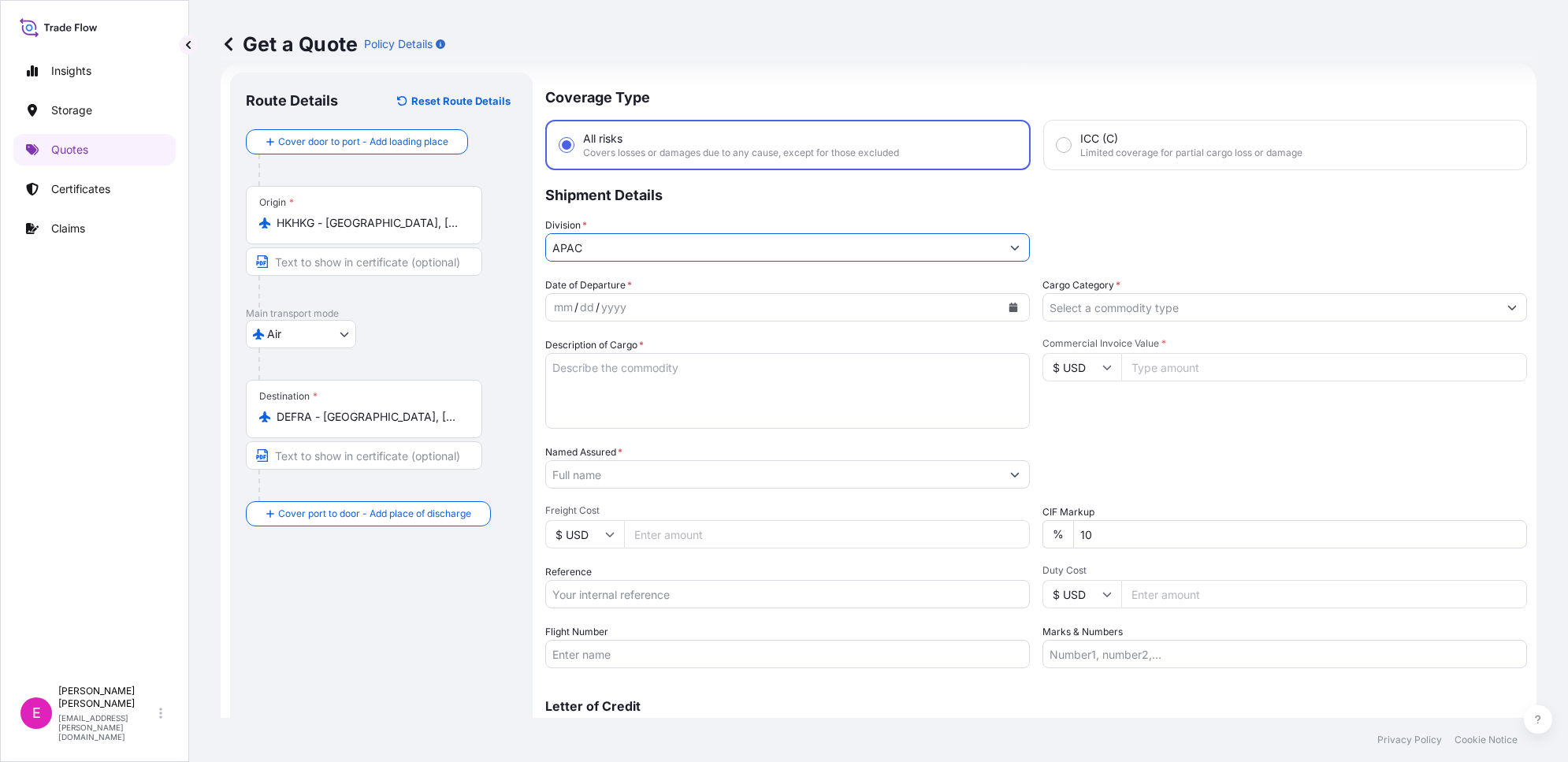
click at [641, 303] on div "mm / dd / yyyy" at bounding box center [773, 306] width 455 height 28
click at [557, 307] on div "mm" at bounding box center [564, 307] width 22 height 19
click at [1010, 305] on icon "Calendar" at bounding box center [1014, 307] width 9 height 10
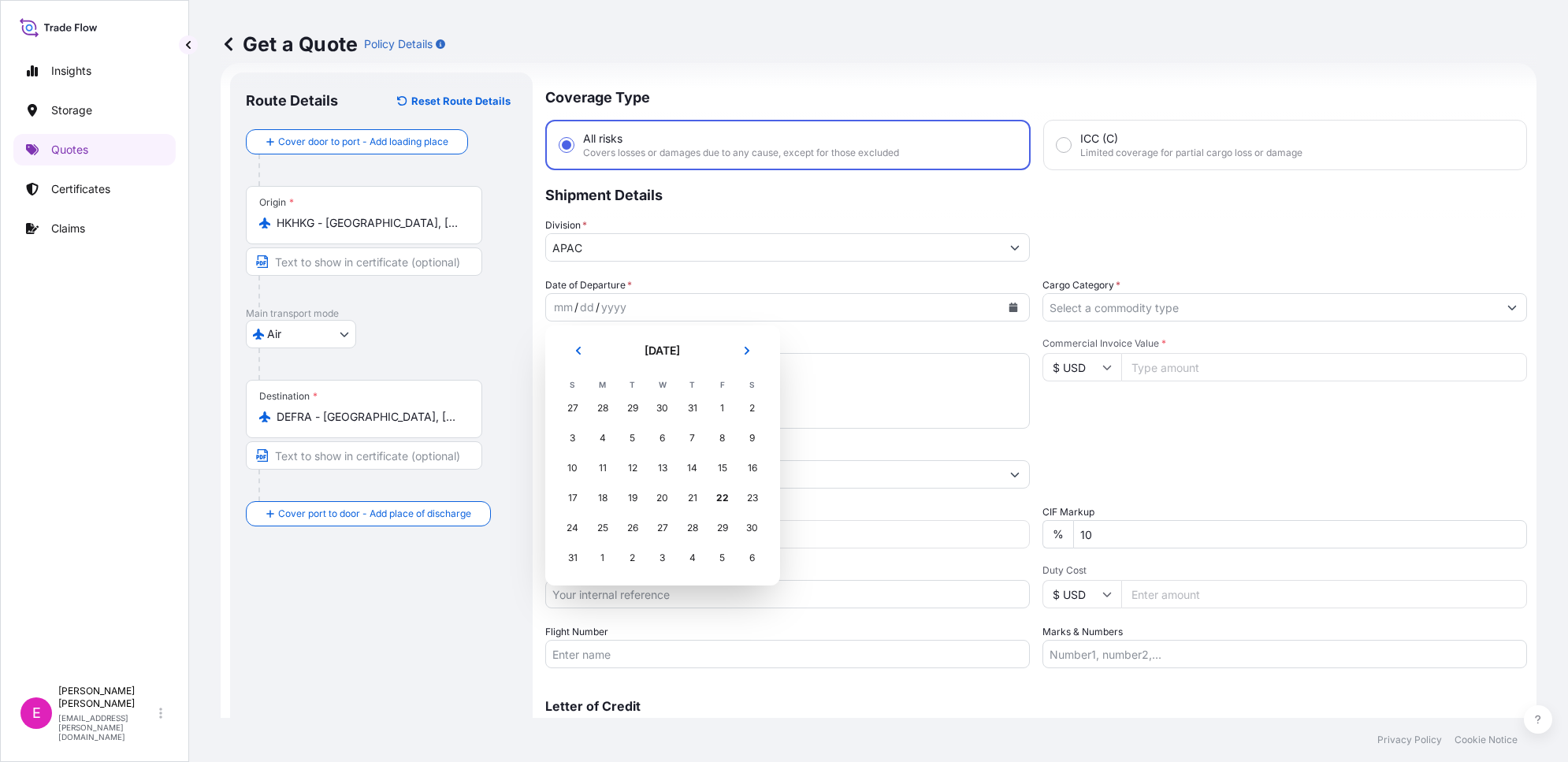
click at [606, 525] on div "25" at bounding box center [602, 528] width 28 height 28
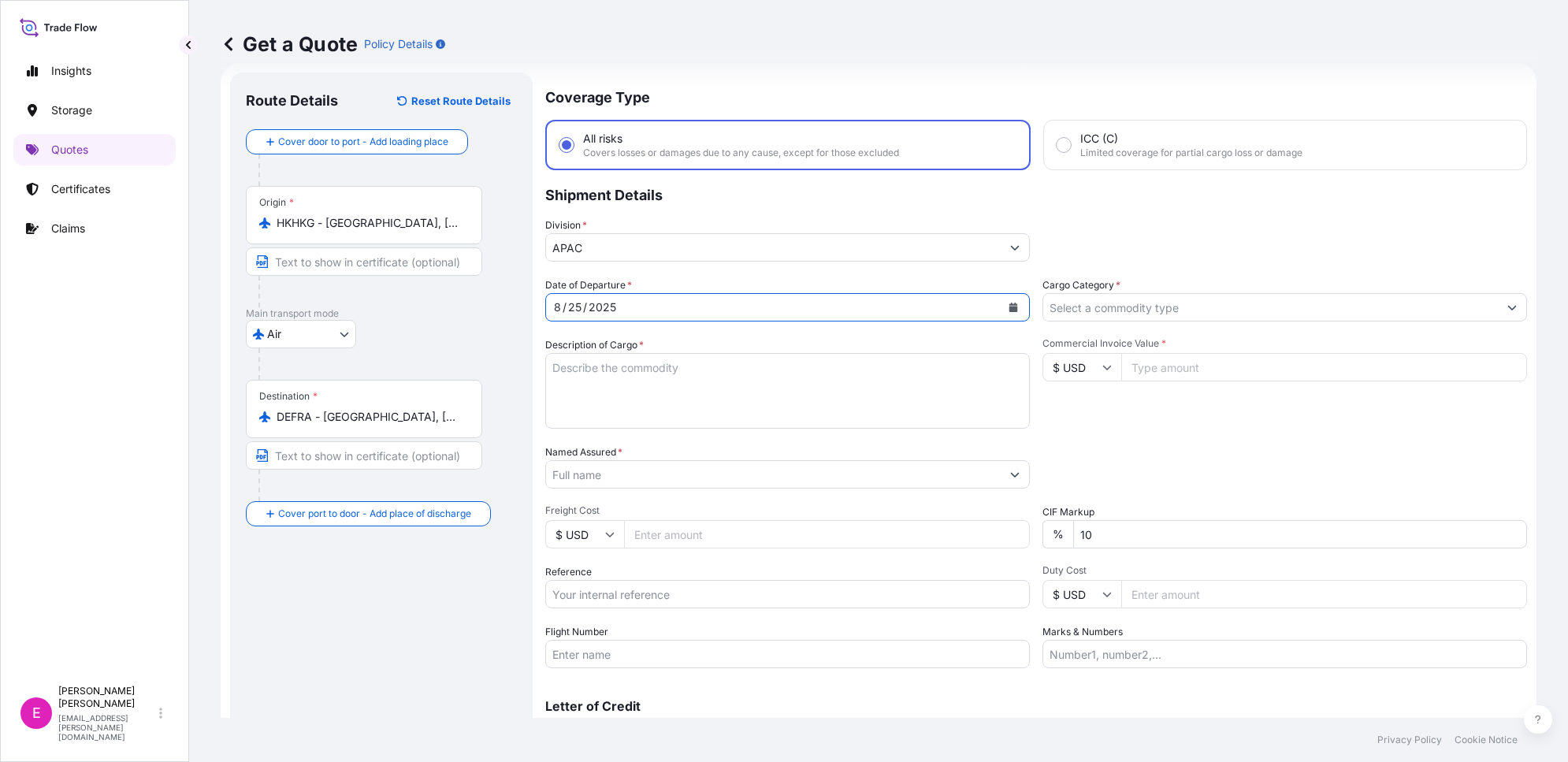
click at [1177, 309] on input "Cargo Category *" at bounding box center [1270, 306] width 455 height 28
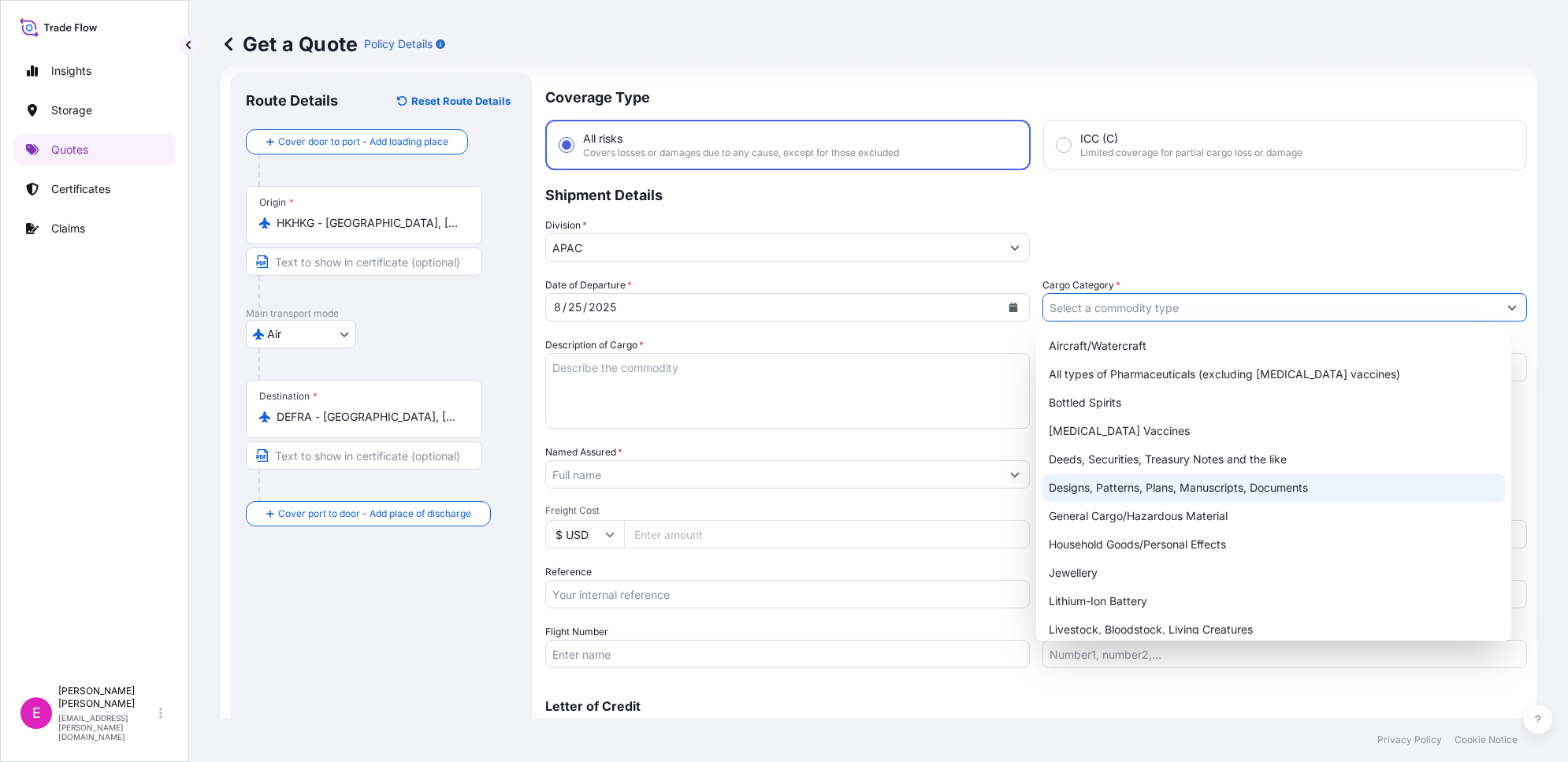
click at [1172, 518] on div "General Cargo/Hazardous Material" at bounding box center [1274, 516] width 463 height 28
type input "General Cargo/Hazardous Material"
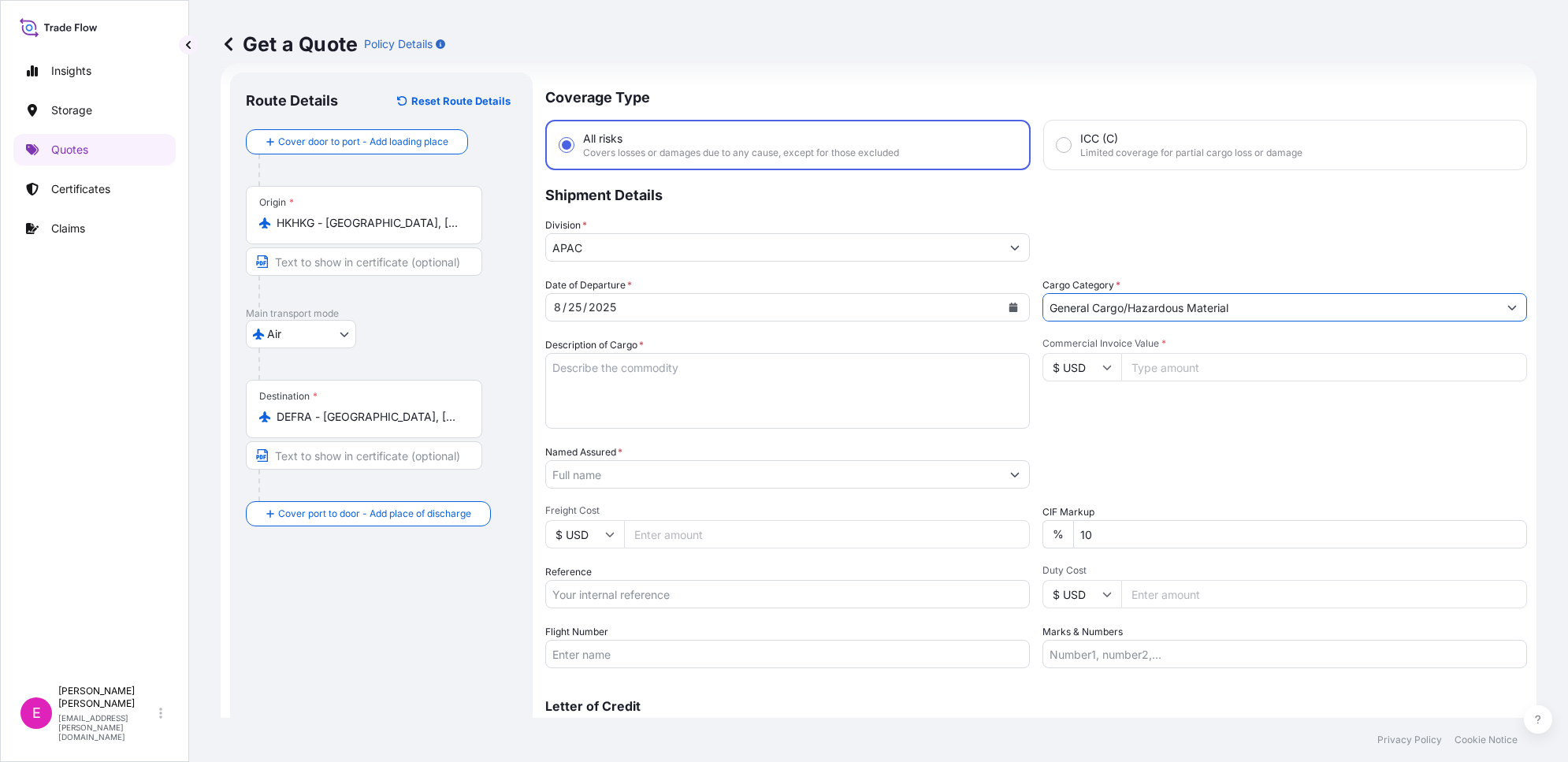
click at [714, 382] on textarea "Description of Cargo *" at bounding box center [788, 391] width 484 height 75
type textarea "SERVER"
click at [1227, 365] on input "Commercial Invoice Value *" at bounding box center [1324, 367] width 406 height 28
type input "115361.34"
click at [1216, 431] on div "Date of Departure * [DATE] Cargo Category * General Cargo/Hazardous Material De…" at bounding box center [1036, 472] width 982 height 391
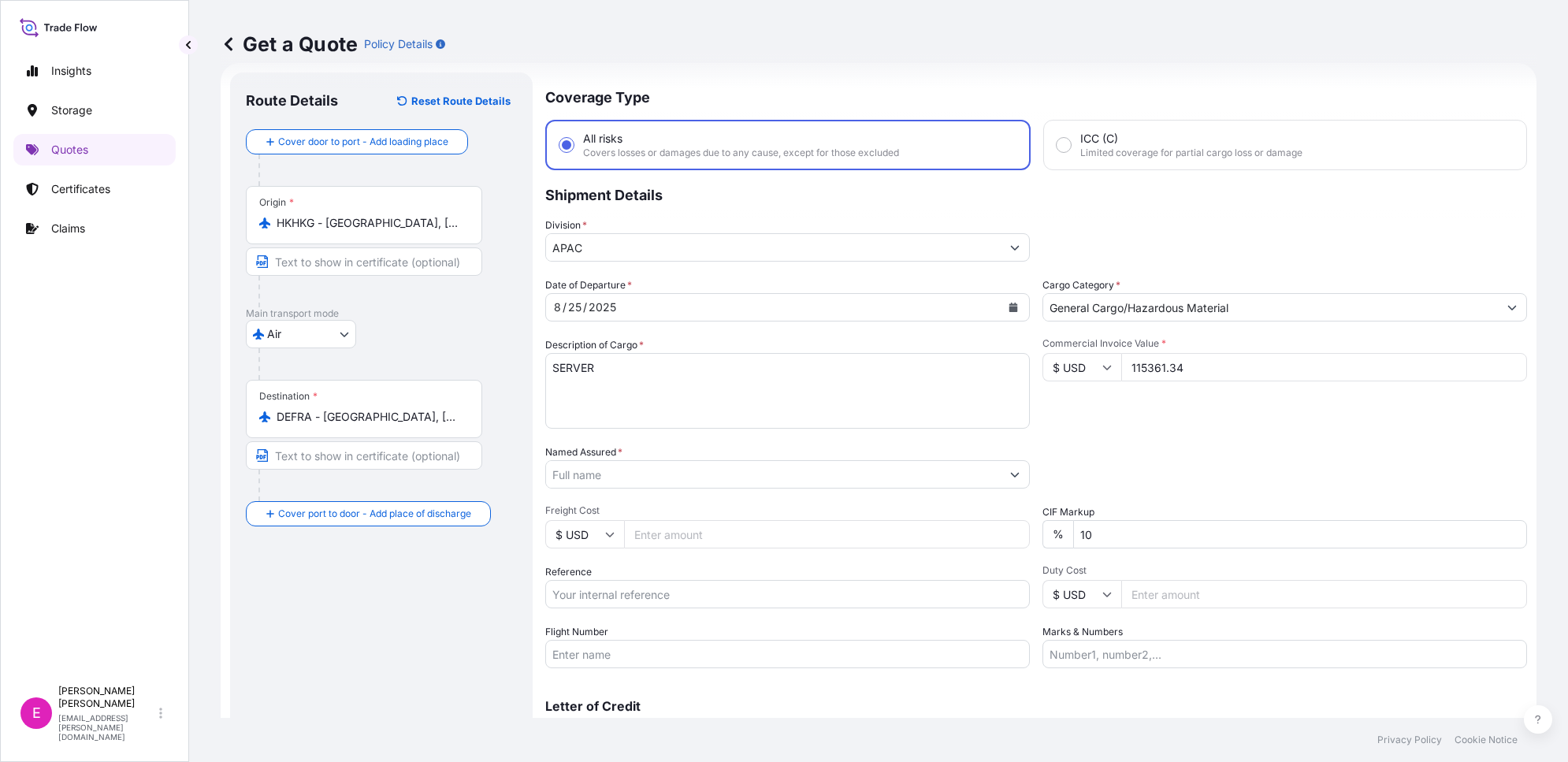
click at [739, 478] on input "Named Assured *" at bounding box center [773, 474] width 455 height 28
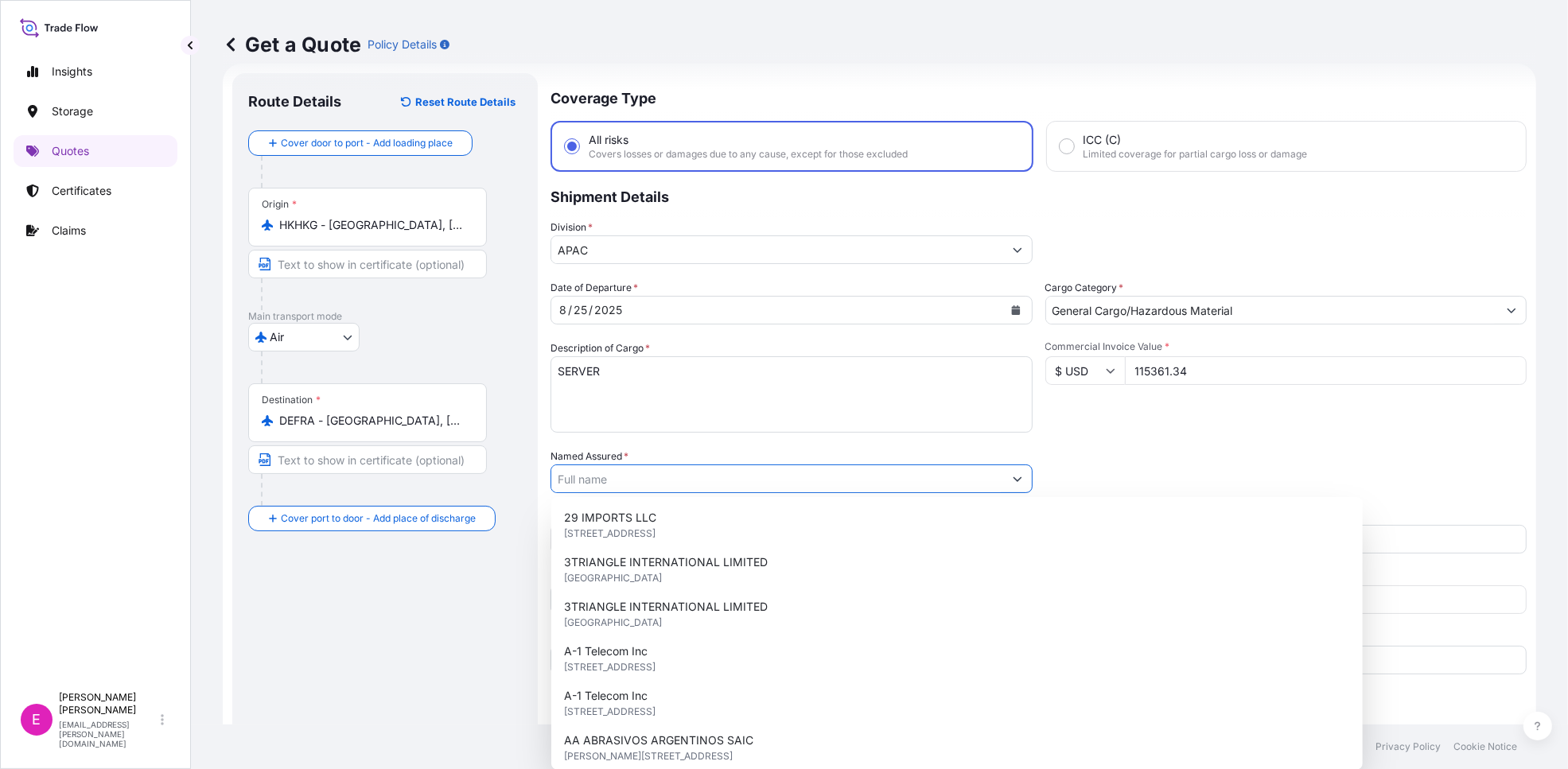
type input "H"
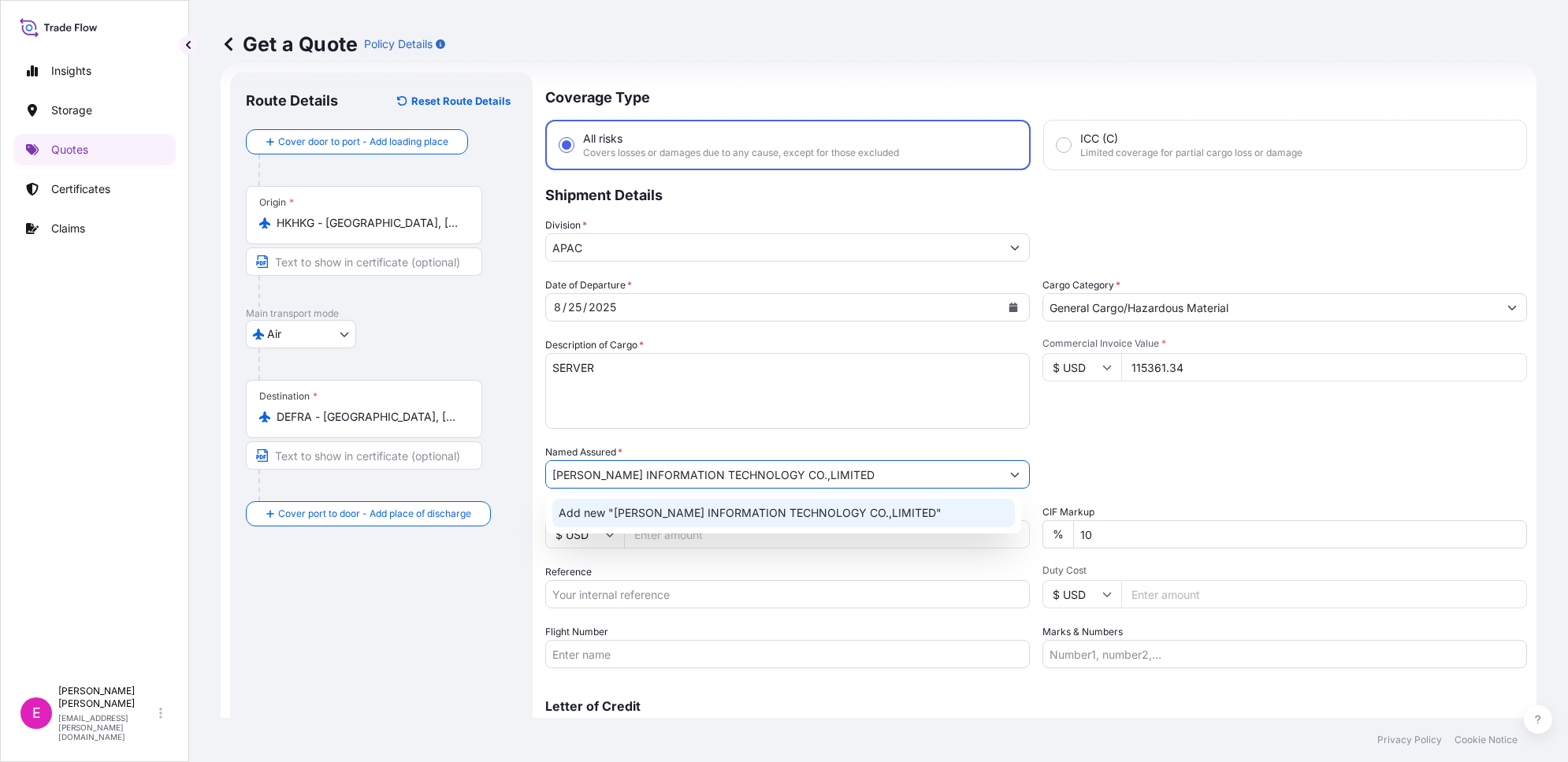
click at [729, 517] on span "Add new "[PERSON_NAME] INFORMATION TECHNOLOGY CO.,LIMITED"" at bounding box center [750, 513] width 383 height 16
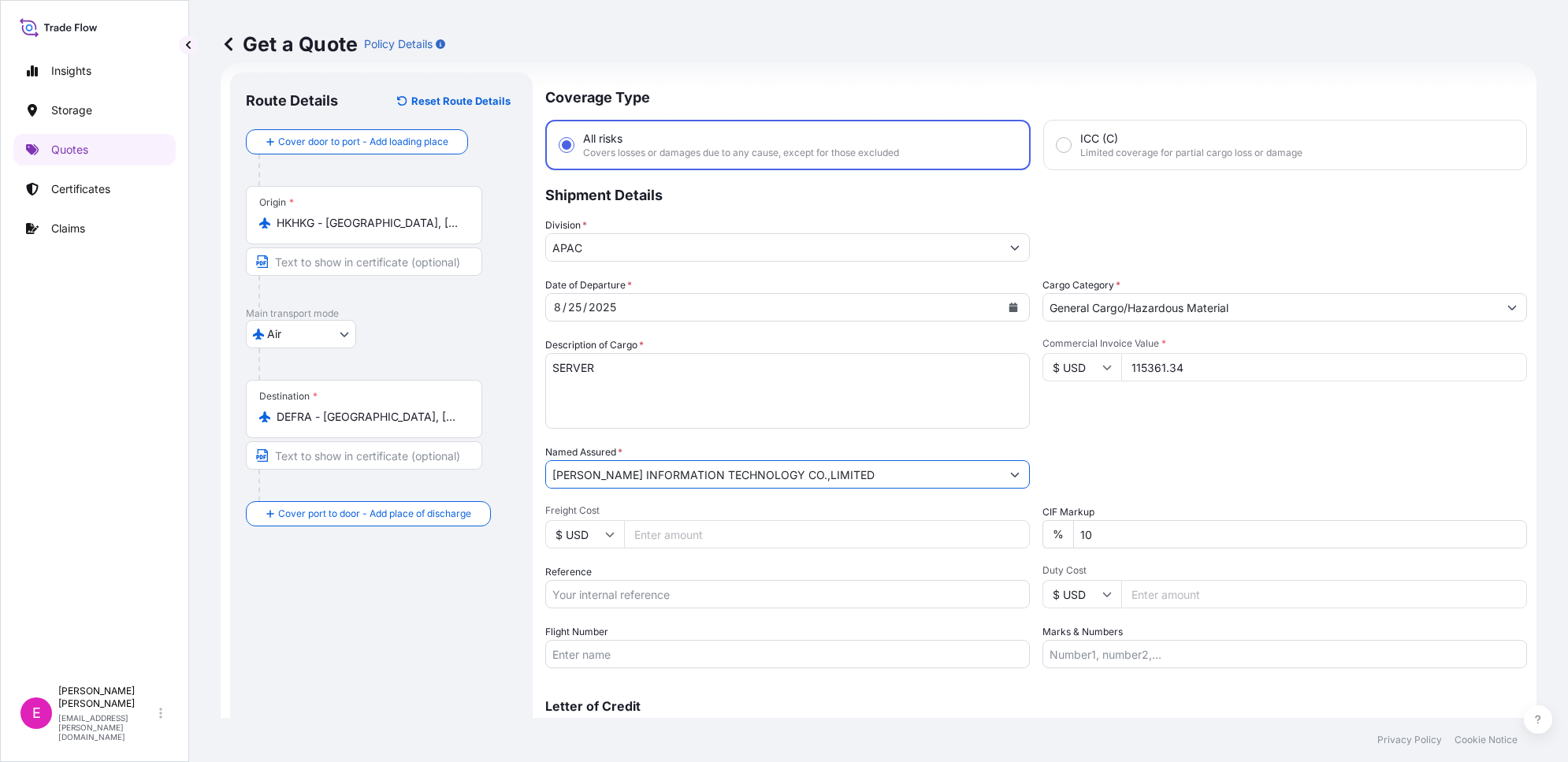
type input "[PERSON_NAME] INFORMATION TECHNOLOGY CO.,LIMITED"
click at [1112, 433] on div "Date of Departure * [DATE] Cargo Category * General Cargo/Hazardous Material De…" at bounding box center [1036, 472] width 982 height 391
click at [658, 589] on input "Reference" at bounding box center [788, 594] width 484 height 28
type input "HKG174932"
click at [0, 585] on html "Insights Storage Quotes Certificates Claims E [PERSON_NAME] [PERSON_NAME][EMAIL…" at bounding box center [784, 381] width 1568 height 762
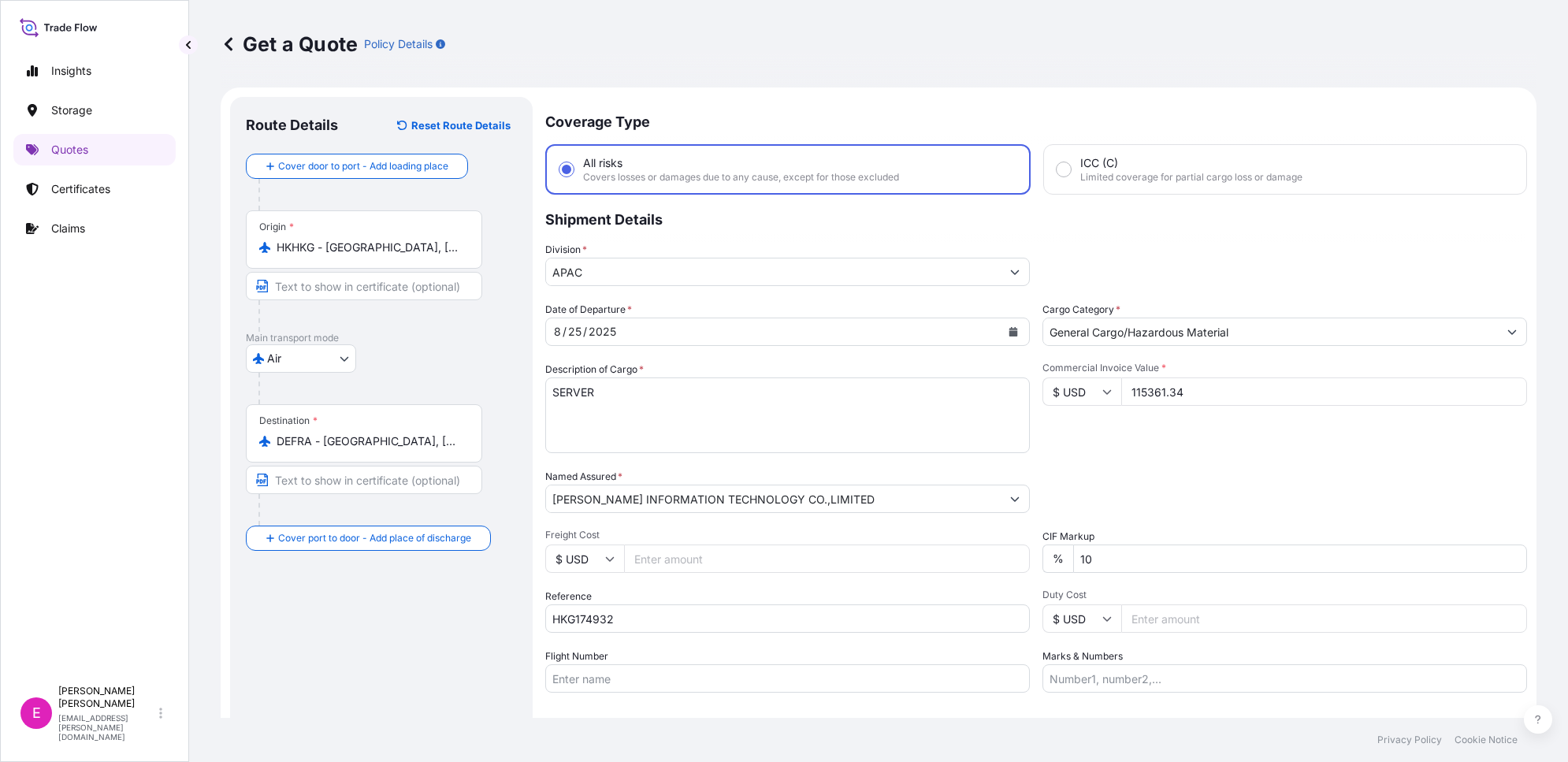
scroll to position [0, 0]
click at [305, 257] on div "Origin * HKHKG - [GEOGRAPHIC_DATA], [GEOGRAPHIC_DATA]" at bounding box center [364, 240] width 237 height 59
click at [305, 256] on input "HKHKG - [GEOGRAPHIC_DATA], [GEOGRAPHIC_DATA]" at bounding box center [370, 249] width 186 height 16
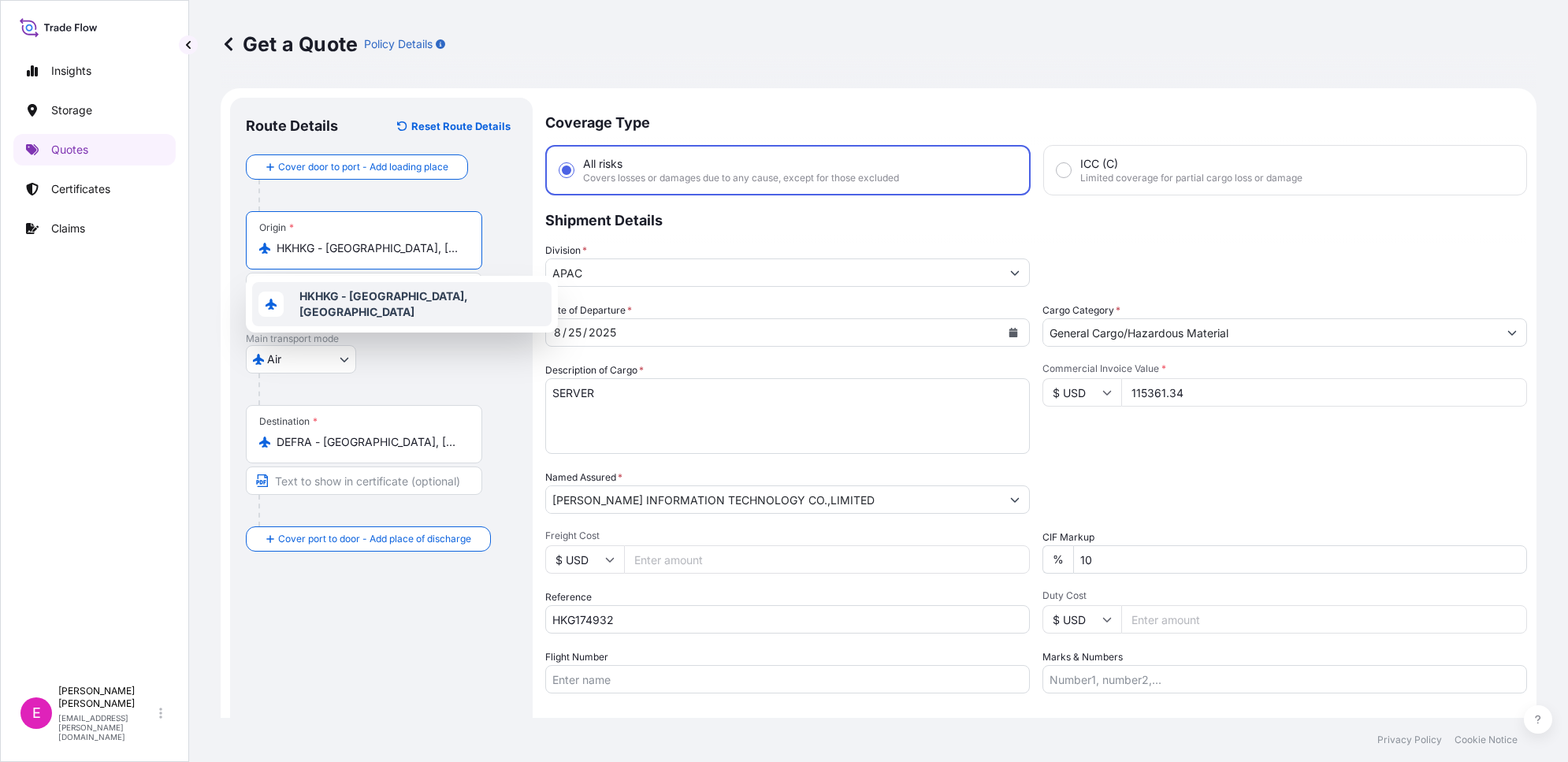
click at [386, 253] on input "HKHKG - [GEOGRAPHIC_DATA], [GEOGRAPHIC_DATA]" at bounding box center [370, 249] width 186 height 16
click at [332, 313] on span "CN SZX - Shenzhen Baoan International Apt, [GEOGRAPHIC_DATA]" at bounding box center [422, 304] width 246 height 31
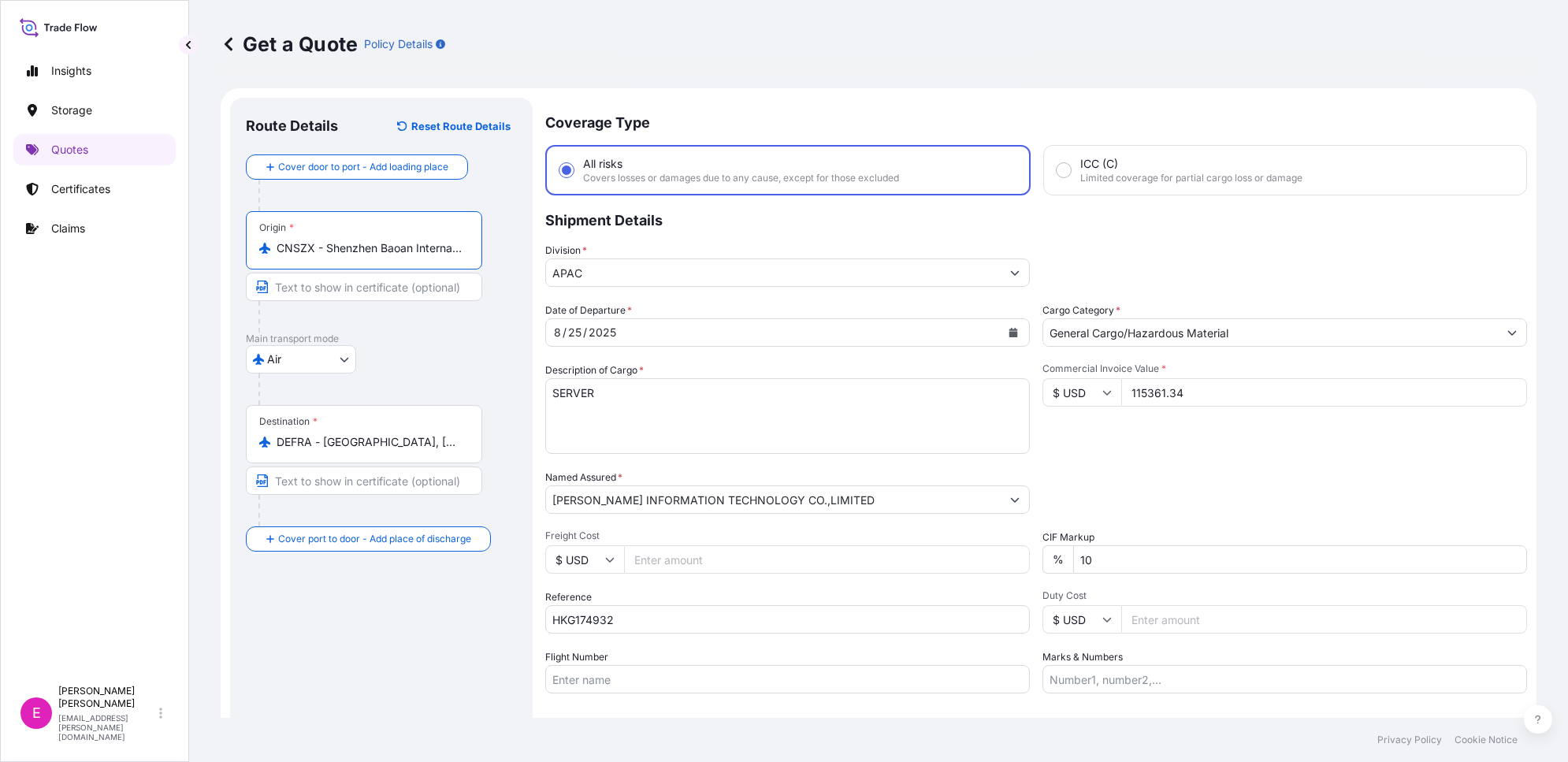
type input "CNSZX - Shenzhen Baoan International Apt, [GEOGRAPHIC_DATA]"
click at [0, 464] on html "0 options available. 1 option available. Insights Storage Quotes Certificates C…" at bounding box center [784, 381] width 1568 height 762
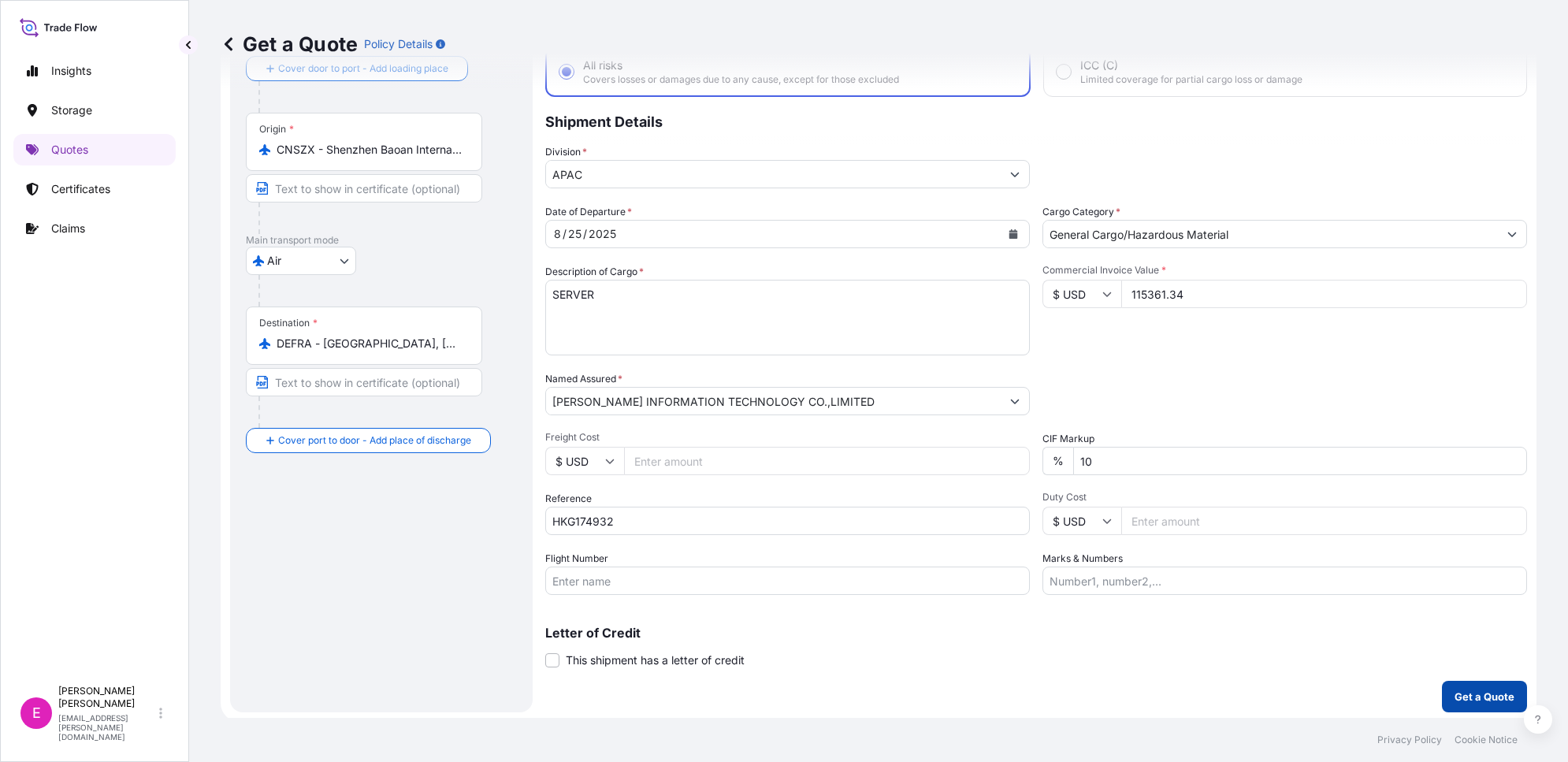
click at [1492, 699] on p "Get a Quote" at bounding box center [1485, 697] width 60 height 16
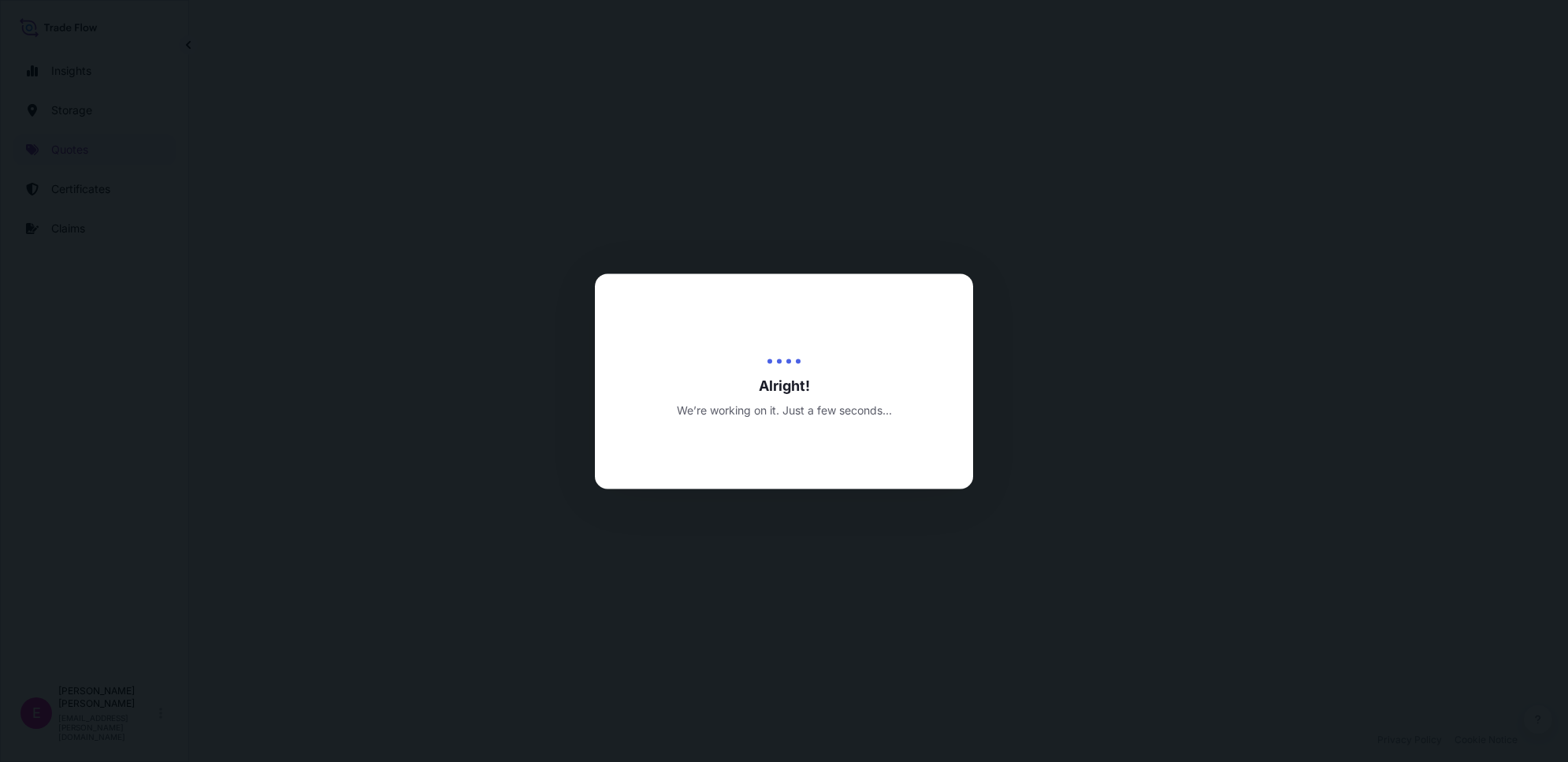
select select "Air"
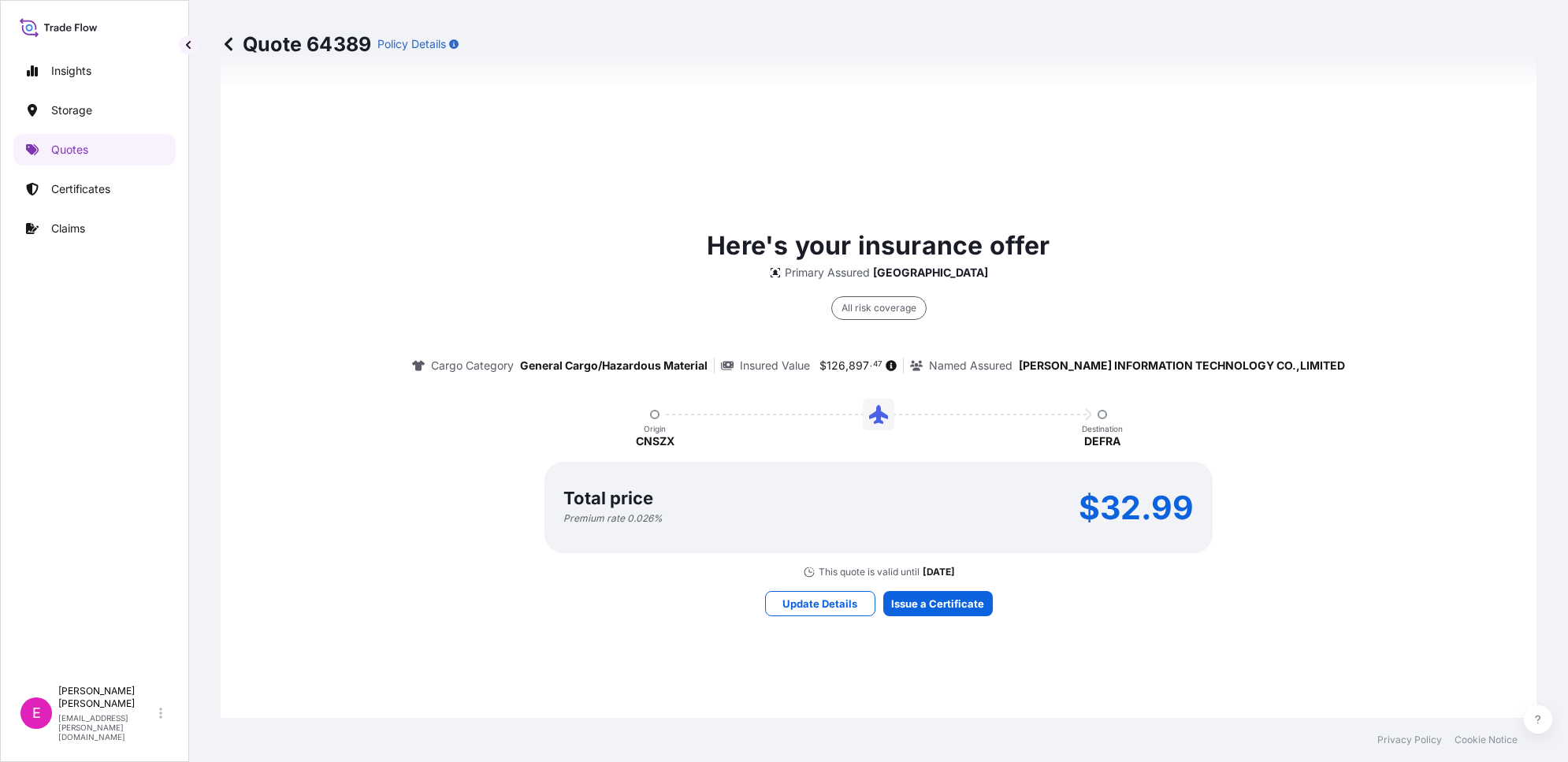
scroll to position [952, 0]
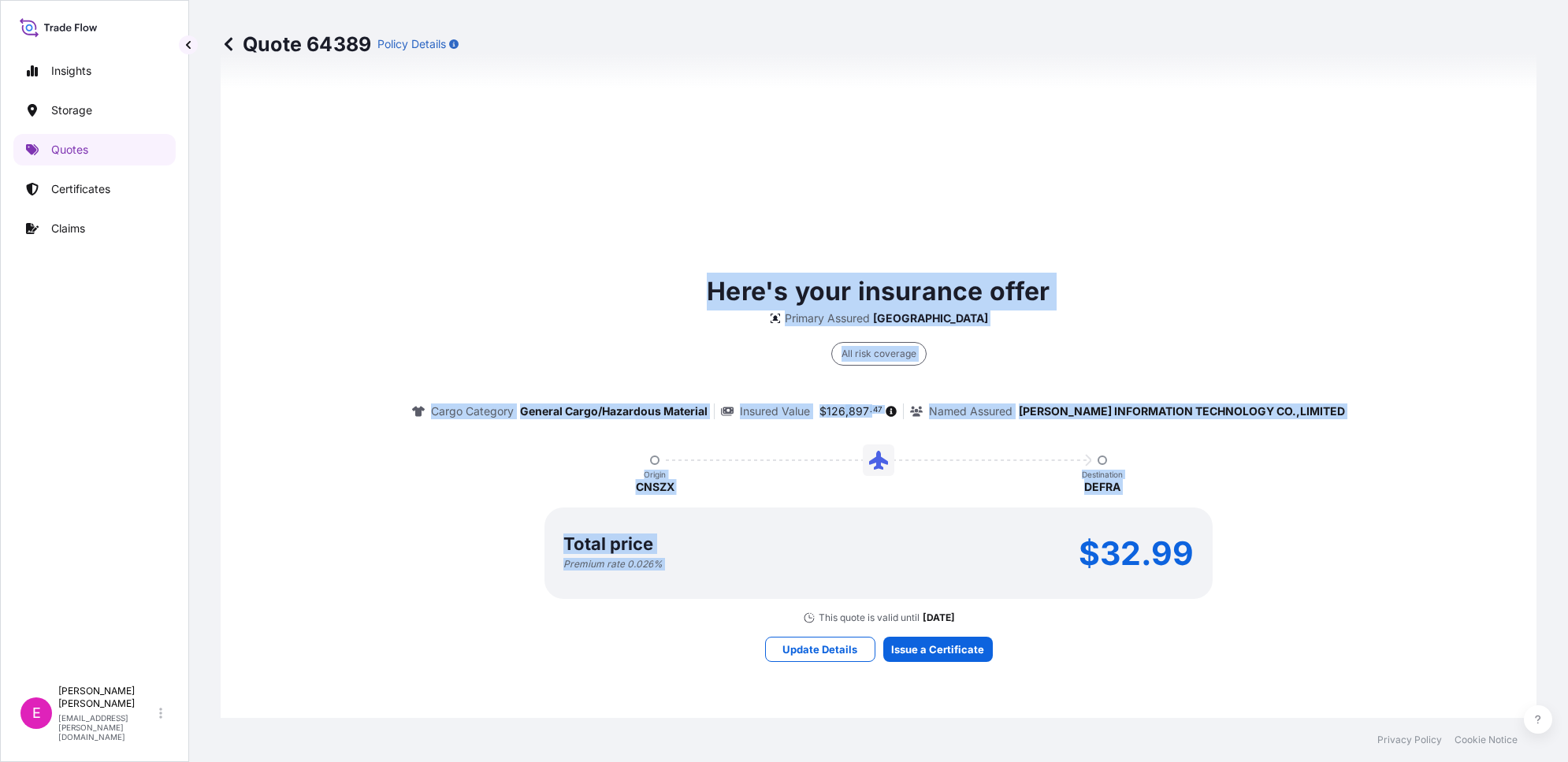
drag, startPoint x: 962, startPoint y: 422, endPoint x: 1092, endPoint y: 608, distance: 226.9
click at [1092, 608] on div "Here's your insurance offer Primary Assured [GEOGRAPHIC_DATA] All risk coverage…" at bounding box center [879, 467] width 1272 height 1121
click at [583, 273] on div "Here's your insurance offer Primary Assured [GEOGRAPHIC_DATA] All risk coverage…" at bounding box center [879, 448] width 1272 height 351
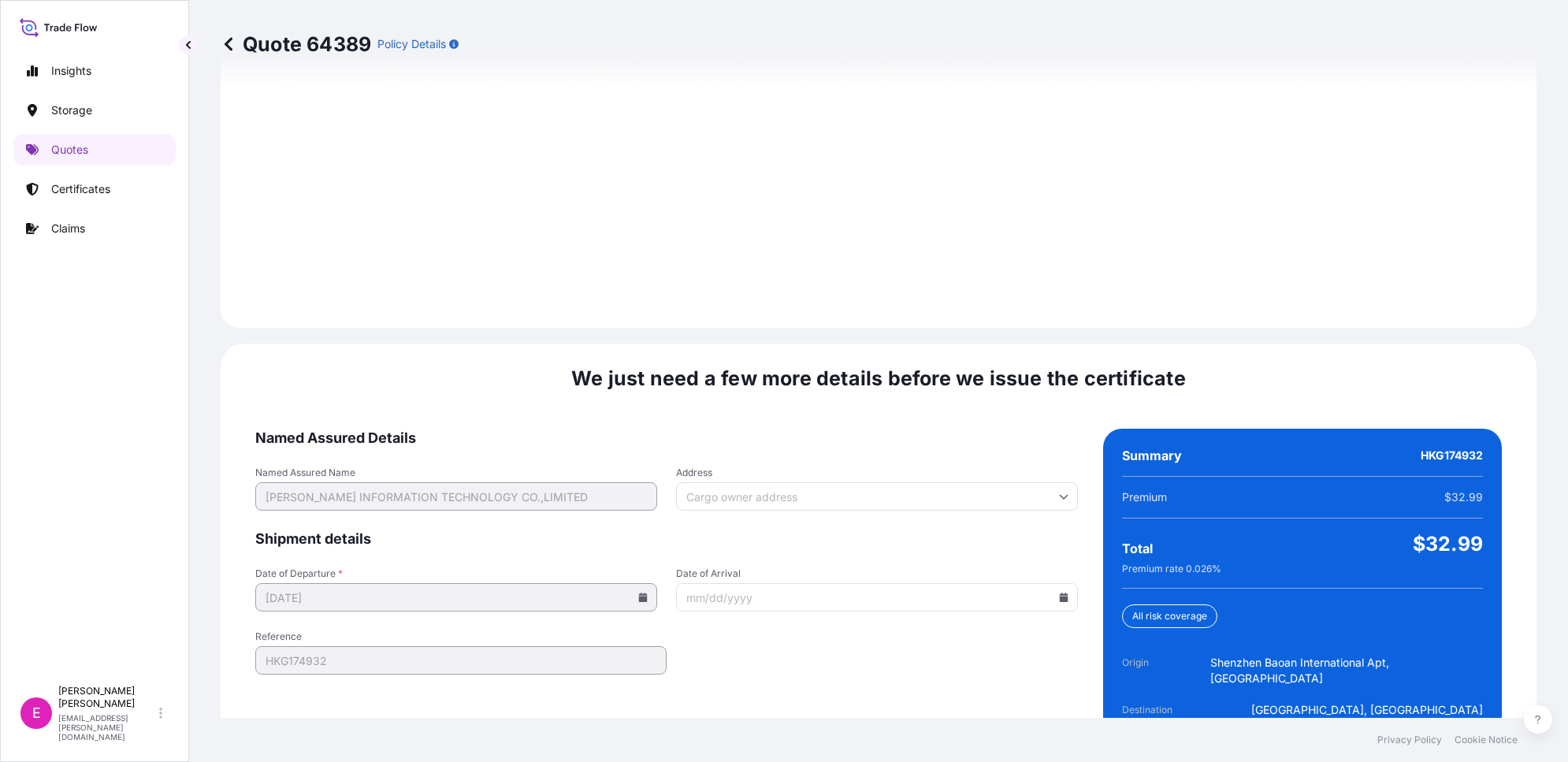
scroll to position [2207, 0]
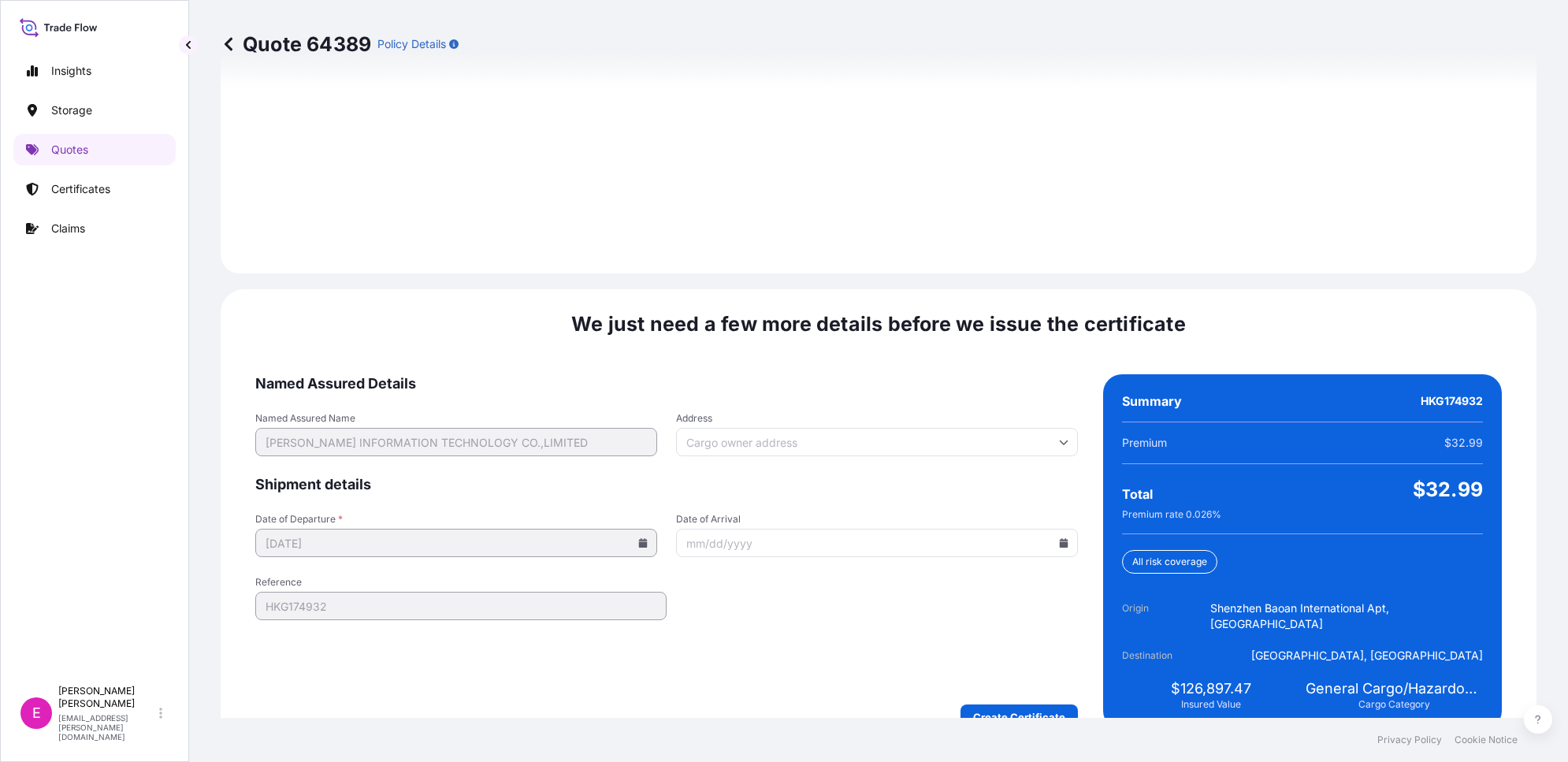
click at [833, 432] on input "Address" at bounding box center [877, 441] width 402 height 28
click at [775, 428] on input "Address" at bounding box center [877, 441] width 402 height 28
click at [800, 375] on span "Named Assured Details" at bounding box center [667, 384] width 823 height 19
click at [766, 428] on input "Address" at bounding box center [877, 441] width 402 height 28
click at [802, 375] on span "Named Assured Details" at bounding box center [667, 384] width 823 height 19
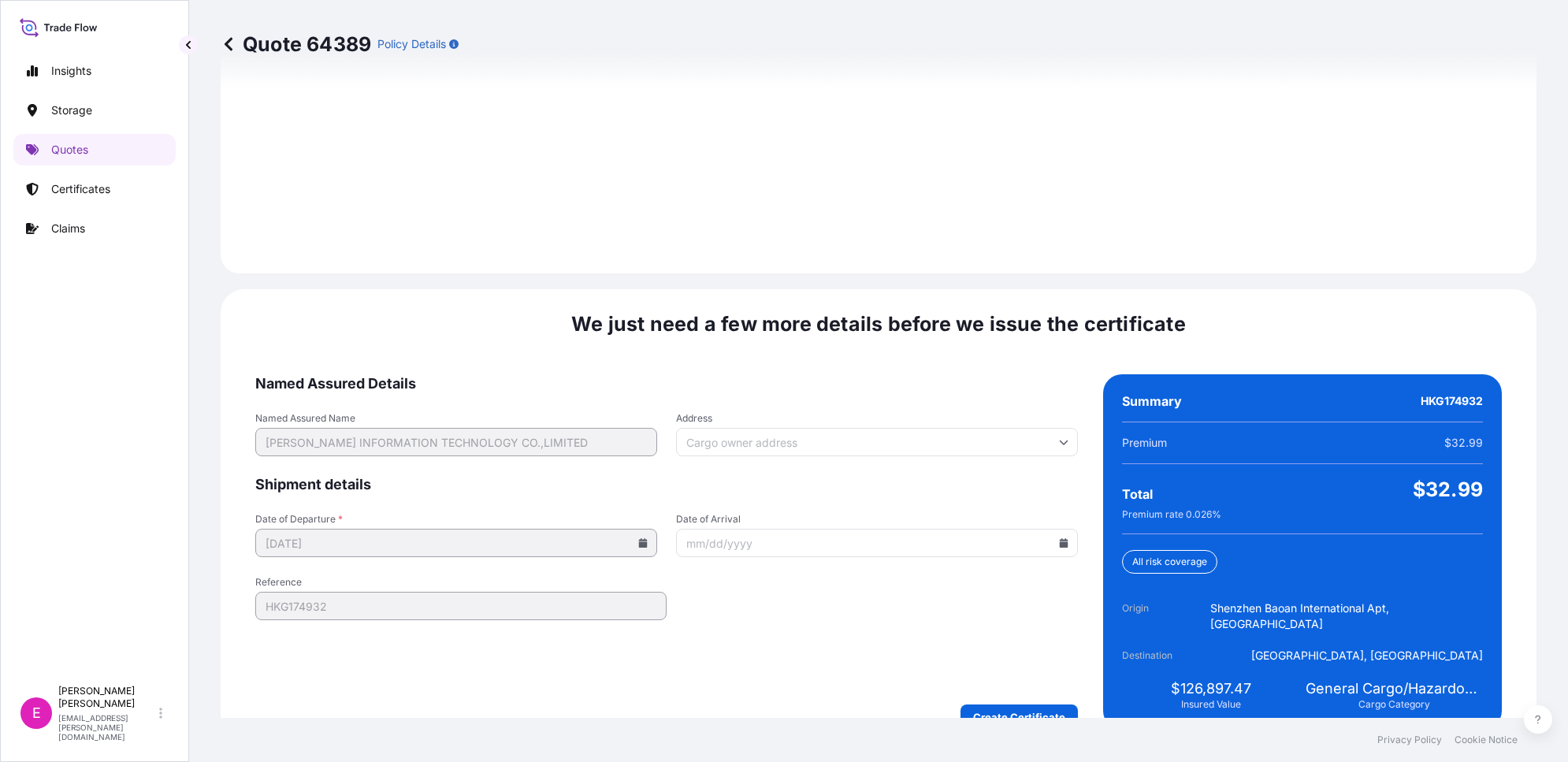
click at [174, 569] on div "Insights Storage Quotes Certificates Claims" at bounding box center [95, 359] width 162 height 637
click at [1012, 311] on span "We just need a few more details before we issue the certificate" at bounding box center [878, 323] width 614 height 25
drag, startPoint x: 1012, startPoint y: 294, endPoint x: 883, endPoint y: 282, distance: 129.6
click at [885, 290] on div "We just need a few more details before we issue the certificate Named Assured D…" at bounding box center [878, 521] width 1316 height 463
click at [831, 311] on span "We just need a few more details before we issue the certificate" at bounding box center [878, 323] width 614 height 25
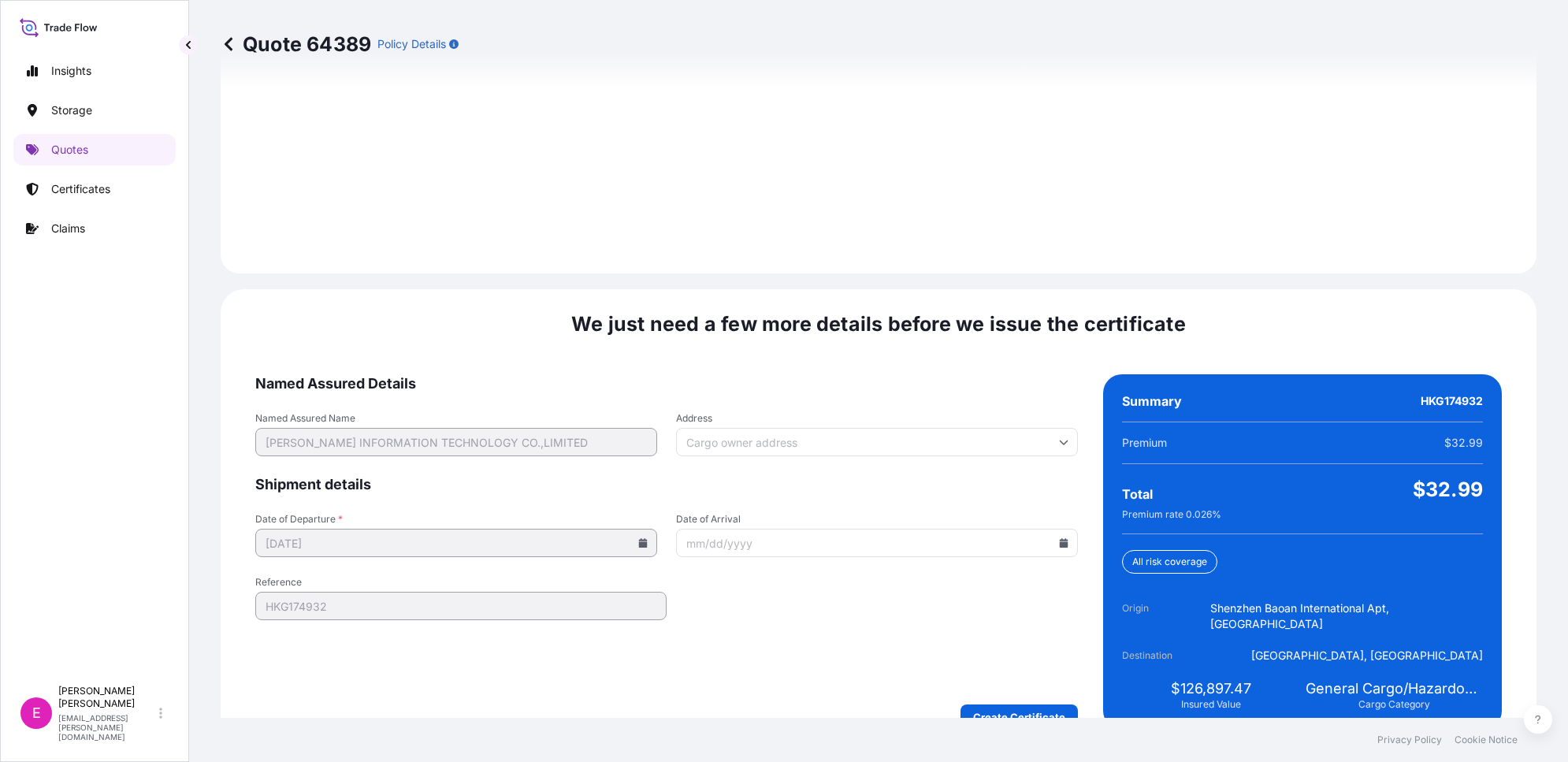
drag, startPoint x: 831, startPoint y: 311, endPoint x: 622, endPoint y: 272, distance: 212.6
click at [622, 290] on div "We just need a few more details before we issue the certificate Named Assured D…" at bounding box center [878, 521] width 1316 height 463
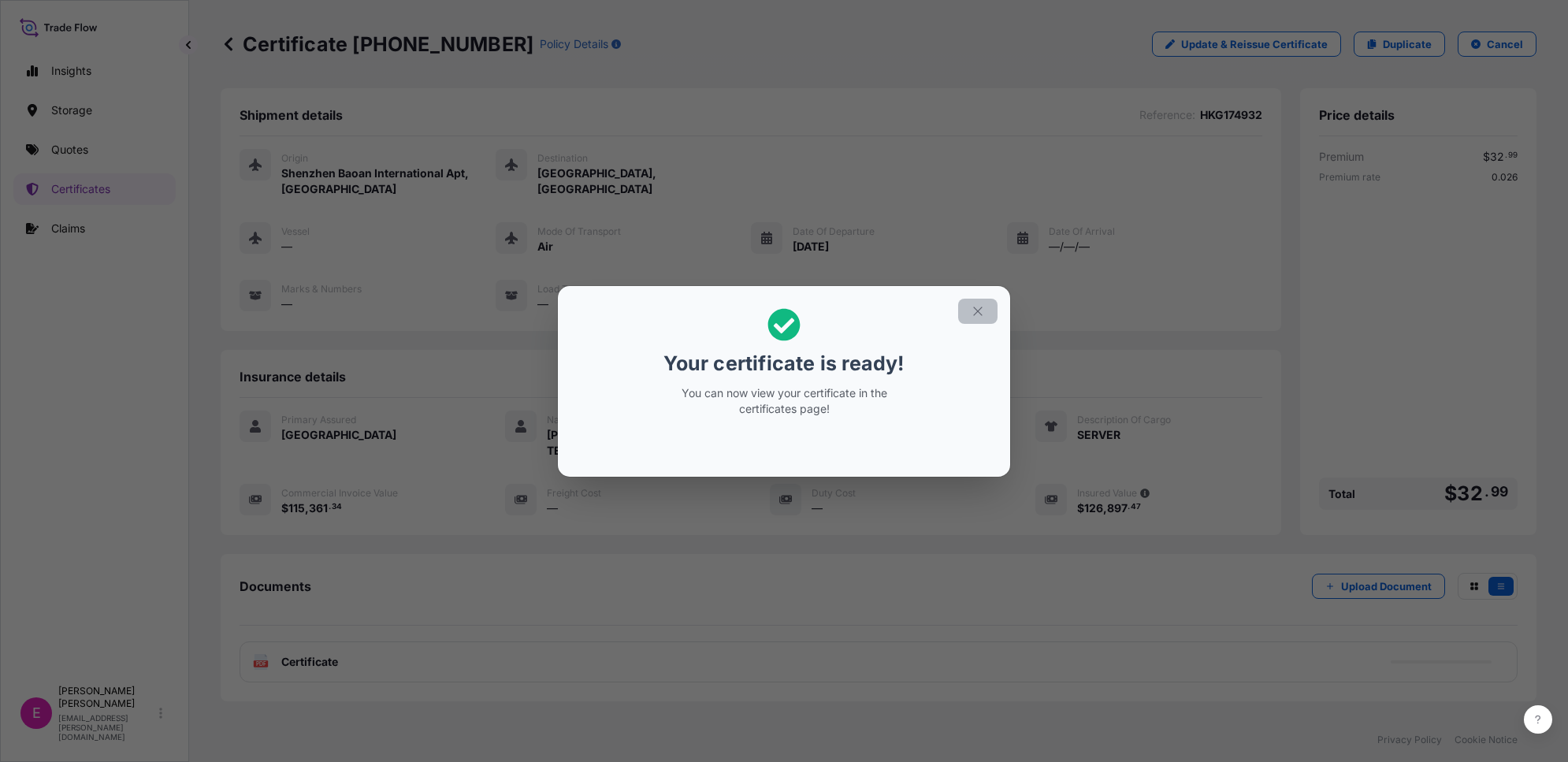
click at [977, 316] on icon "button" at bounding box center [978, 311] width 14 height 14
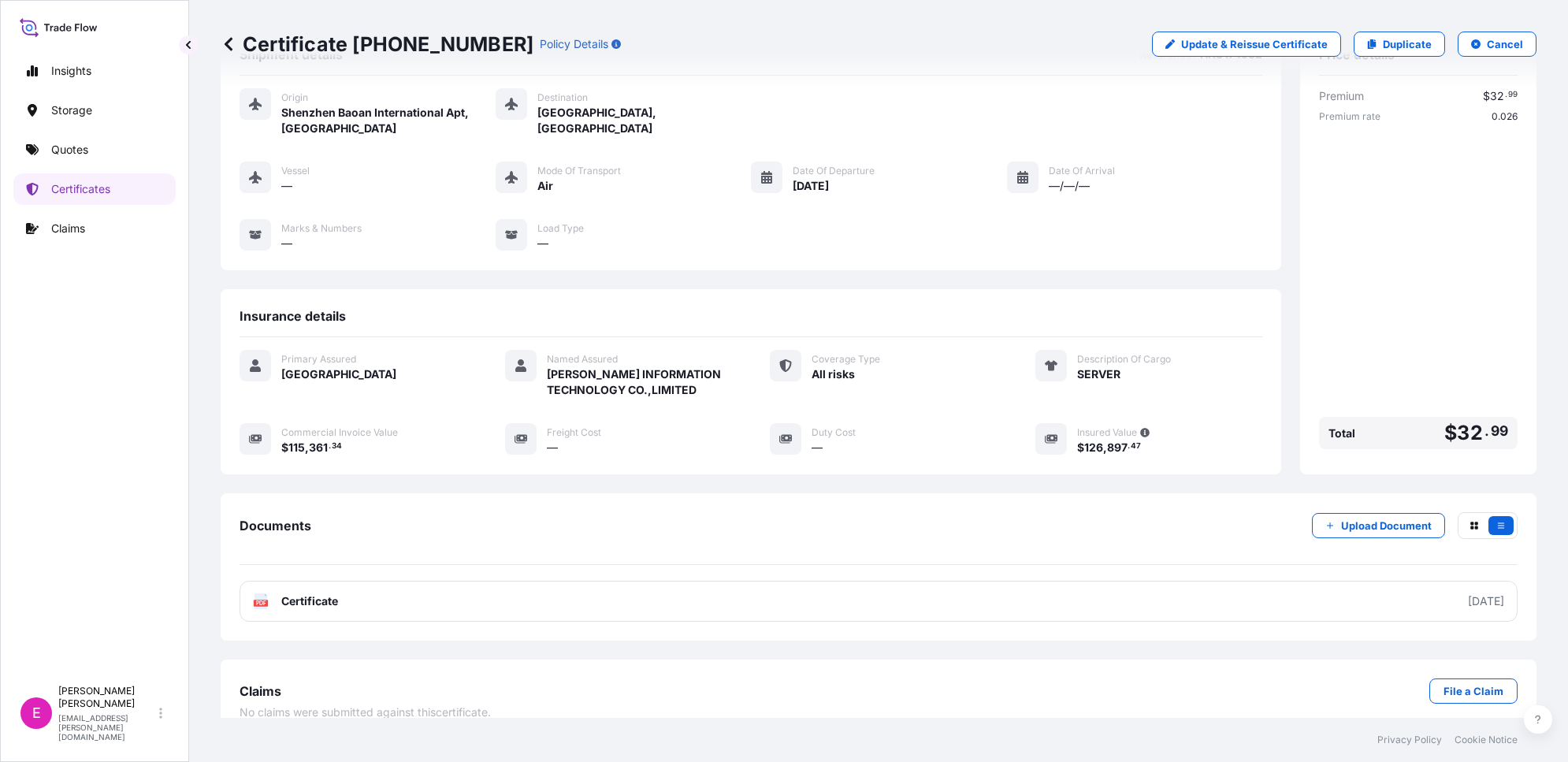
scroll to position [93, 0]
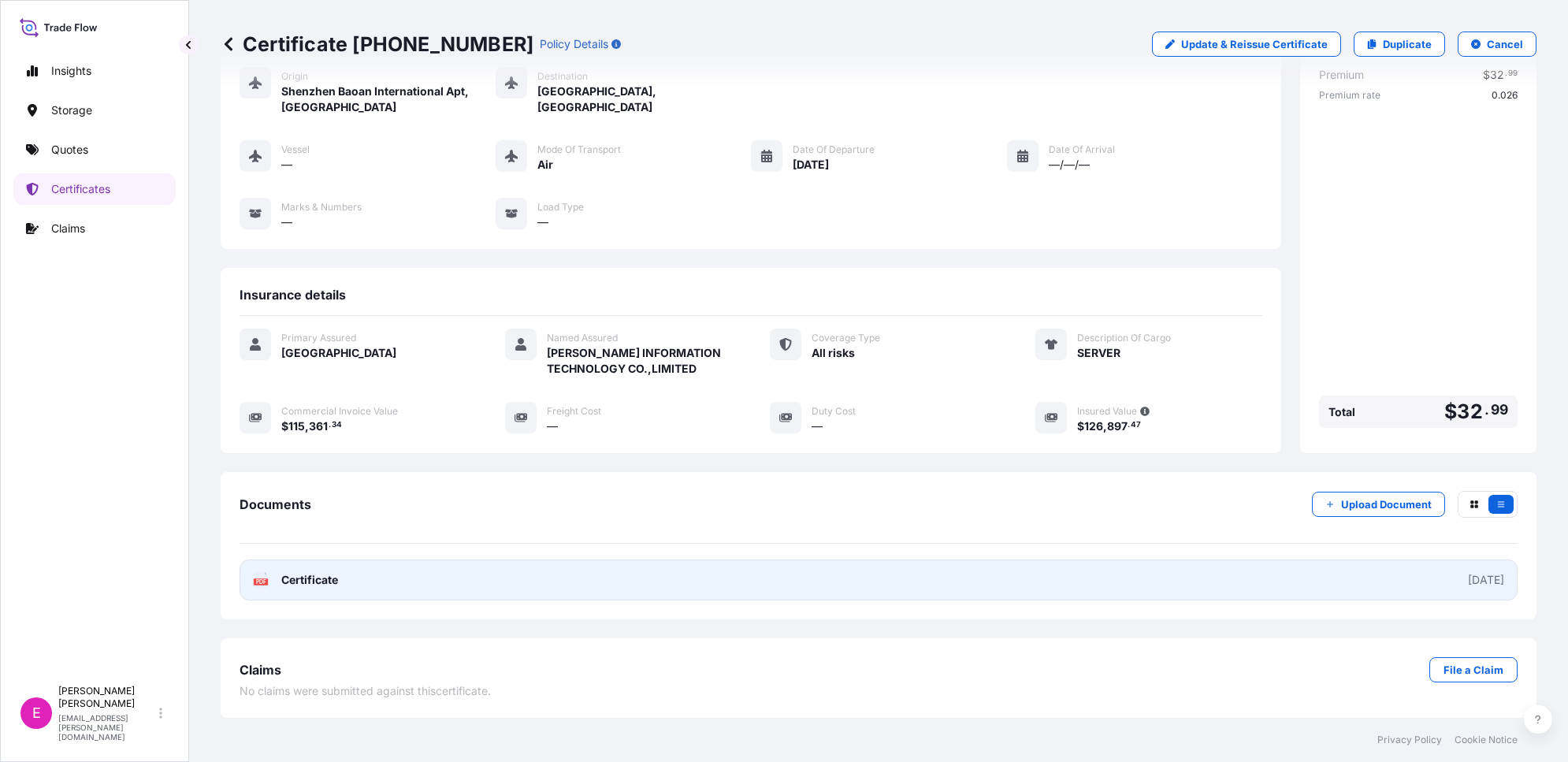
click at [319, 583] on span "Certificate" at bounding box center [310, 580] width 57 height 16
click at [303, 578] on span "Certificate" at bounding box center [310, 580] width 57 height 16
